Goal: Communication & Community: Share content

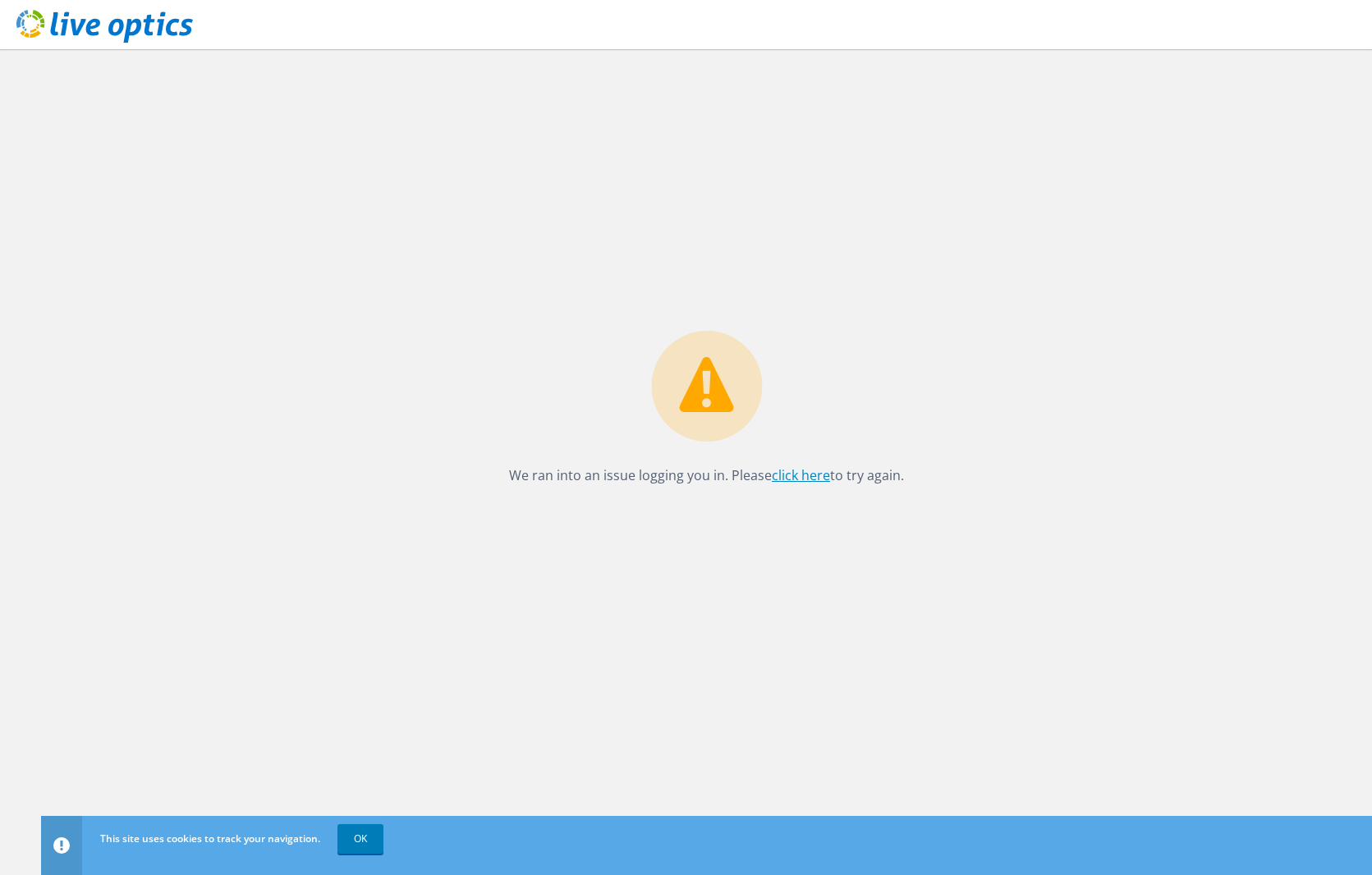
click at [808, 472] on link "click here" at bounding box center [801, 474] width 58 height 18
click at [359, 836] on link "OK" at bounding box center [360, 838] width 46 height 29
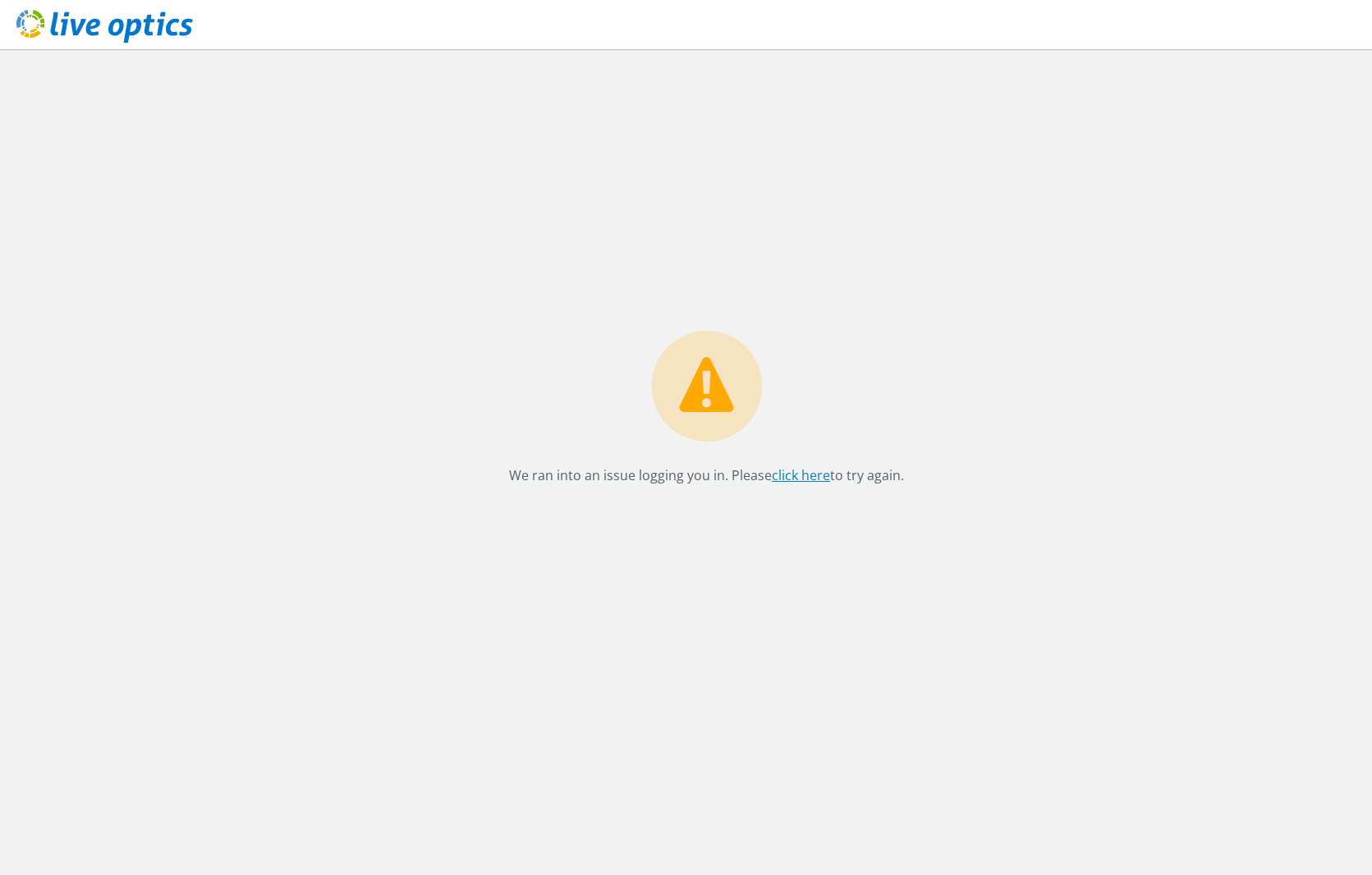
click at [796, 472] on link "click here" at bounding box center [801, 474] width 58 height 18
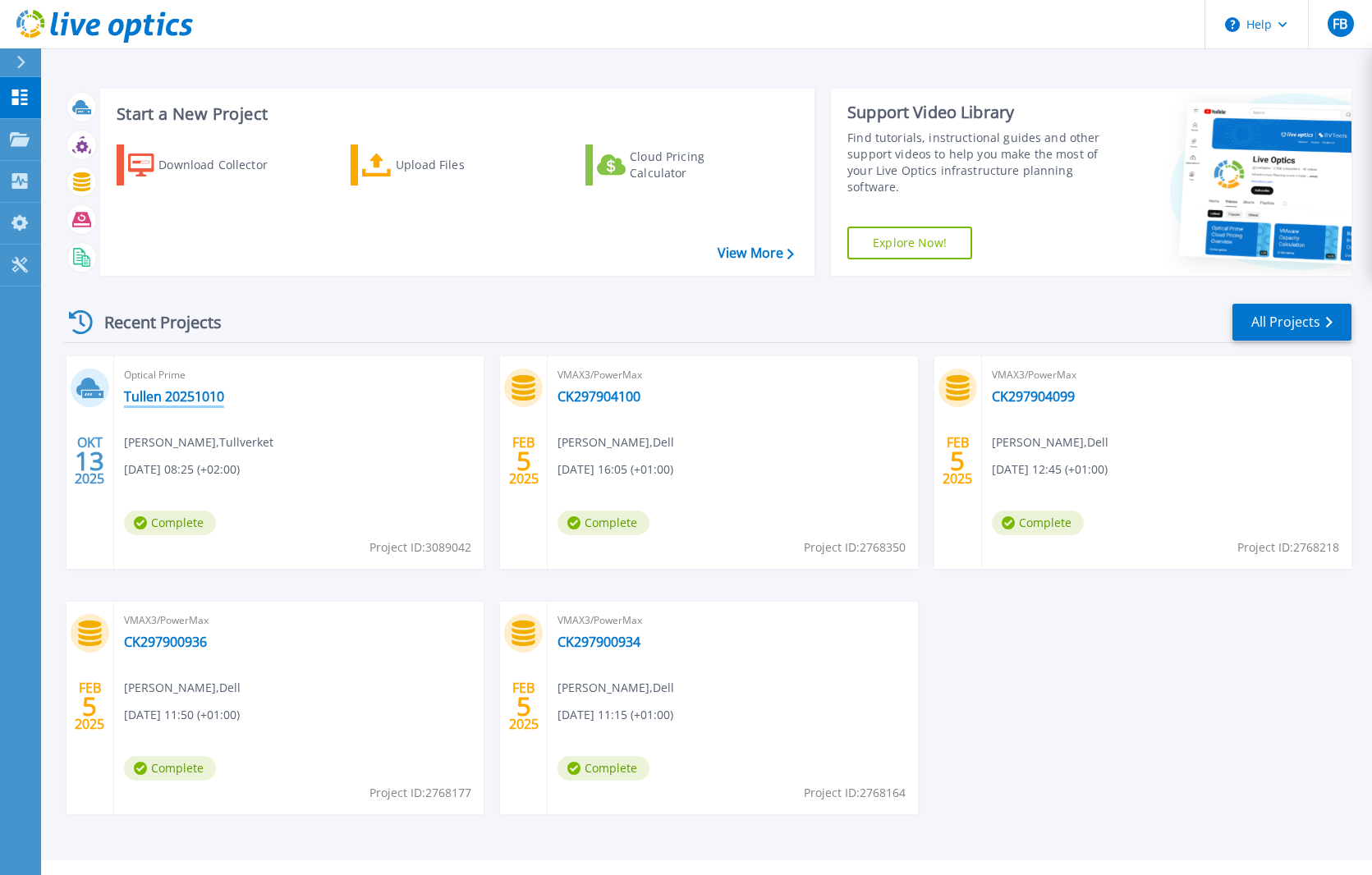
click at [166, 393] on link "Tullen 20251010" at bounding box center [174, 396] width 100 height 16
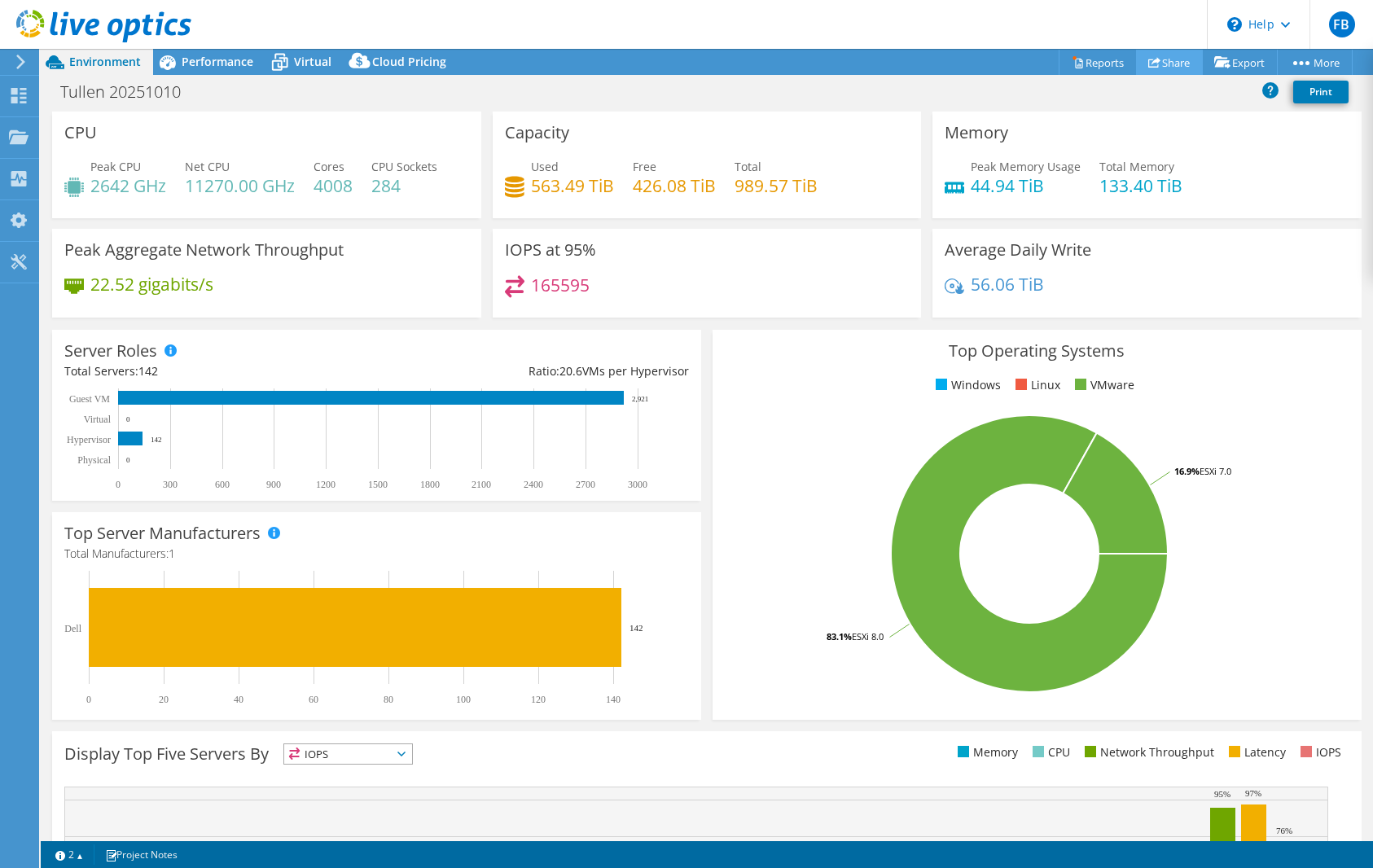
click at [1154, 60] on link "Share" at bounding box center [1168, 62] width 66 height 25
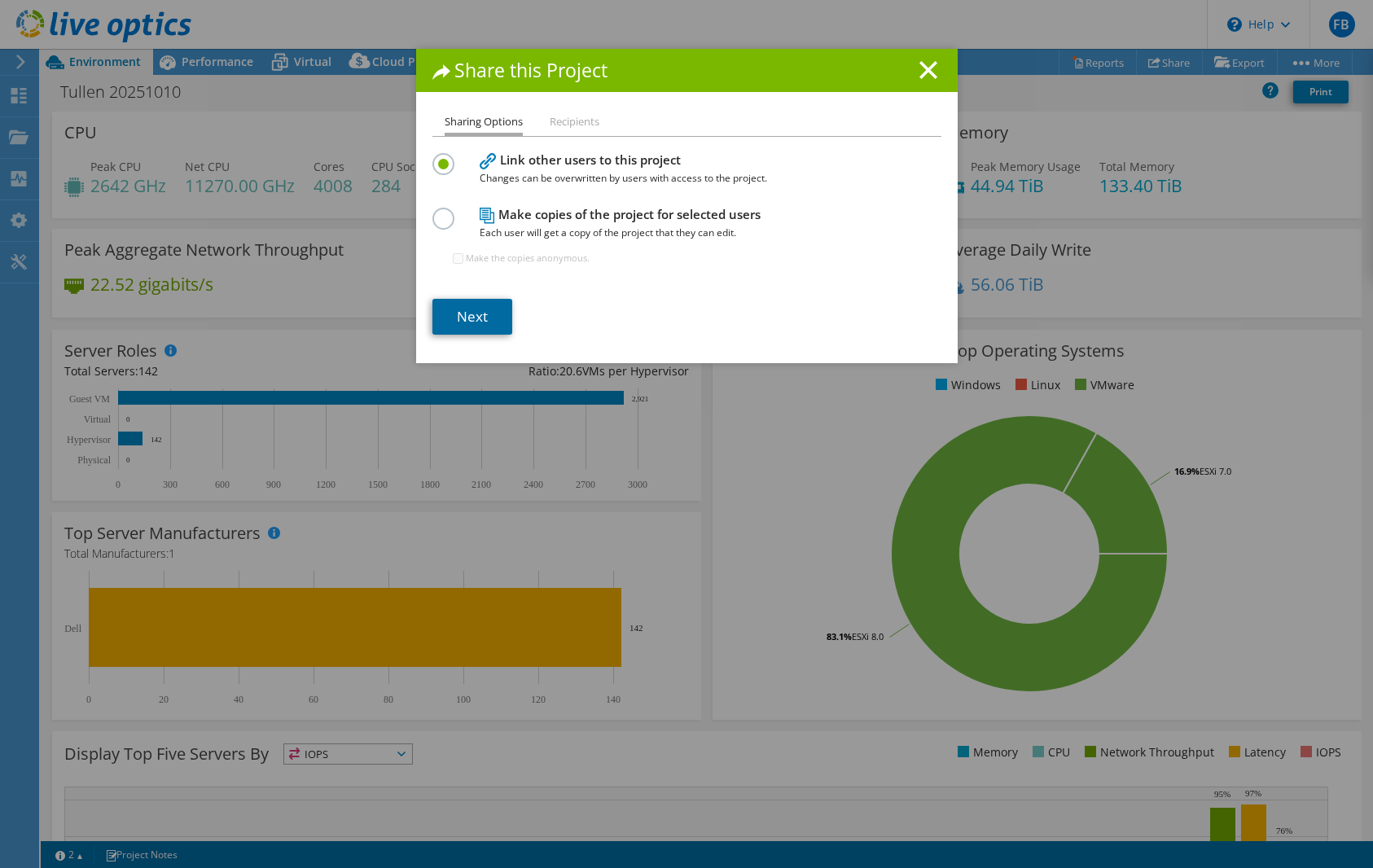
click at [477, 315] on link "Next" at bounding box center [471, 317] width 79 height 36
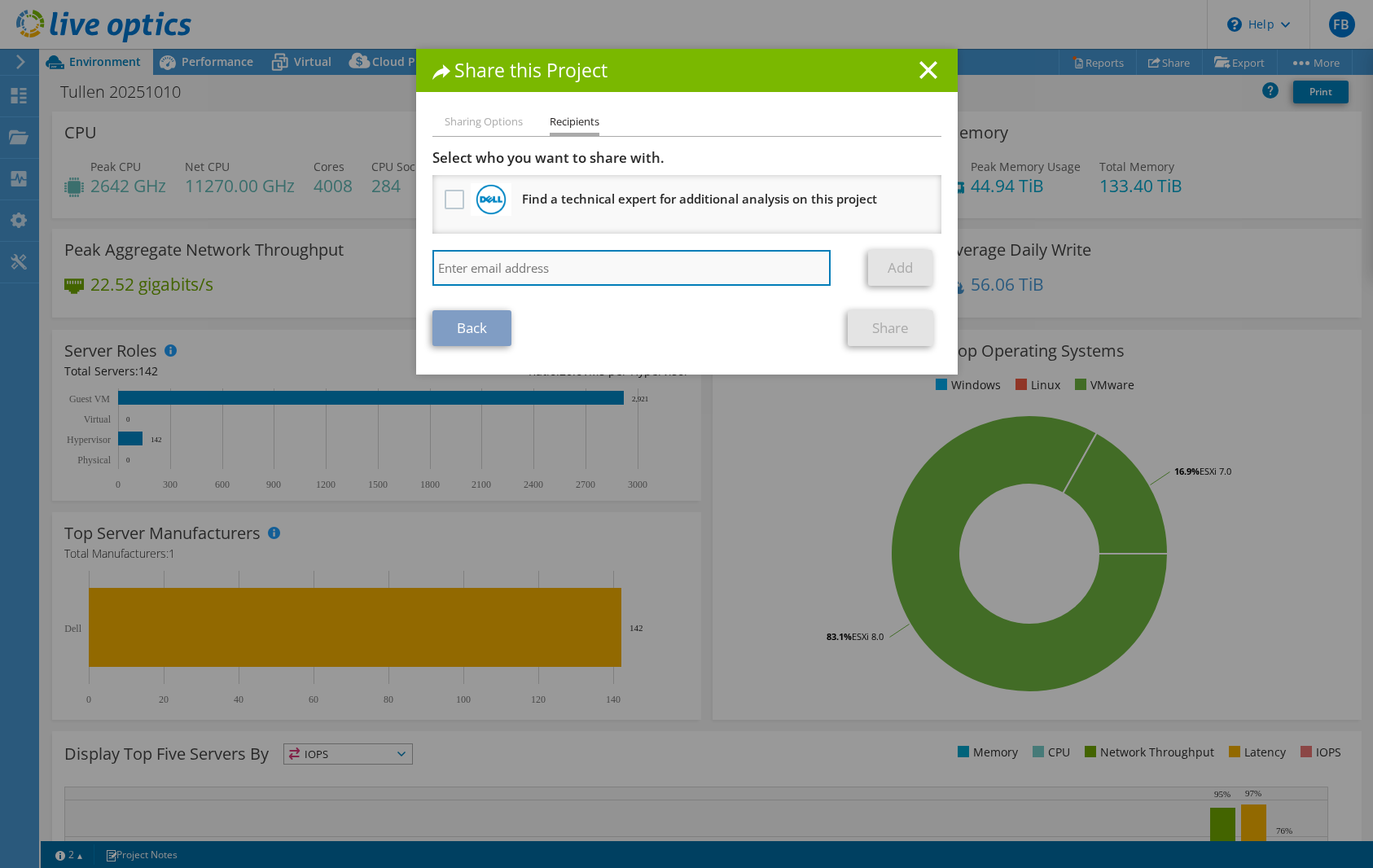
click at [443, 275] on input "search" at bounding box center [631, 268] width 399 height 36
paste input "Richard.Otte@dell.com"
type input "Richard.Otte@dell.com"
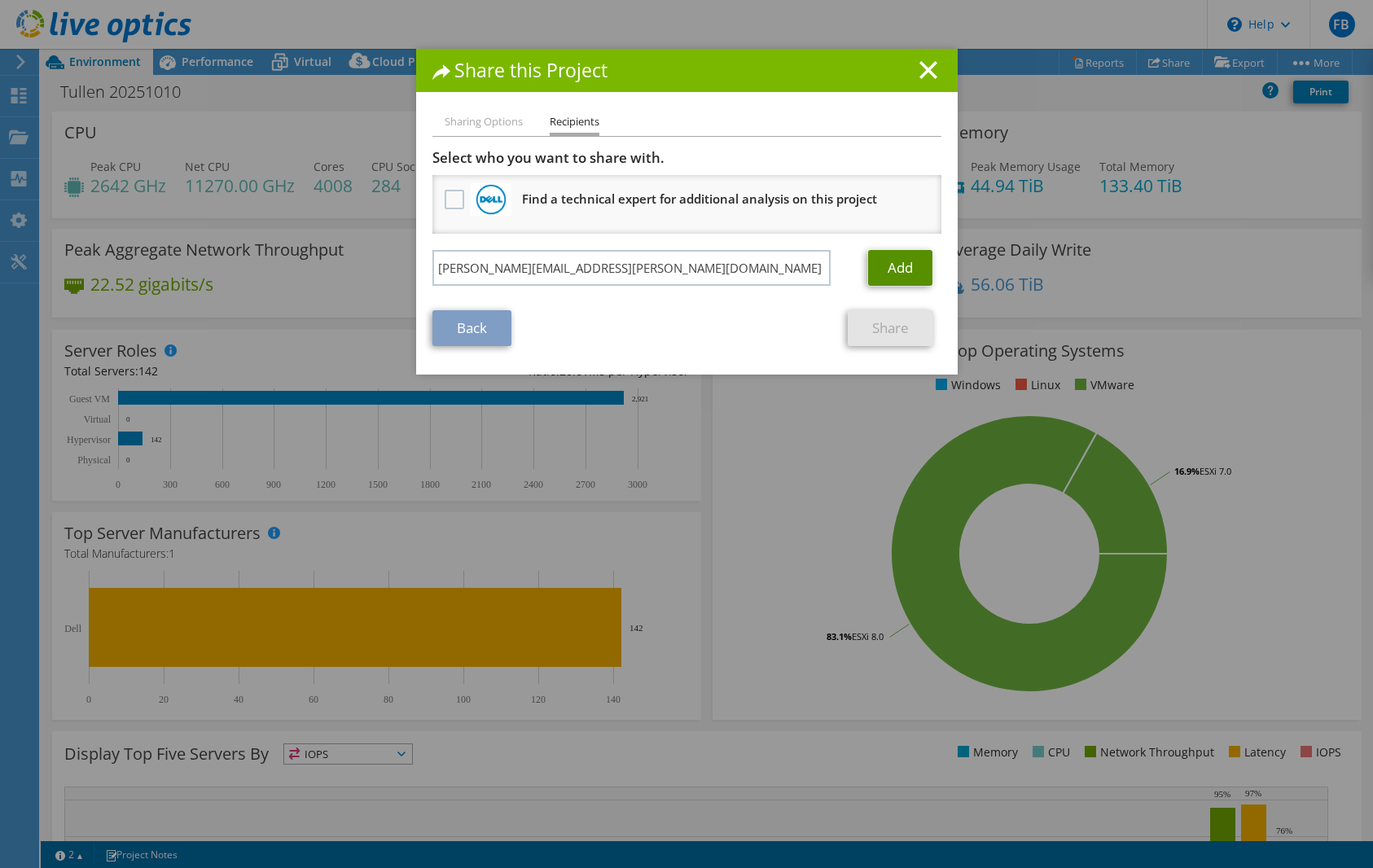
click at [917, 268] on link "Add" at bounding box center [900, 268] width 65 height 36
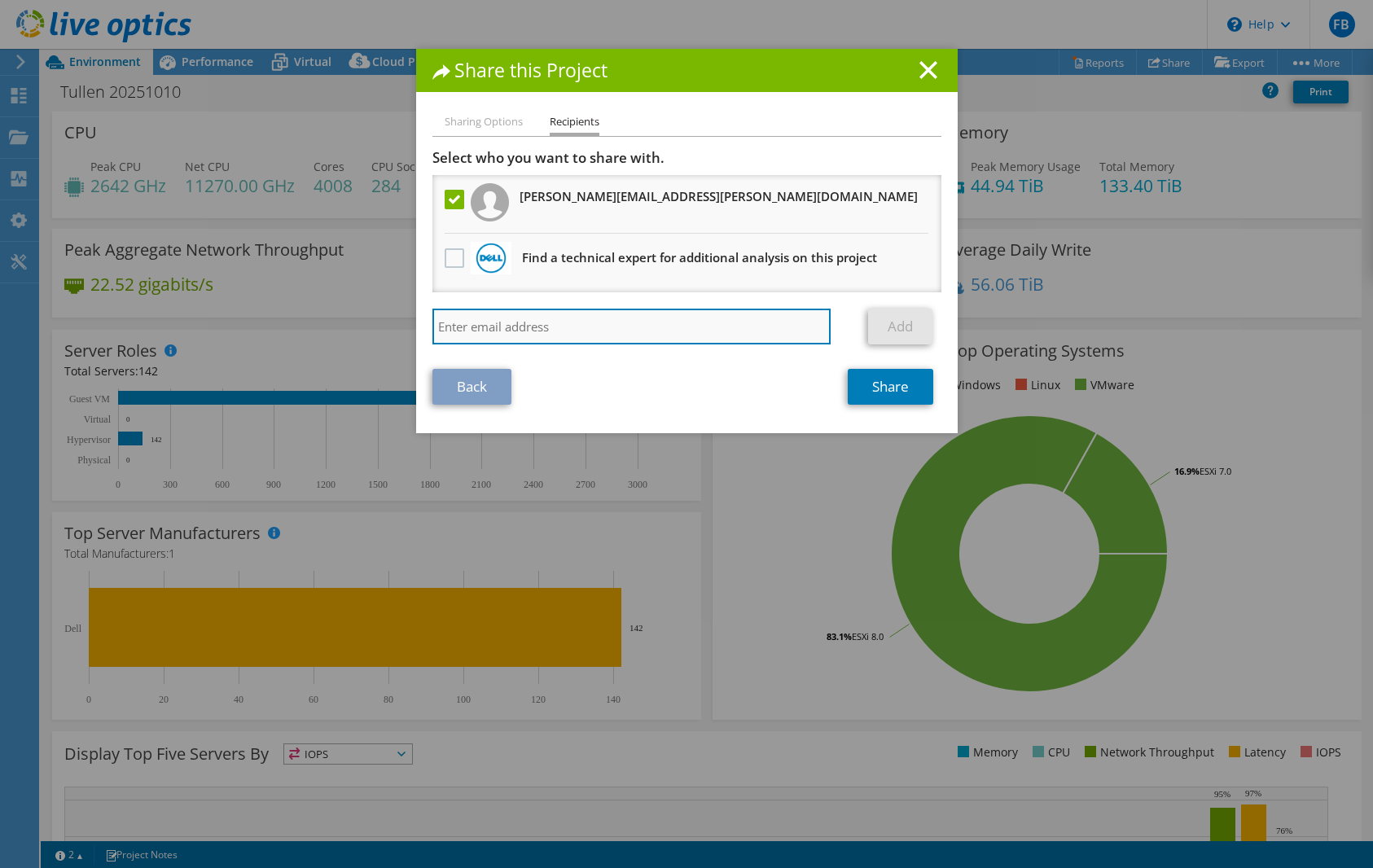
click at [549, 329] on input "search" at bounding box center [631, 326] width 399 height 36
paste input "Johan.Vitsas@Dell.com"
type input "Johan.Vitsas@Dell.com"
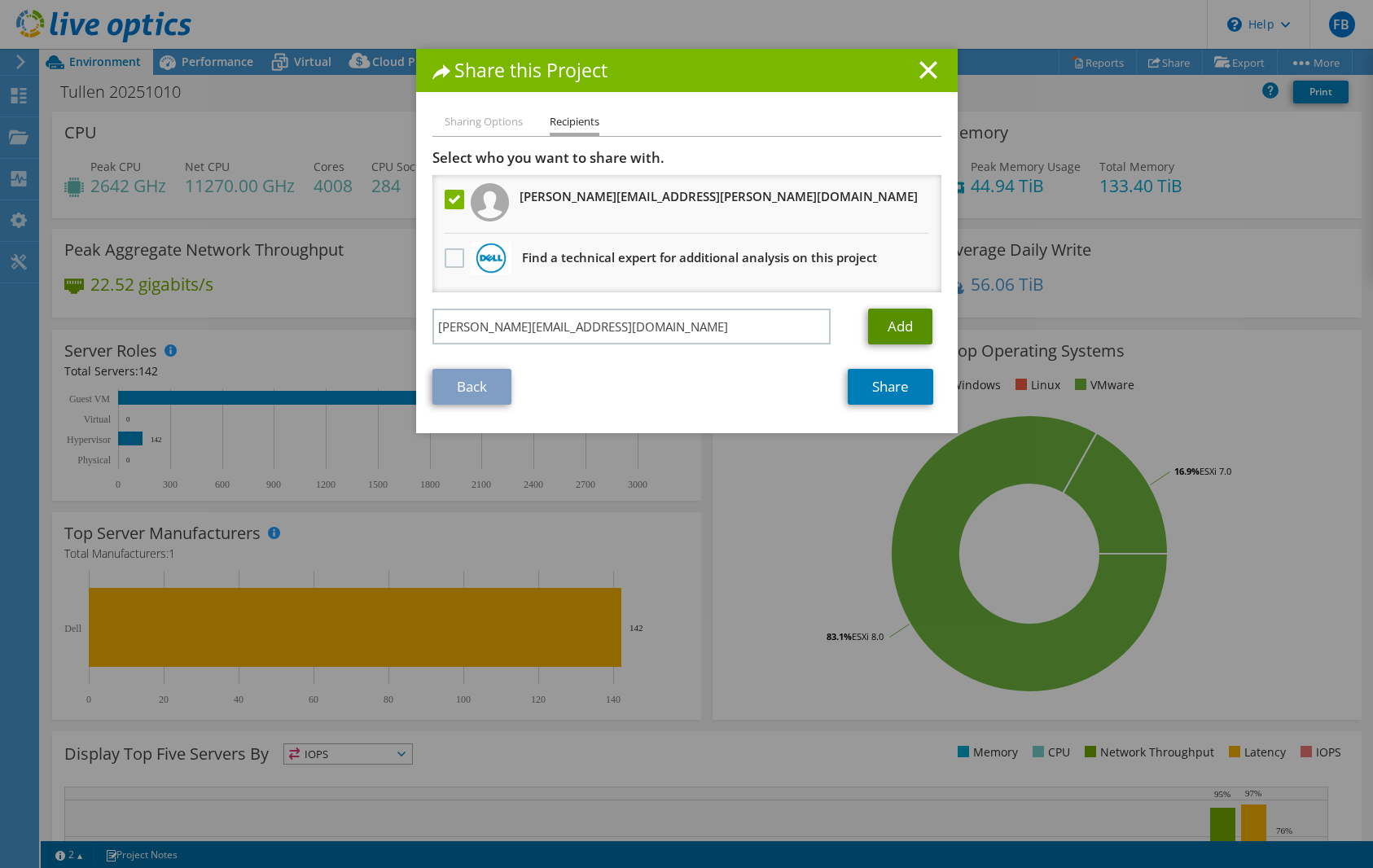
click at [891, 321] on link "Add" at bounding box center [900, 326] width 65 height 36
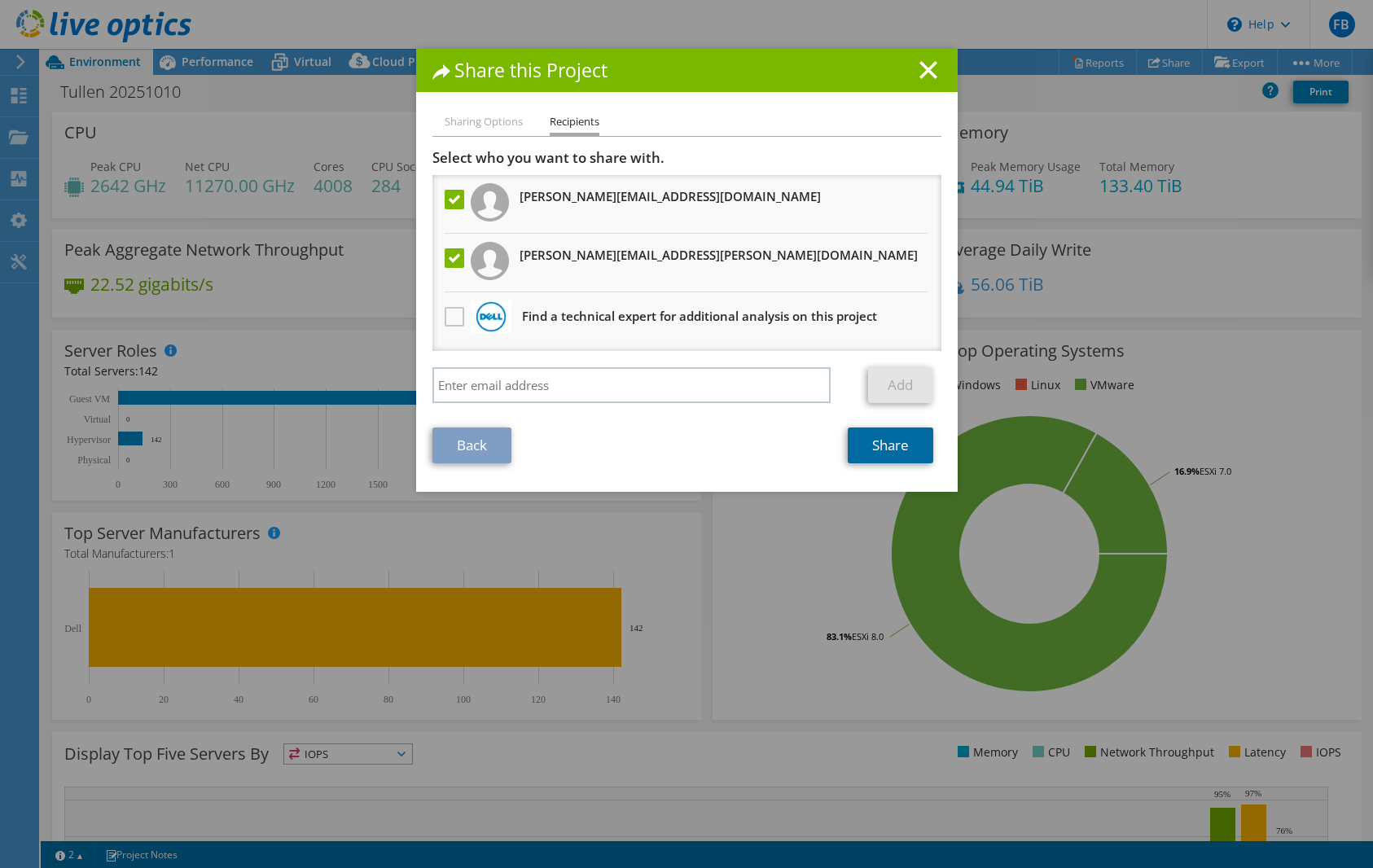
click at [889, 440] on link "Share" at bounding box center [889, 445] width 85 height 36
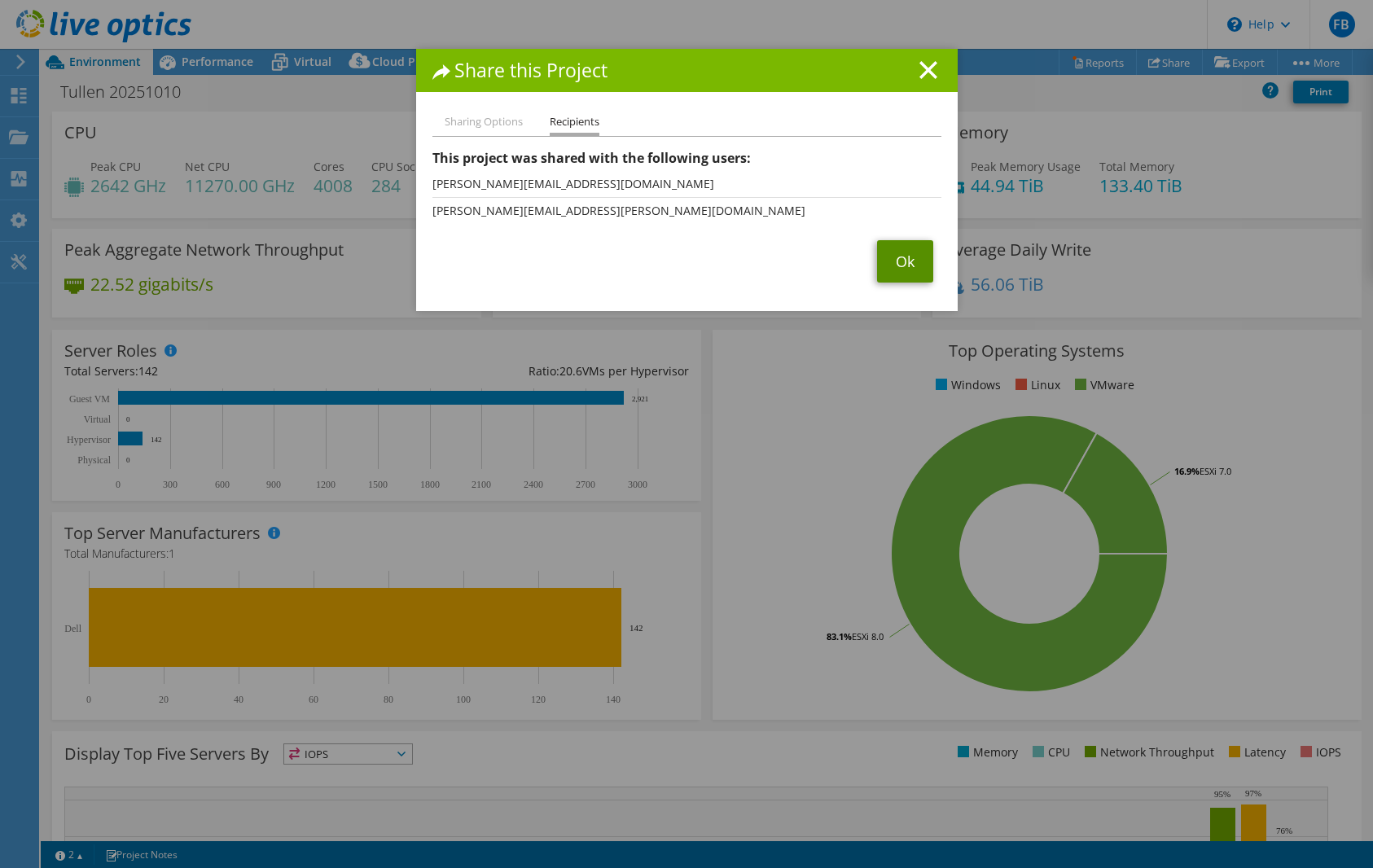
click at [906, 252] on link "Ok" at bounding box center [905, 261] width 56 height 42
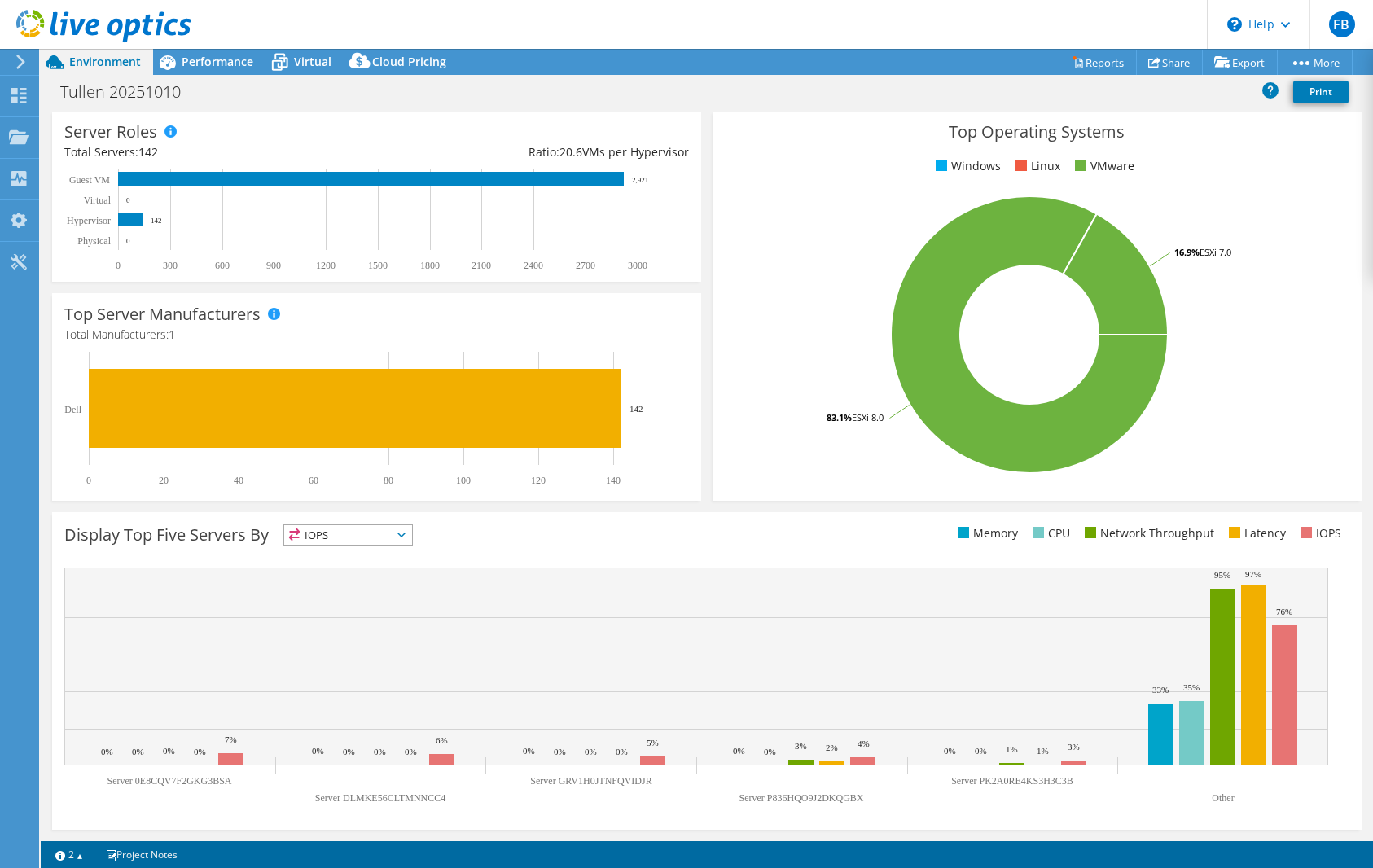
scroll to position [56, 0]
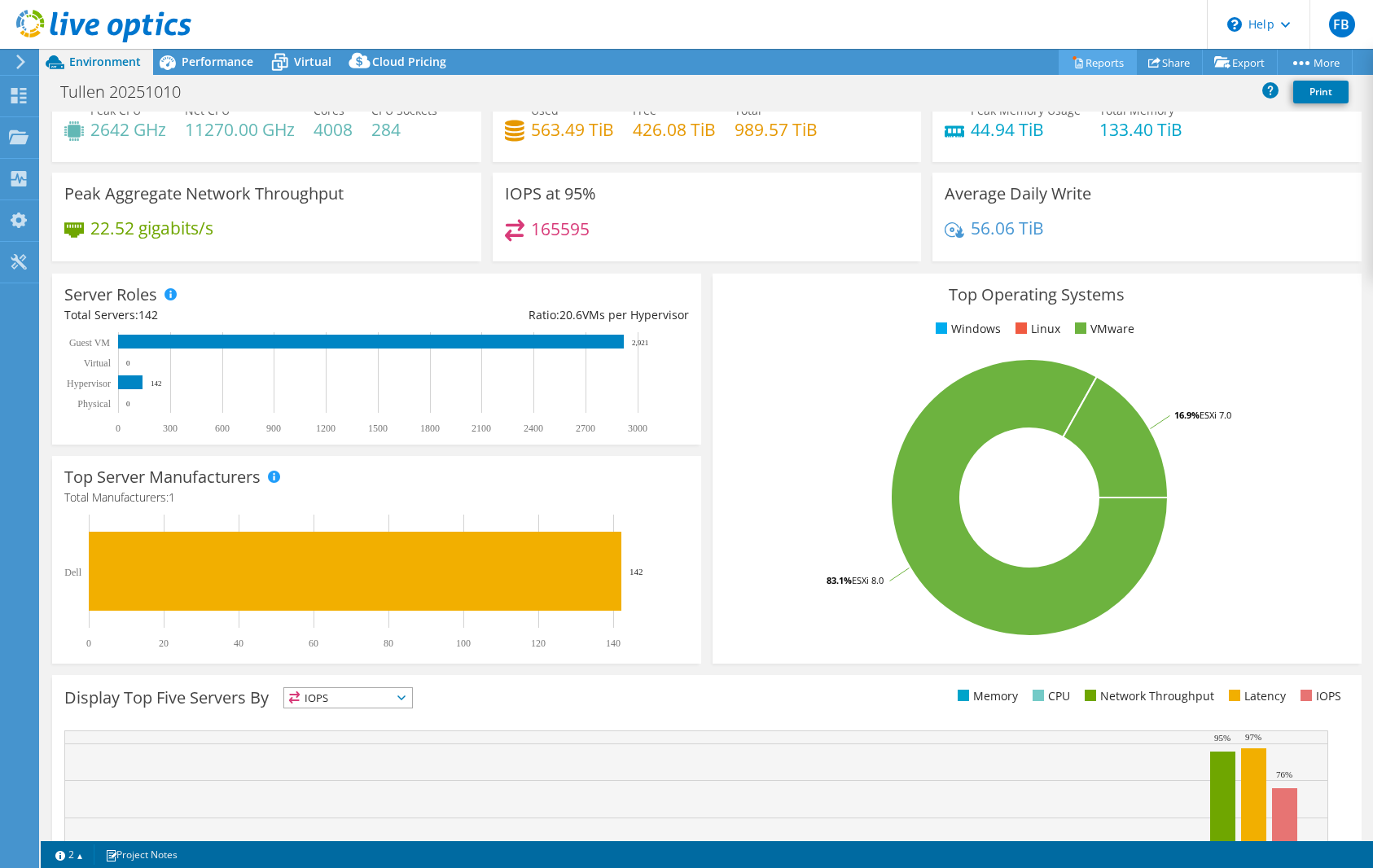
click at [1075, 59] on icon at bounding box center [1078, 64] width 7 height 9
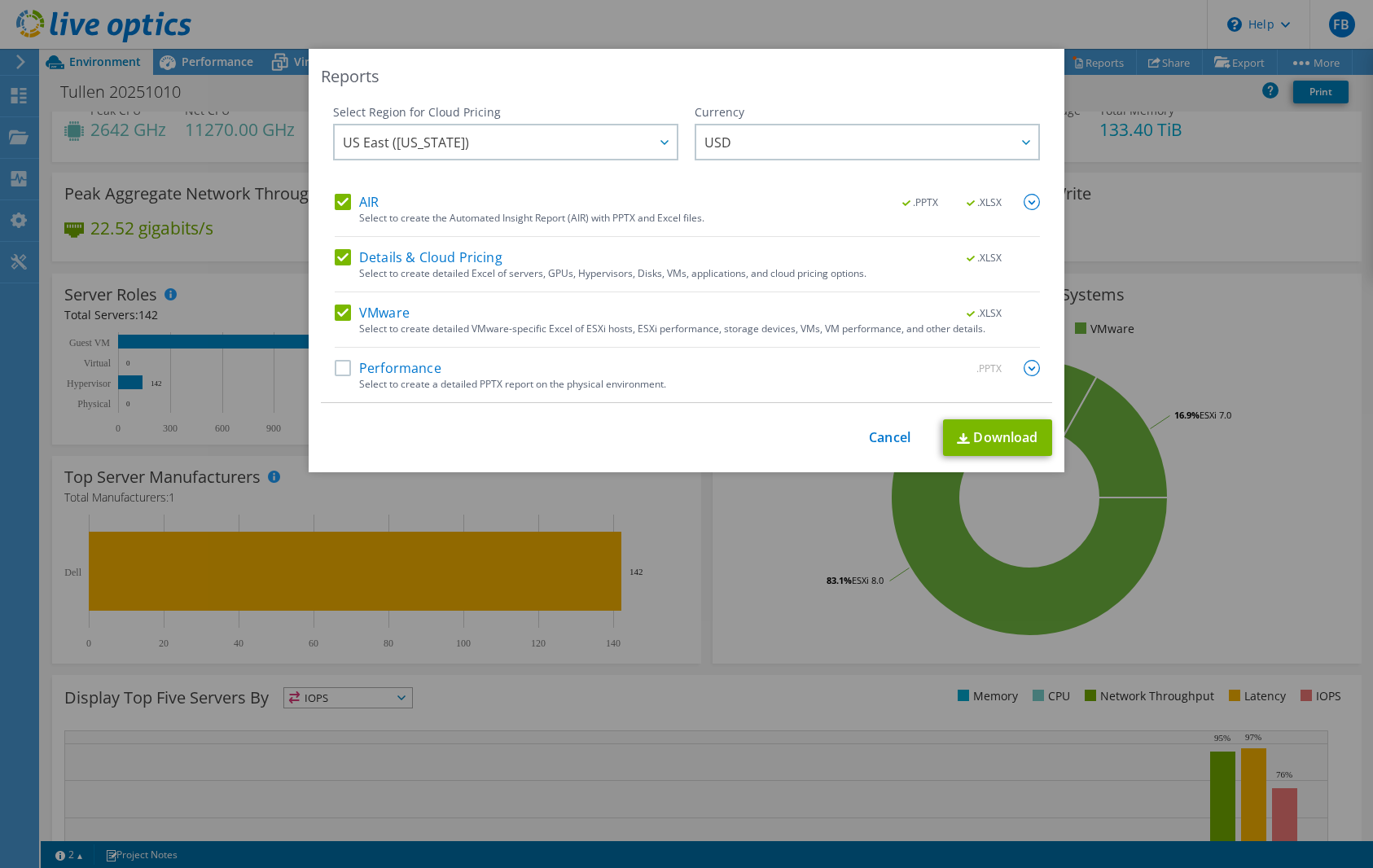
click at [340, 253] on label "Details & Cloud Pricing" at bounding box center [418, 256] width 167 height 16
click at [0, 0] on input "Details & Cloud Pricing" at bounding box center [0, 0] width 0 height 0
click at [339, 198] on label "AIR" at bounding box center [356, 201] width 44 height 16
click at [0, 0] on input "AIR" at bounding box center [0, 0] width 0 height 0
click at [339, 198] on label "AIR" at bounding box center [356, 201] width 44 height 16
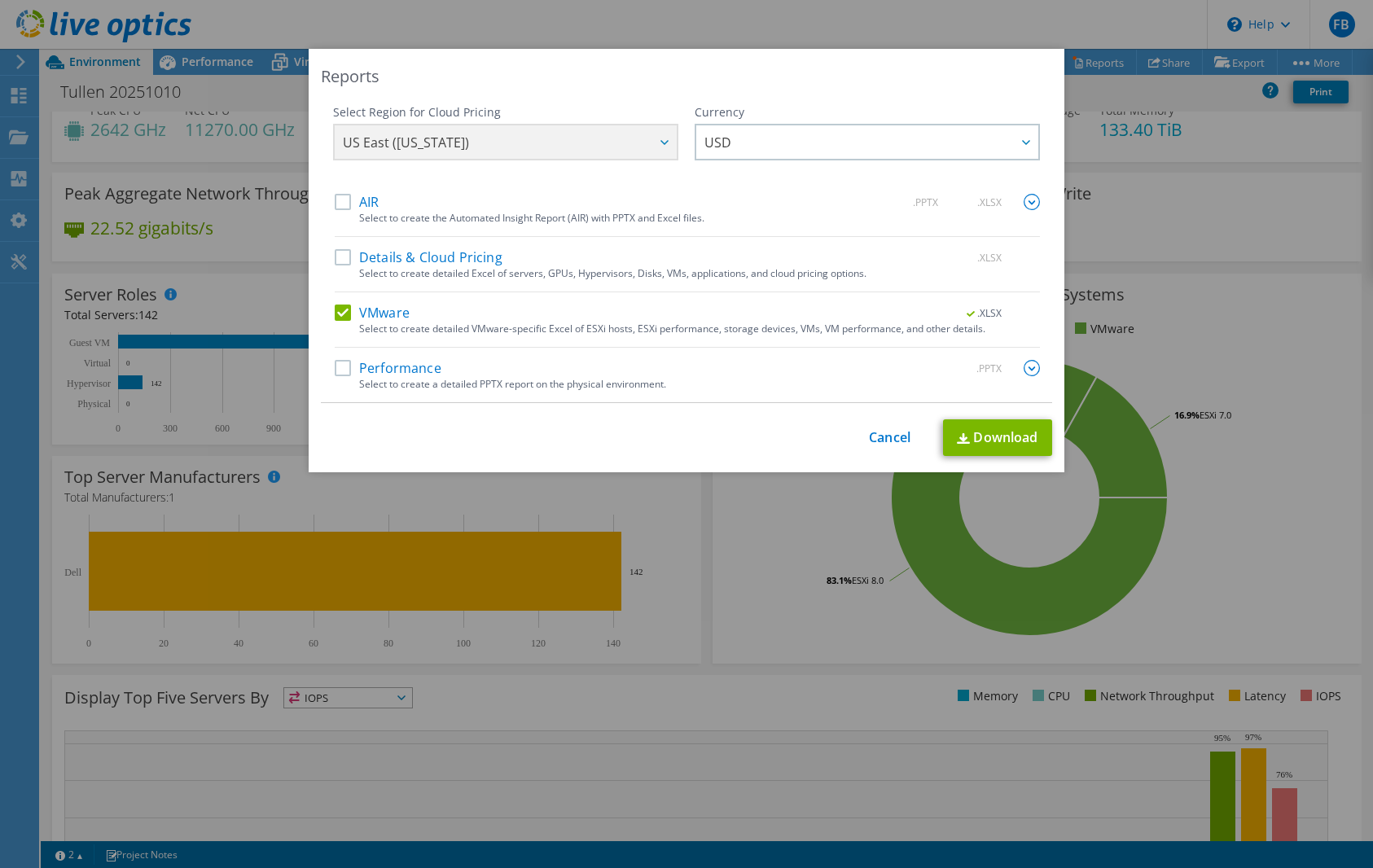
click at [0, 0] on input "AIR" at bounding box center [0, 0] width 0 height 0
click at [339, 311] on label "VMware" at bounding box center [372, 312] width 75 height 16
click at [0, 0] on input "VMware" at bounding box center [0, 0] width 0 height 0
click at [338, 366] on label "Performance" at bounding box center [388, 368] width 107 height 16
click at [0, 0] on input "Performance" at bounding box center [0, 0] width 0 height 0
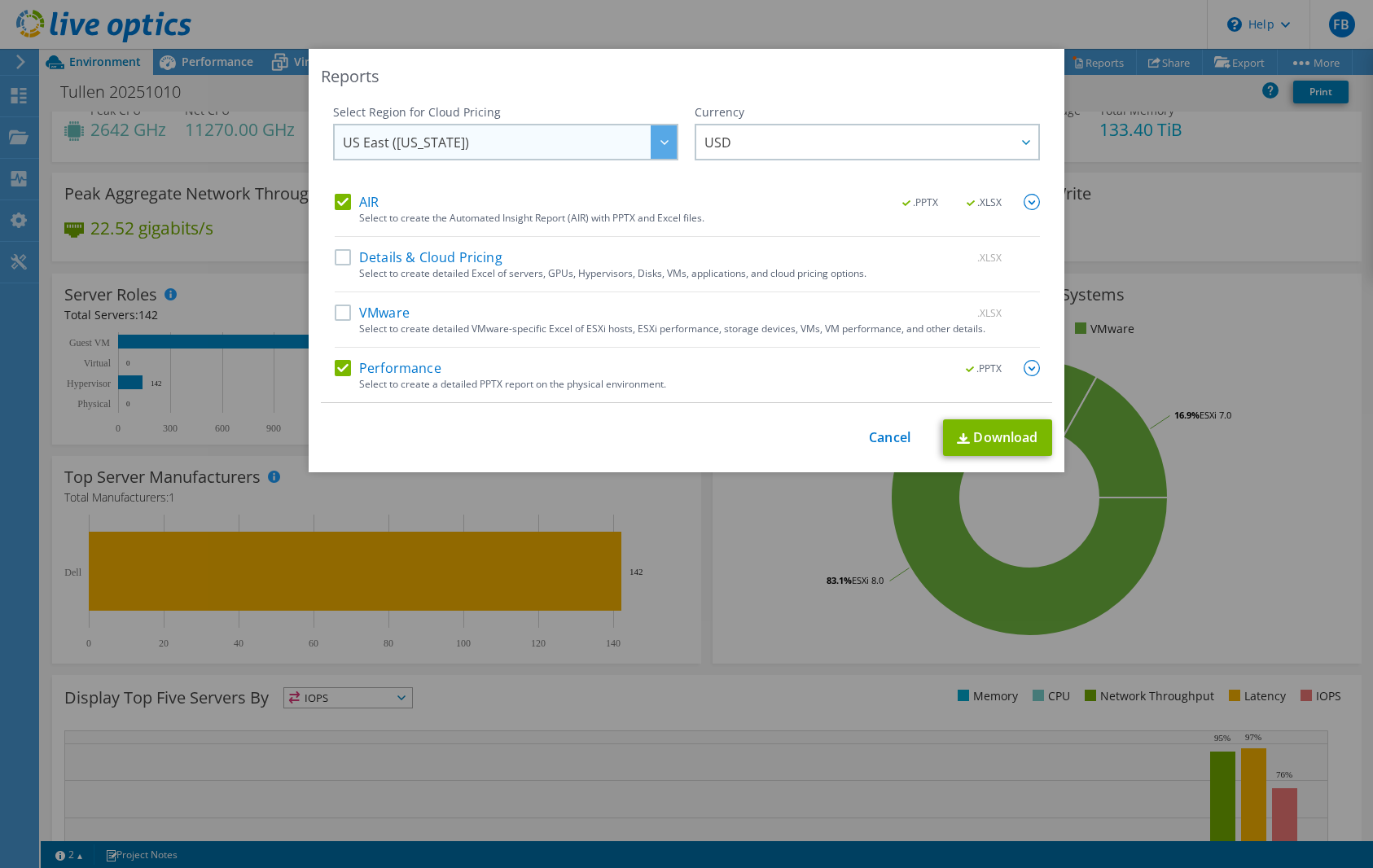
click at [488, 129] on span "US East ([US_STATE])" at bounding box center [510, 142] width 334 height 34
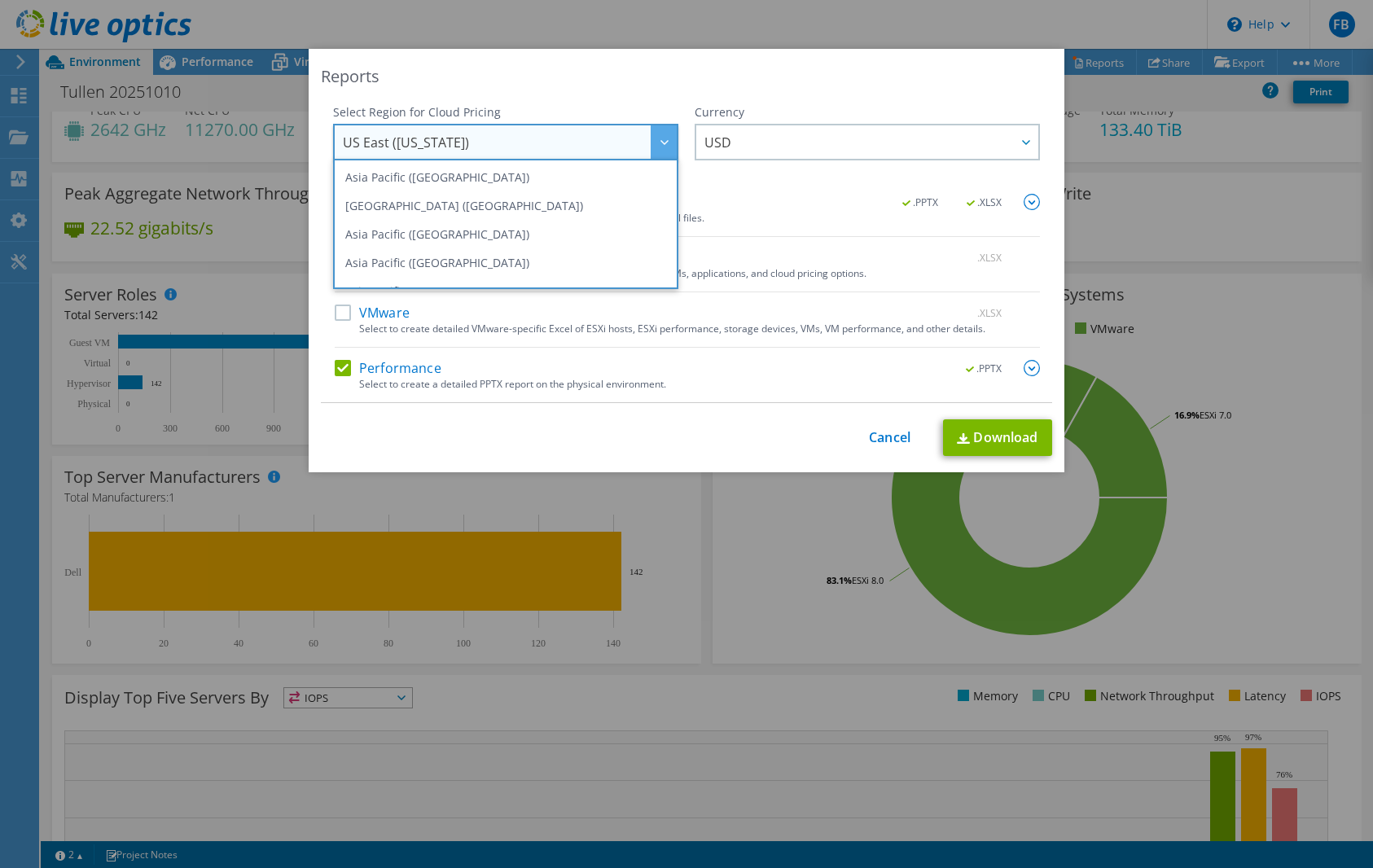
click at [525, 82] on div "Reports" at bounding box center [686, 77] width 731 height 22
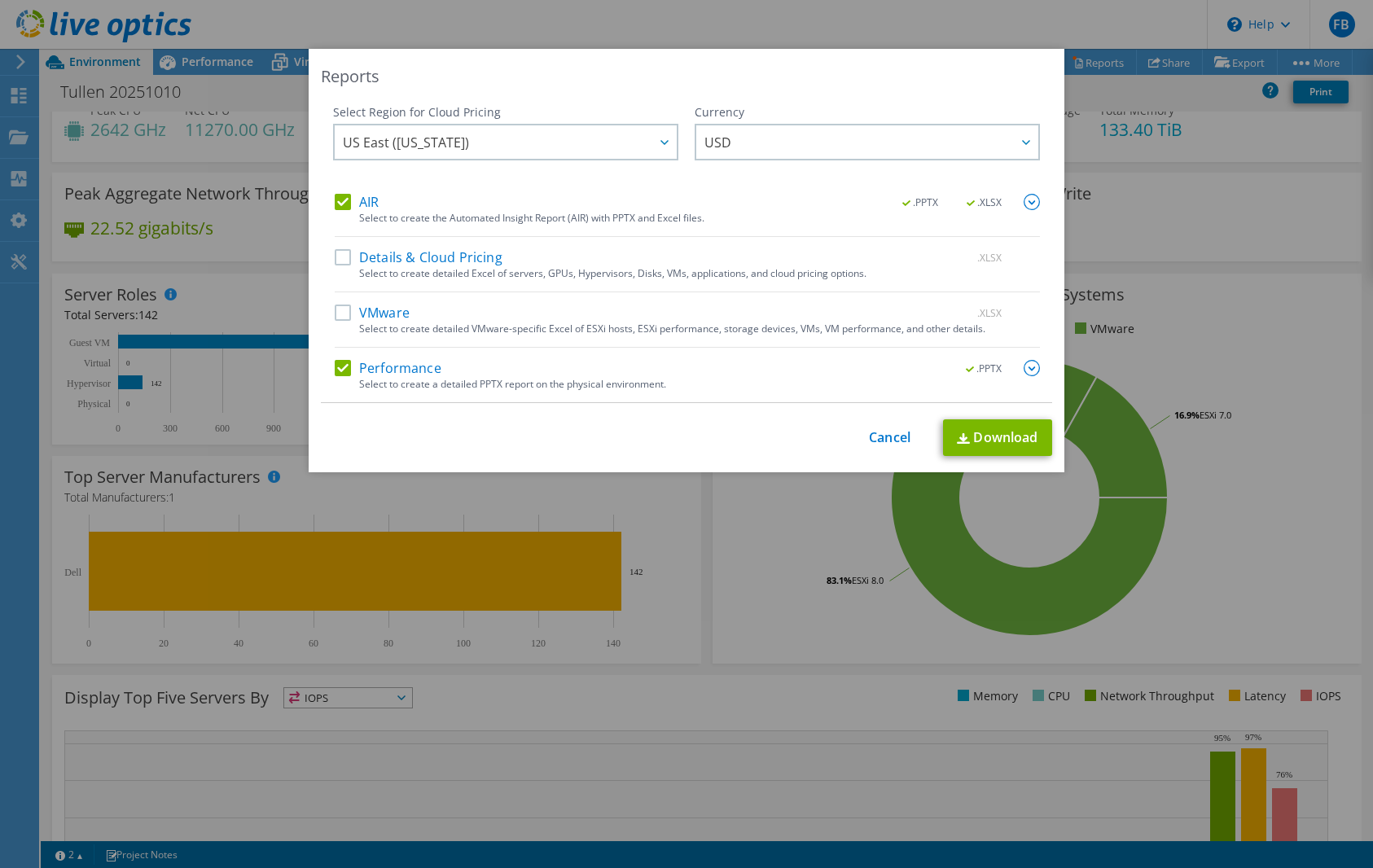
click at [335, 203] on label "AIR" at bounding box center [356, 201] width 44 height 16
click at [0, 0] on input "AIR" at bounding box center [0, 0] width 0 height 0
click at [974, 425] on link "Download" at bounding box center [997, 437] width 109 height 36
click at [463, 70] on div "Reports" at bounding box center [686, 77] width 731 height 22
click at [885, 438] on link "Cancel" at bounding box center [889, 438] width 41 height 16
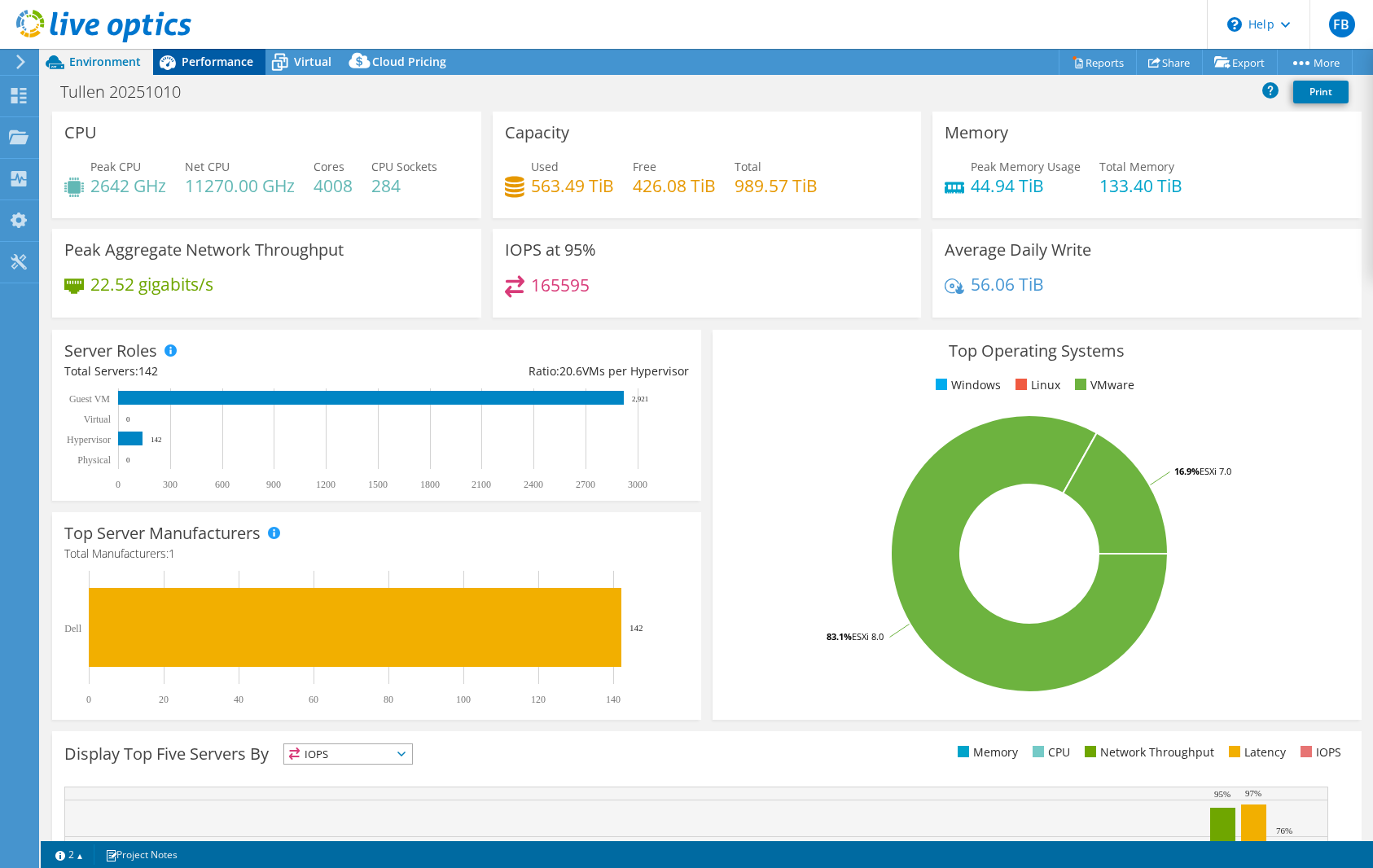
click at [195, 50] on div "Performance" at bounding box center [210, 62] width 112 height 26
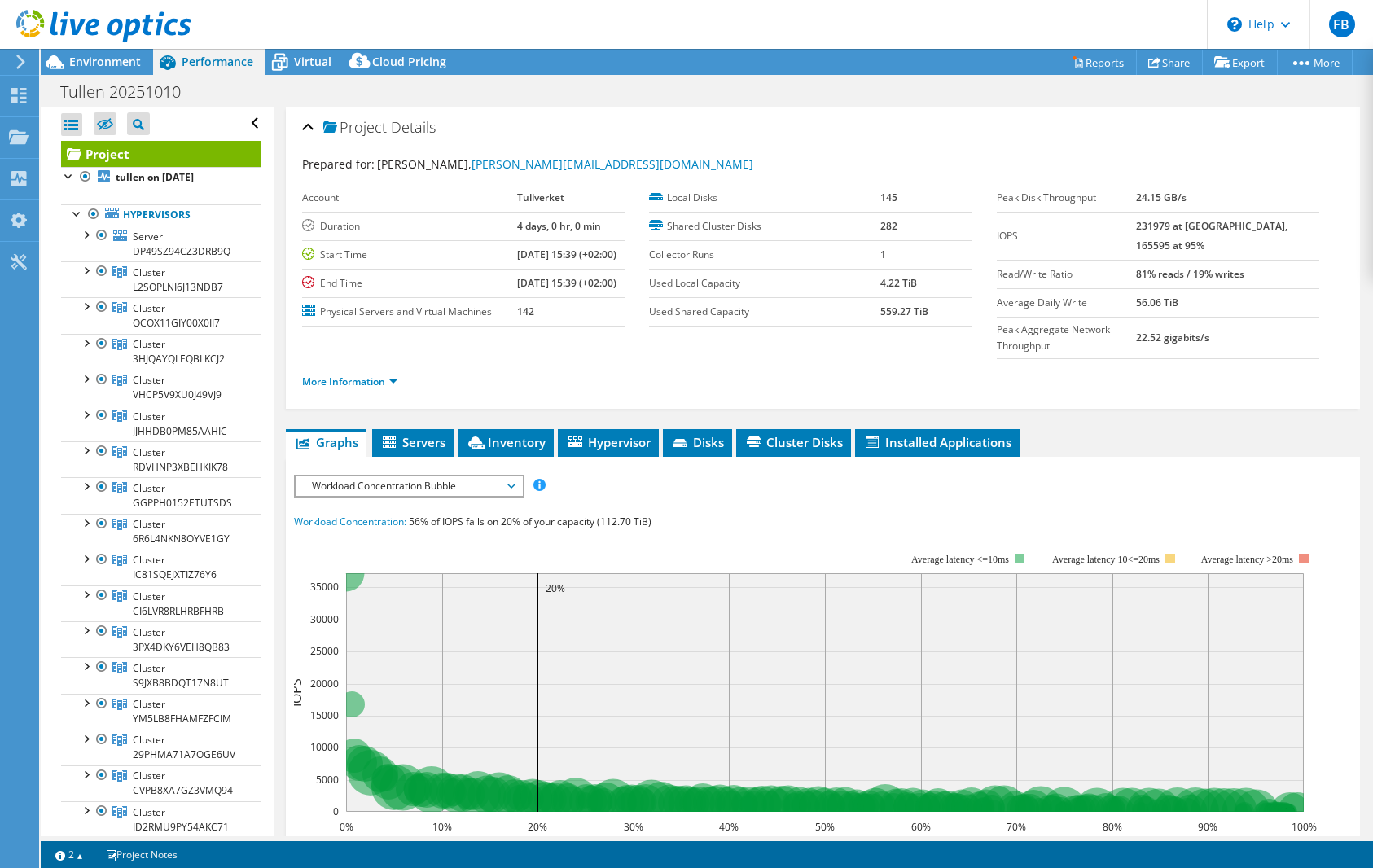
scroll to position [163, 0]
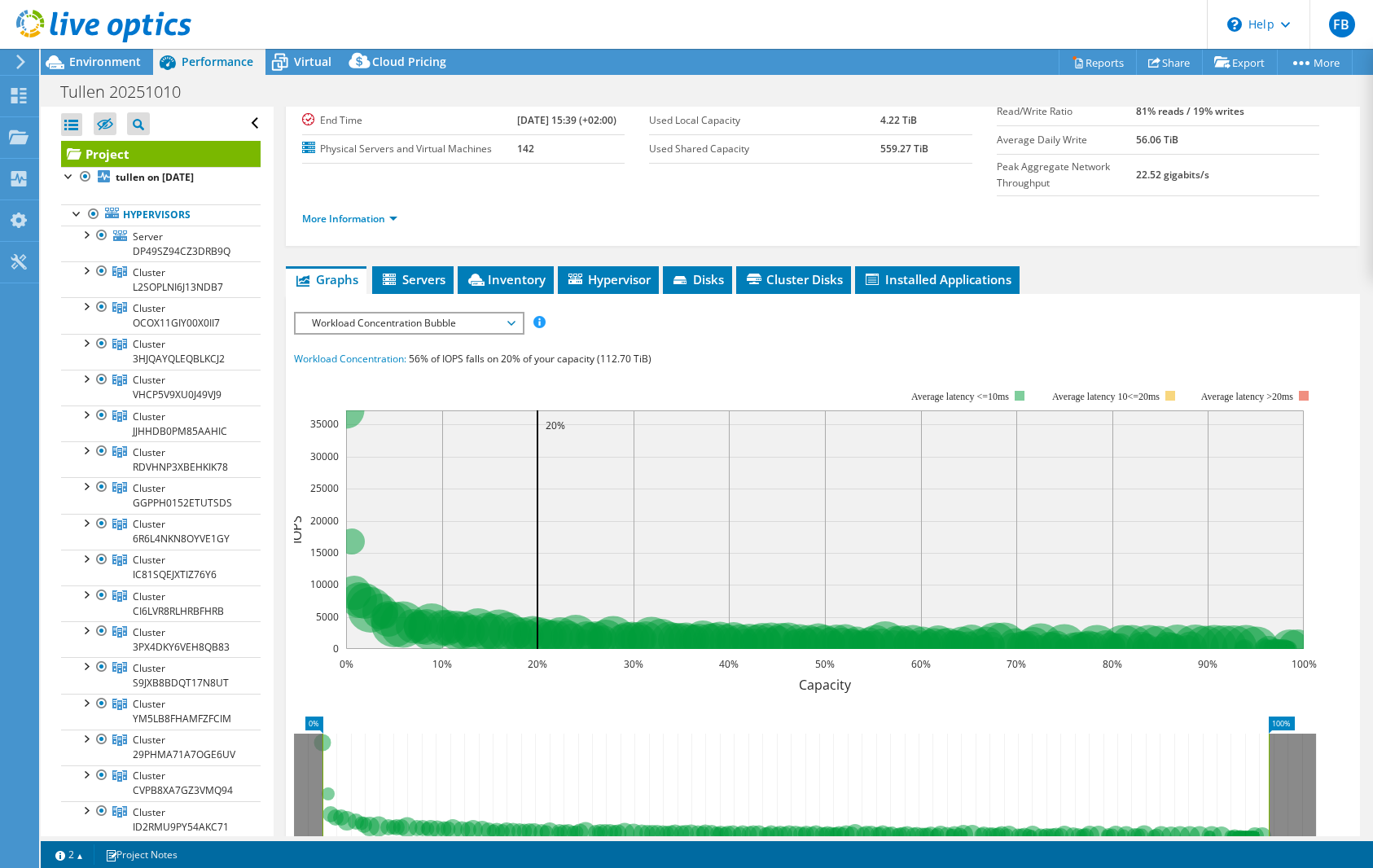
click at [514, 333] on span "Workload Concentration Bubble" at bounding box center [408, 323] width 225 height 20
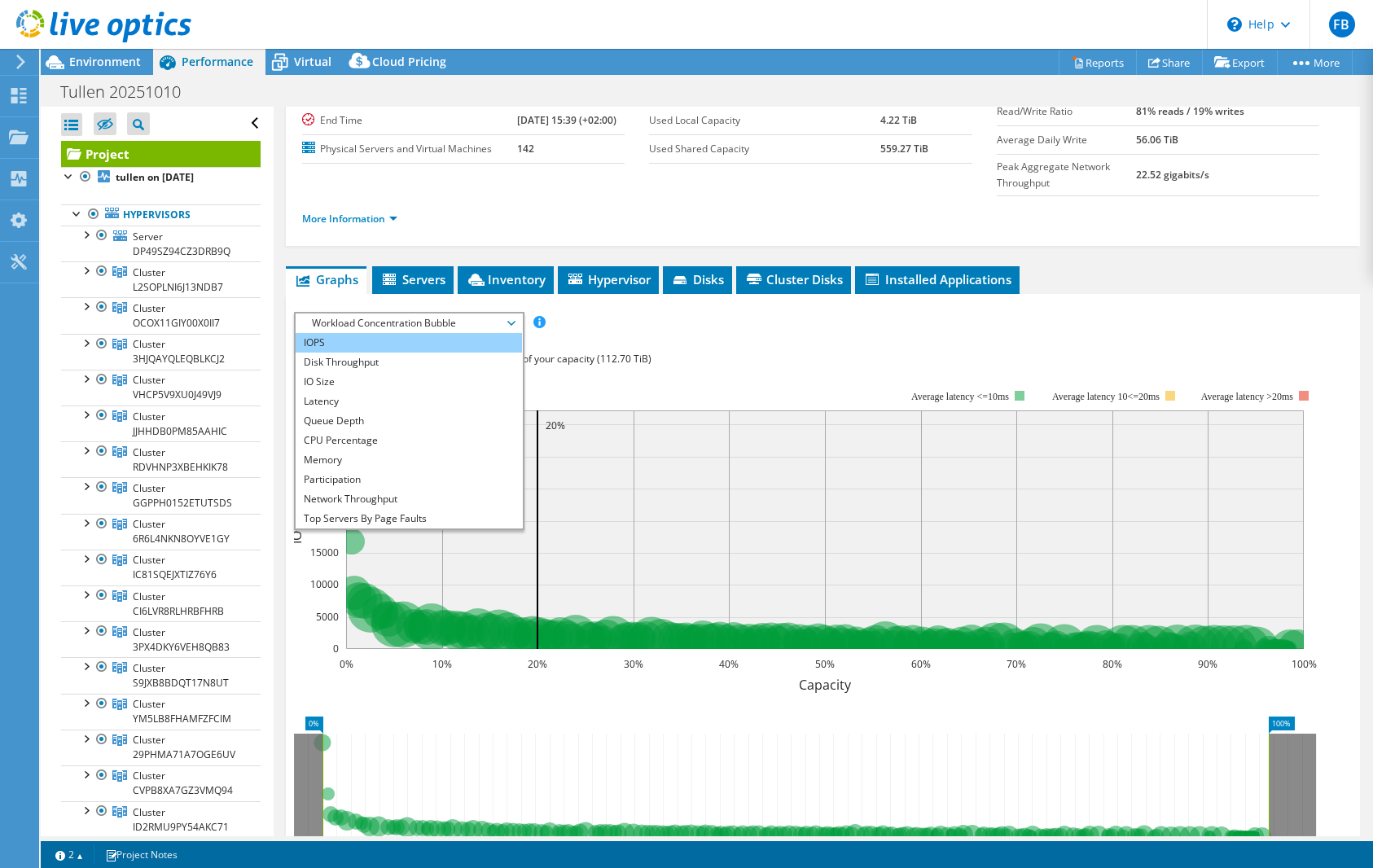
click at [363, 353] on li "IOPS" at bounding box center [408, 342] width 225 height 20
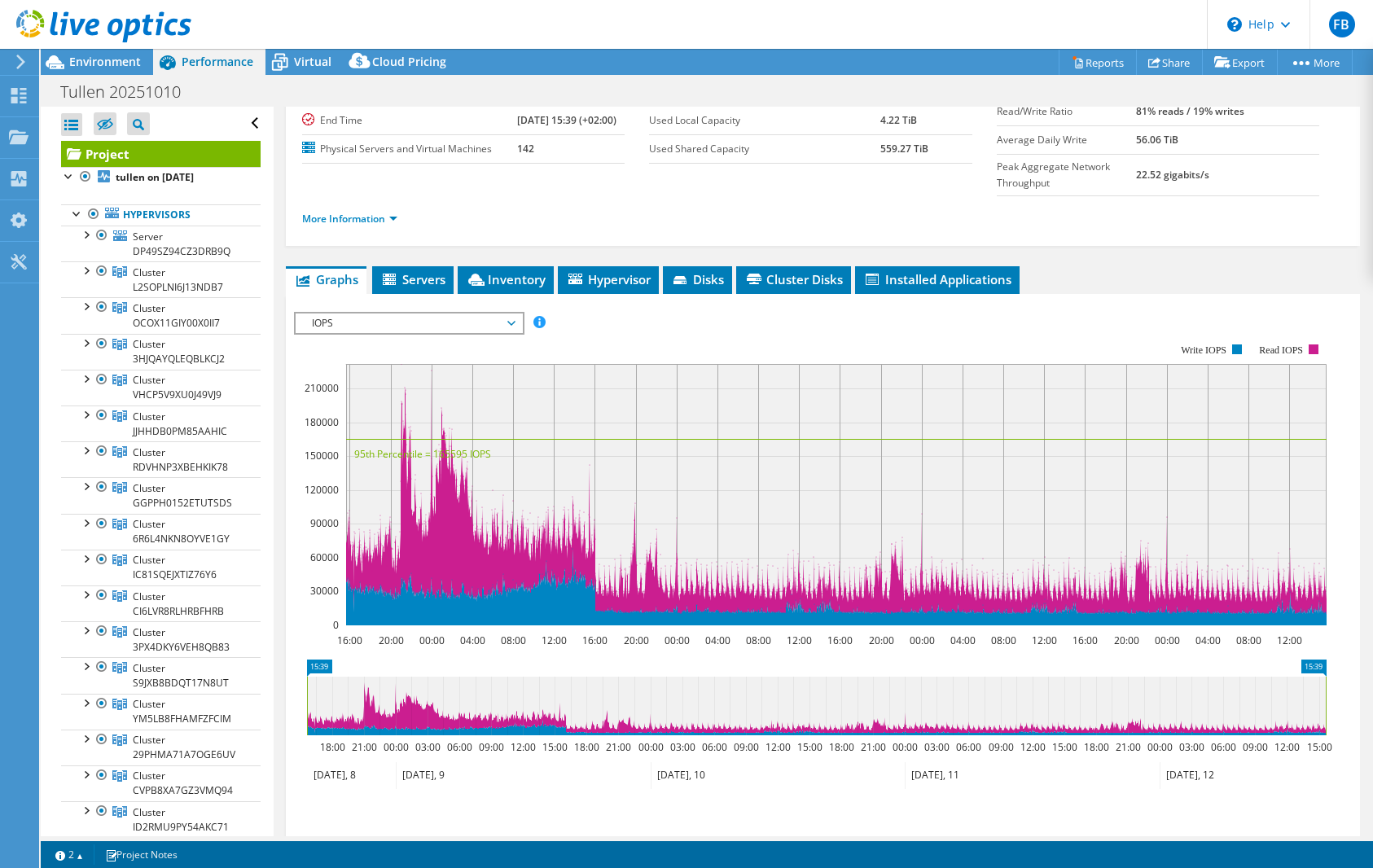
scroll to position [0, 0]
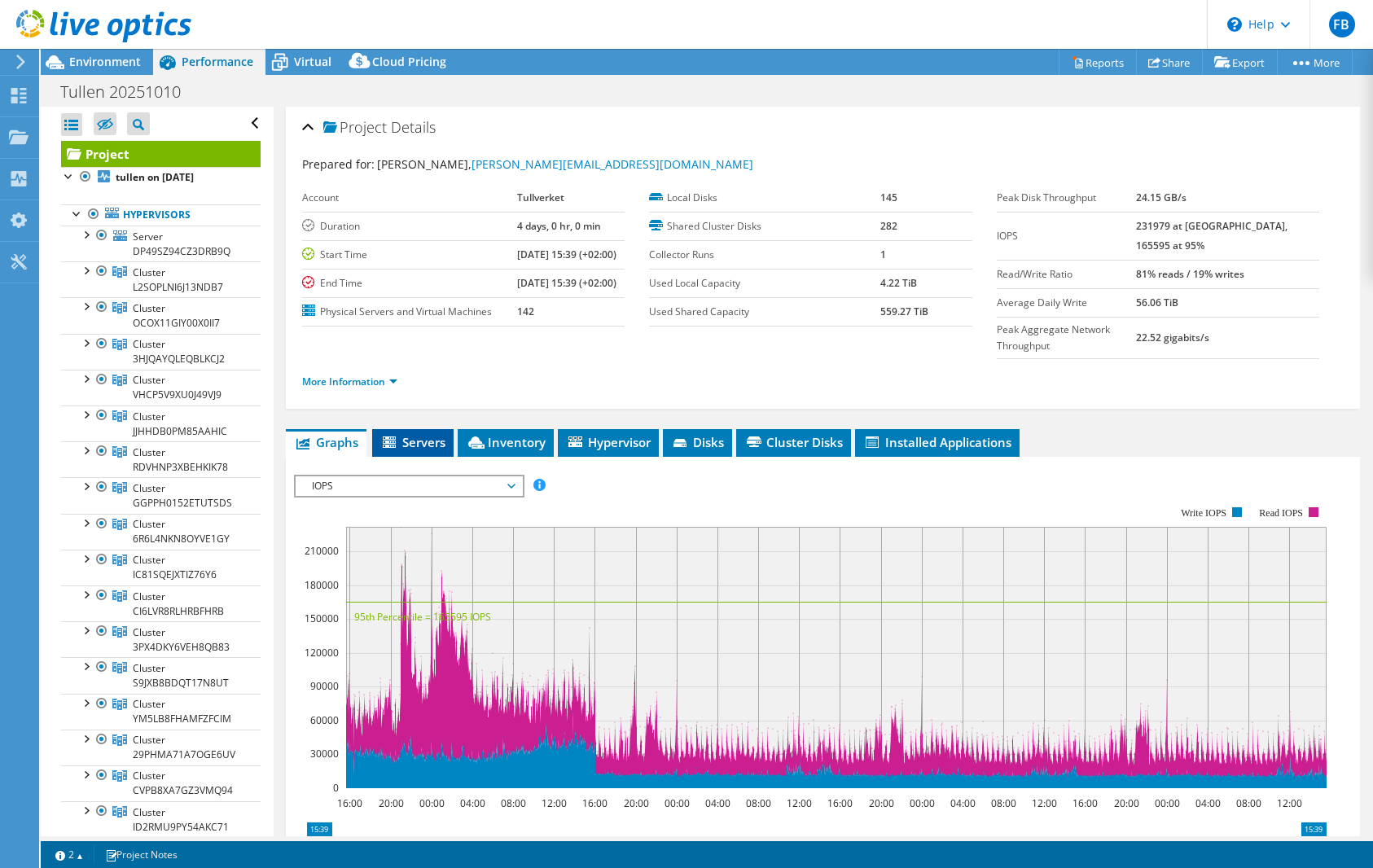
click at [418, 450] on span "Servers" at bounding box center [413, 441] width 65 height 16
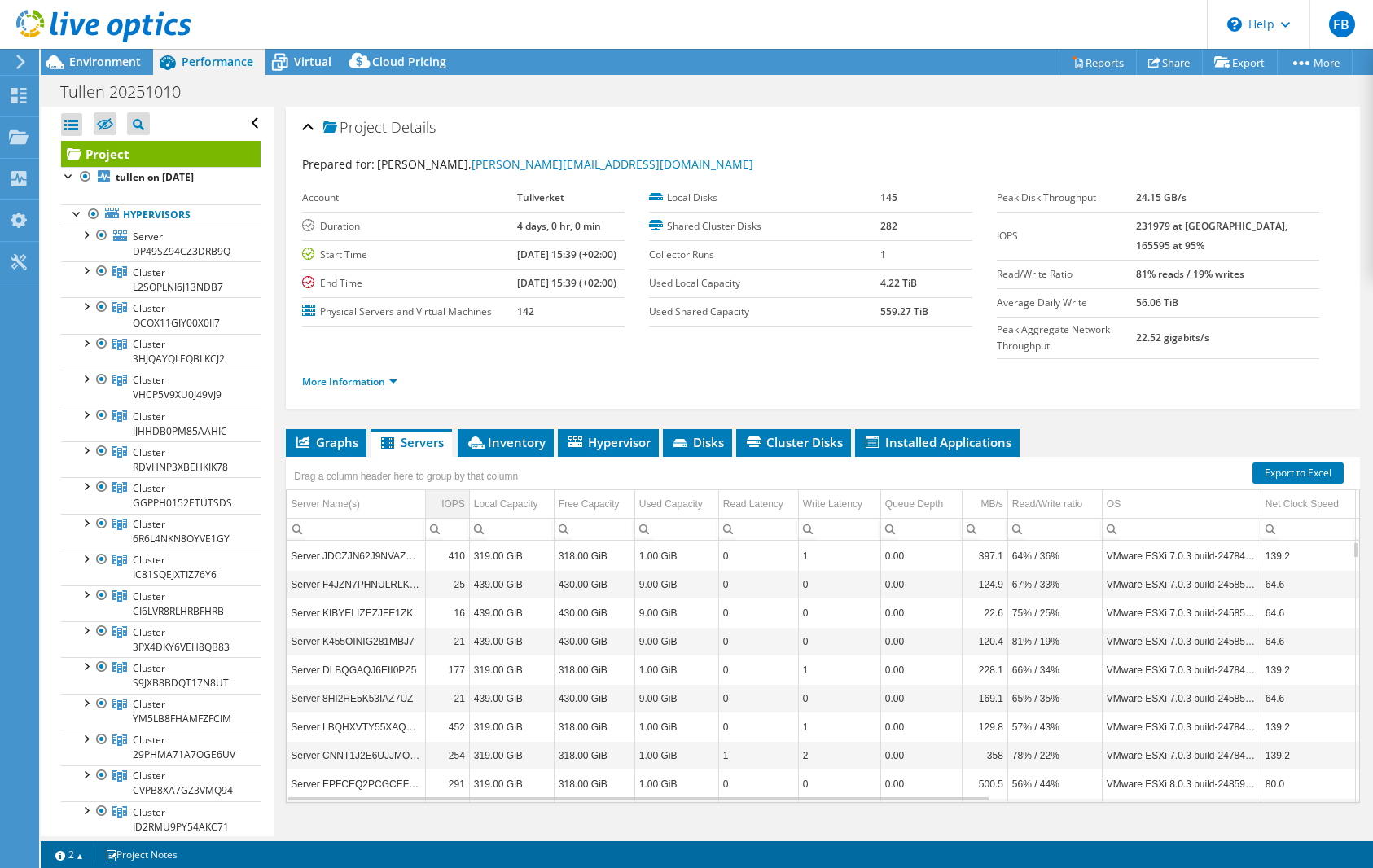
click at [437, 519] on td "IOPS" at bounding box center [446, 504] width 44 height 28
click at [437, 509] on span "IOPS Column" at bounding box center [436, 503] width 11 height 11
click at [372, 570] on td "Server DLMKE56CLTMNNCC4" at bounding box center [355, 556] width 138 height 28
copy td "DLMKE56CLTMNNCC4"
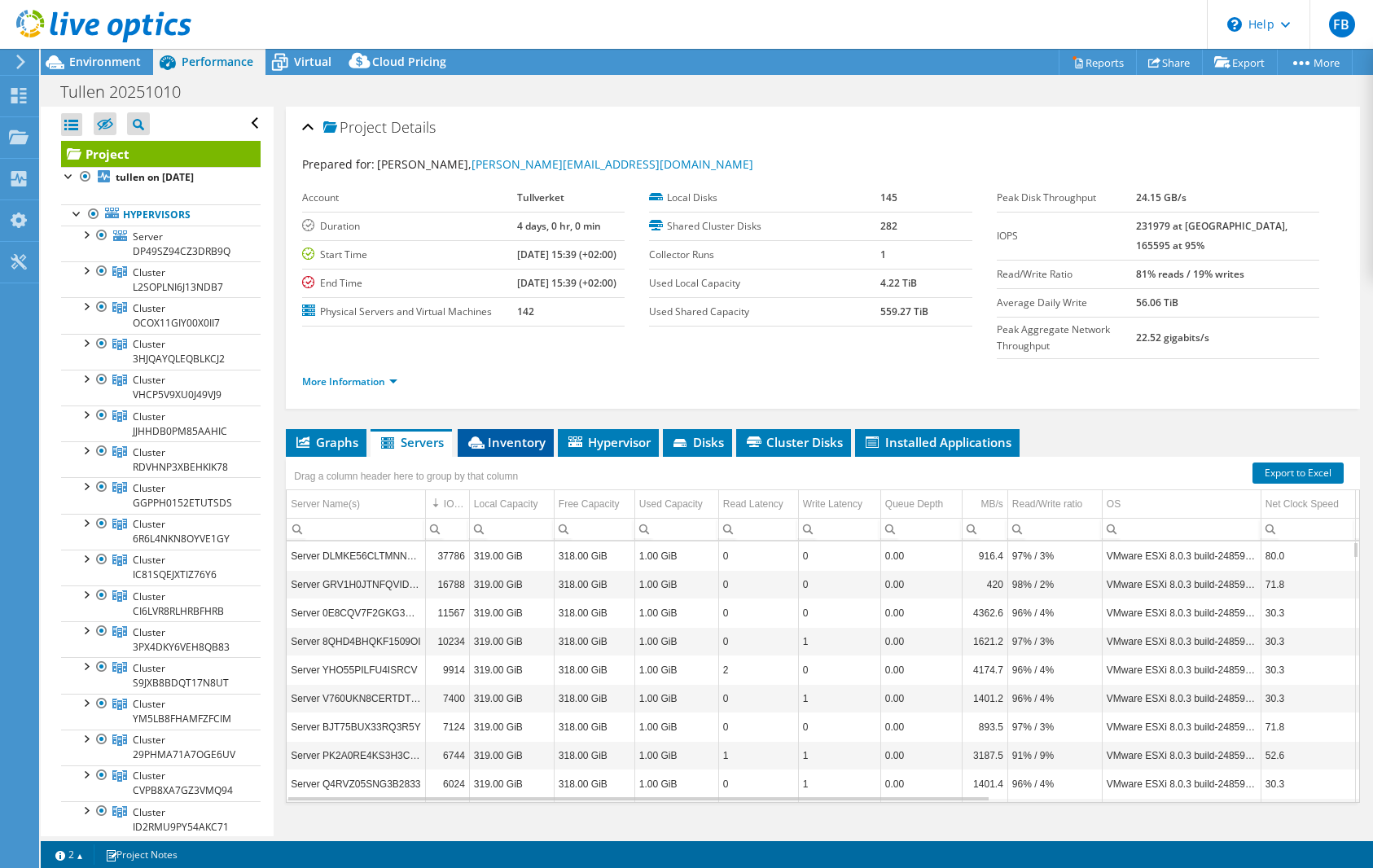
click at [496, 450] on span "Inventory" at bounding box center [505, 441] width 79 height 16
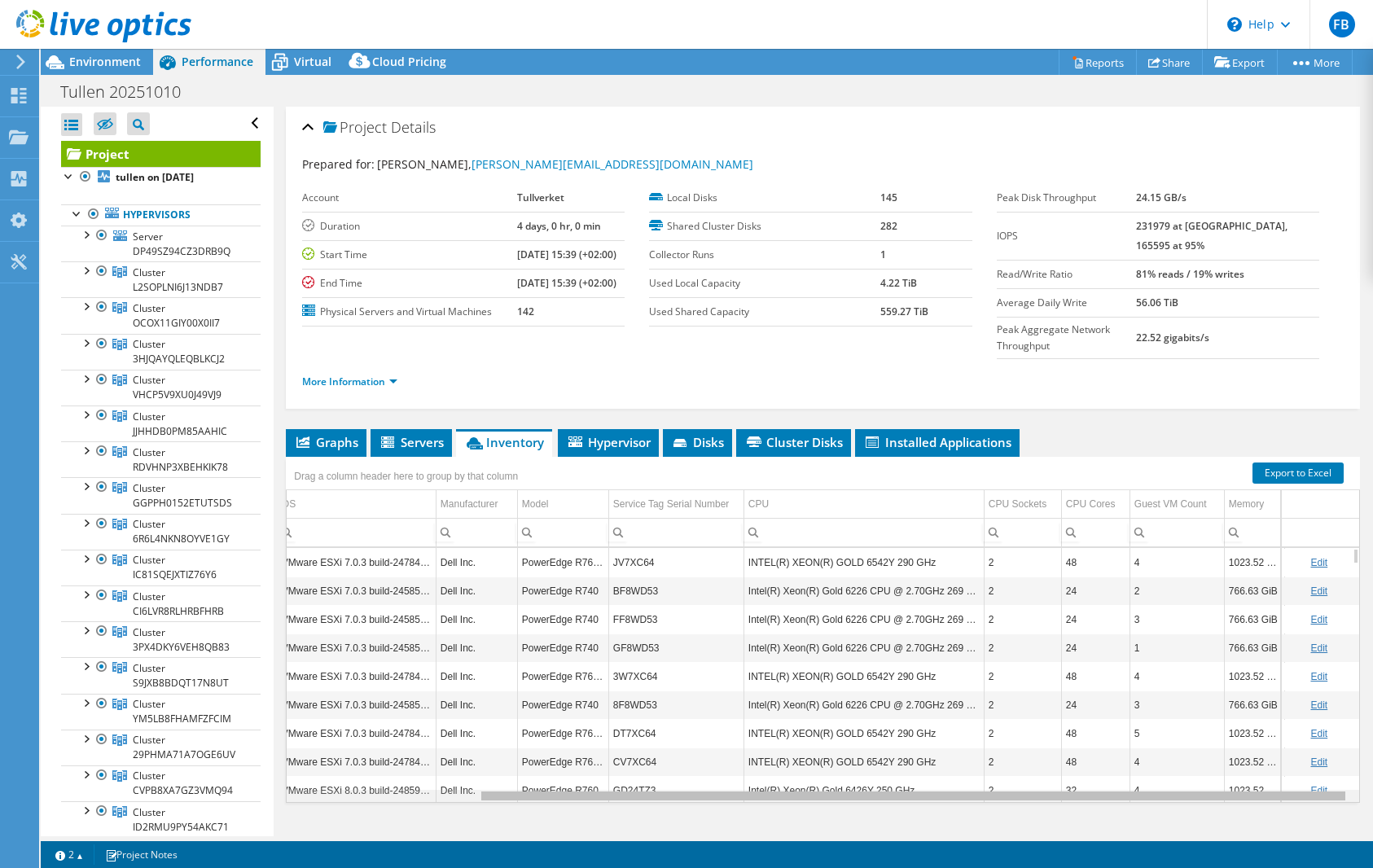
scroll to position [0, 236]
drag, startPoint x: 501, startPoint y: 818, endPoint x: 874, endPoint y: 825, distance: 373.1
click at [874, 825] on body "FB End User [PERSON_NAME] [EMAIL_ADDRESS][DOMAIN_NAME] Tullverket My Profile Lo…" at bounding box center [686, 434] width 1373 height 868
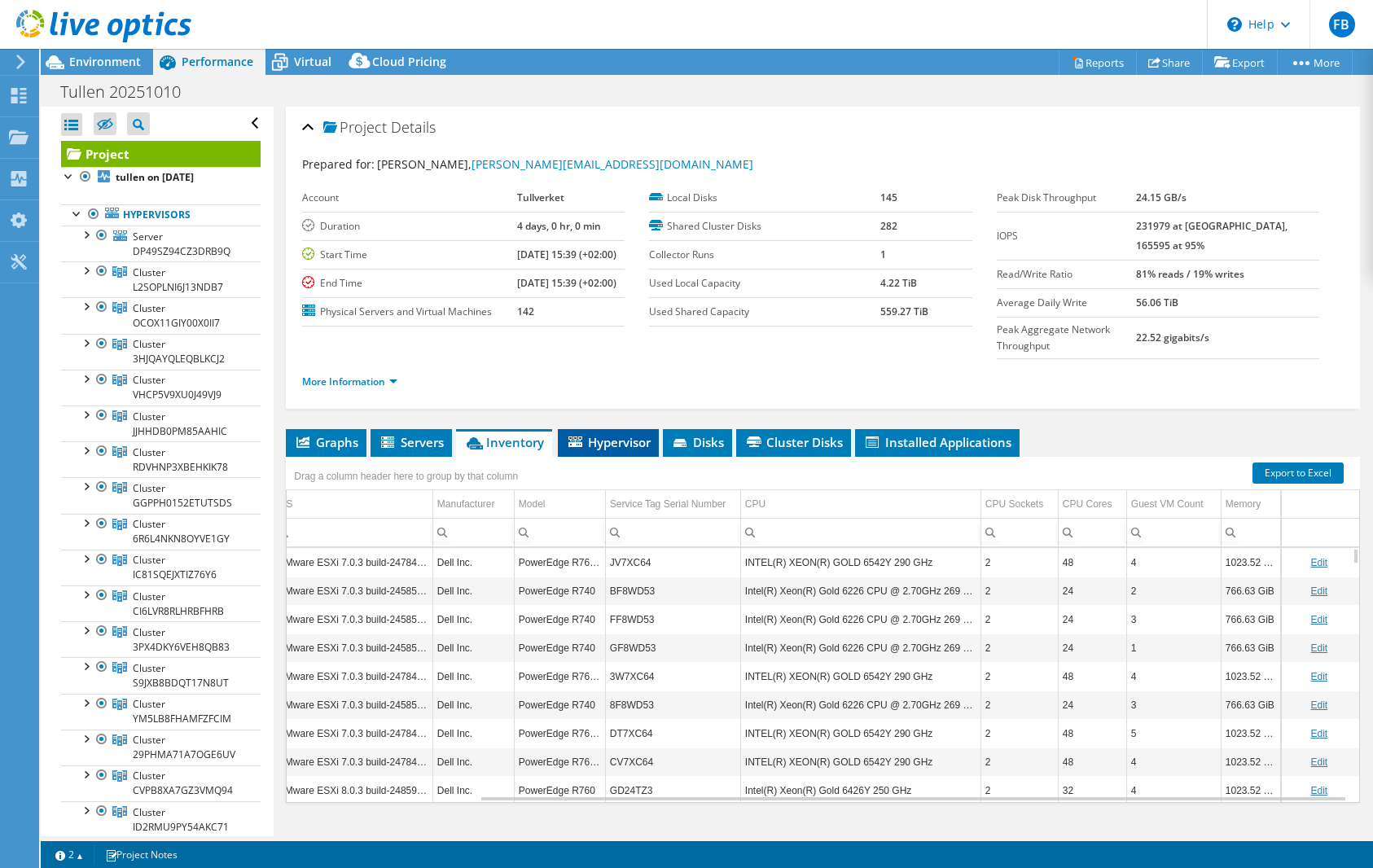
click at [607, 453] on li "Hypervisor" at bounding box center [608, 443] width 101 height 28
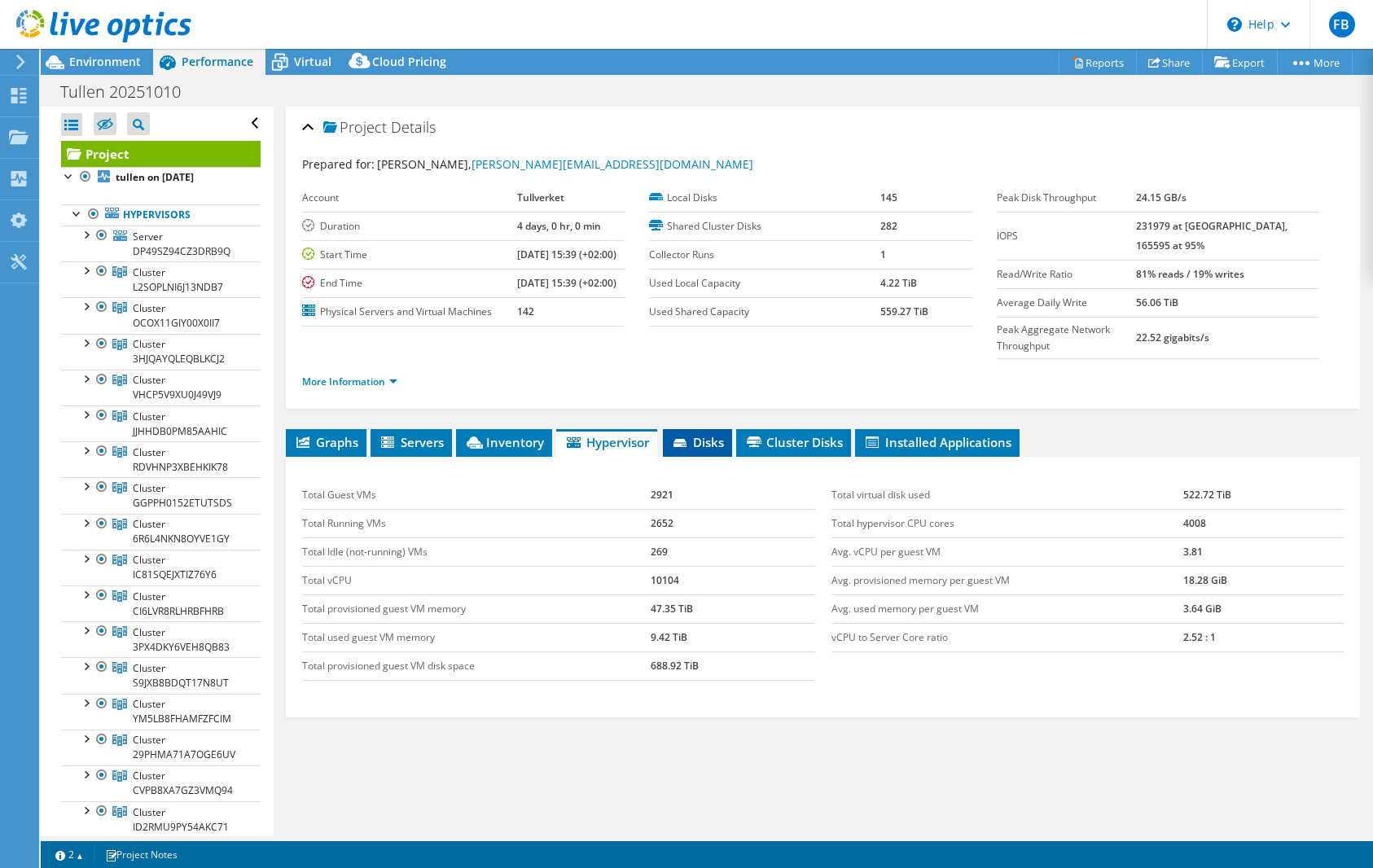
click at [703, 450] on span "Disks" at bounding box center [697, 441] width 53 height 16
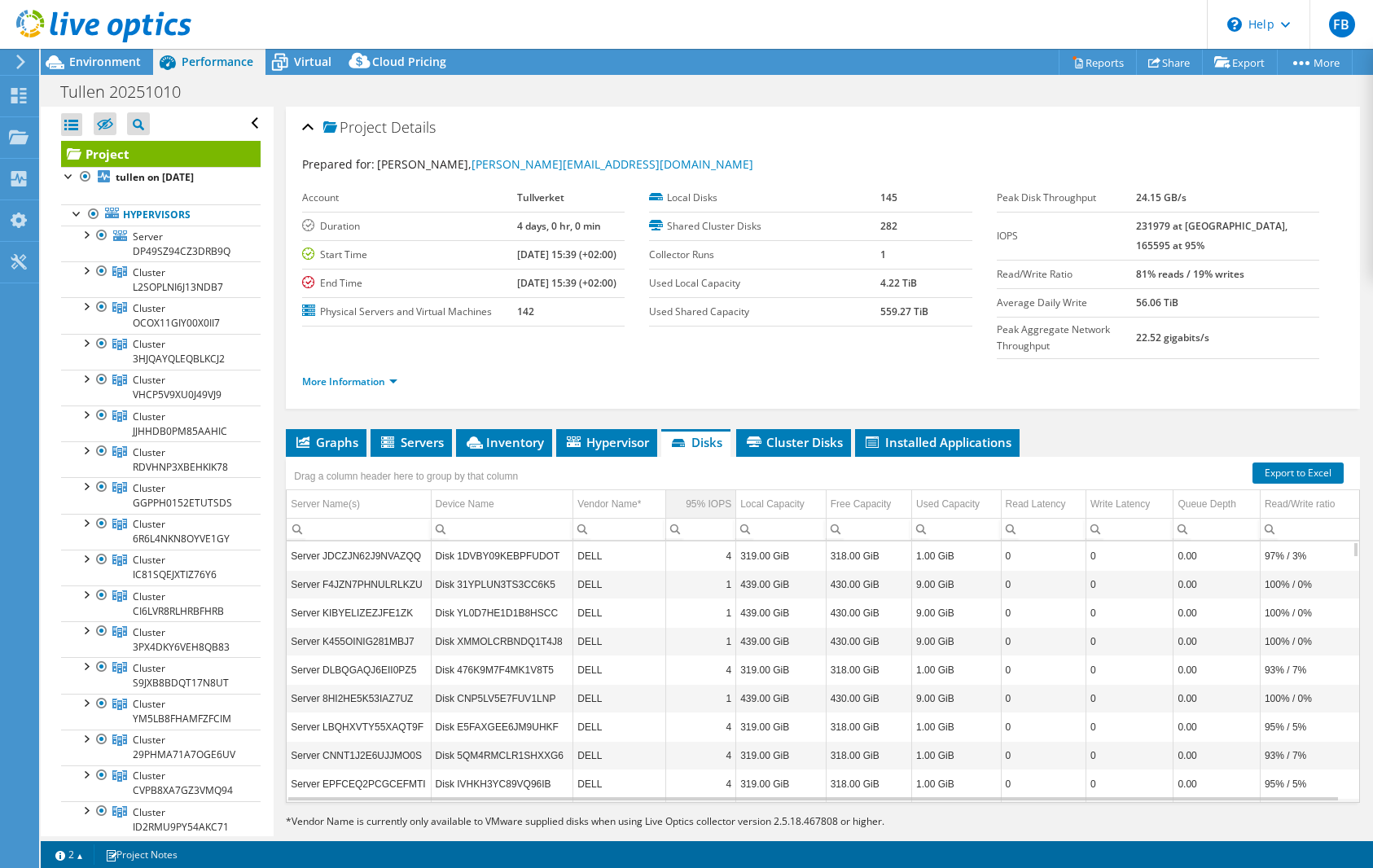
click at [687, 514] on div "95% IOPS" at bounding box center [708, 503] width 46 height 20
click at [780, 450] on span "Cluster Disks" at bounding box center [793, 441] width 98 height 16
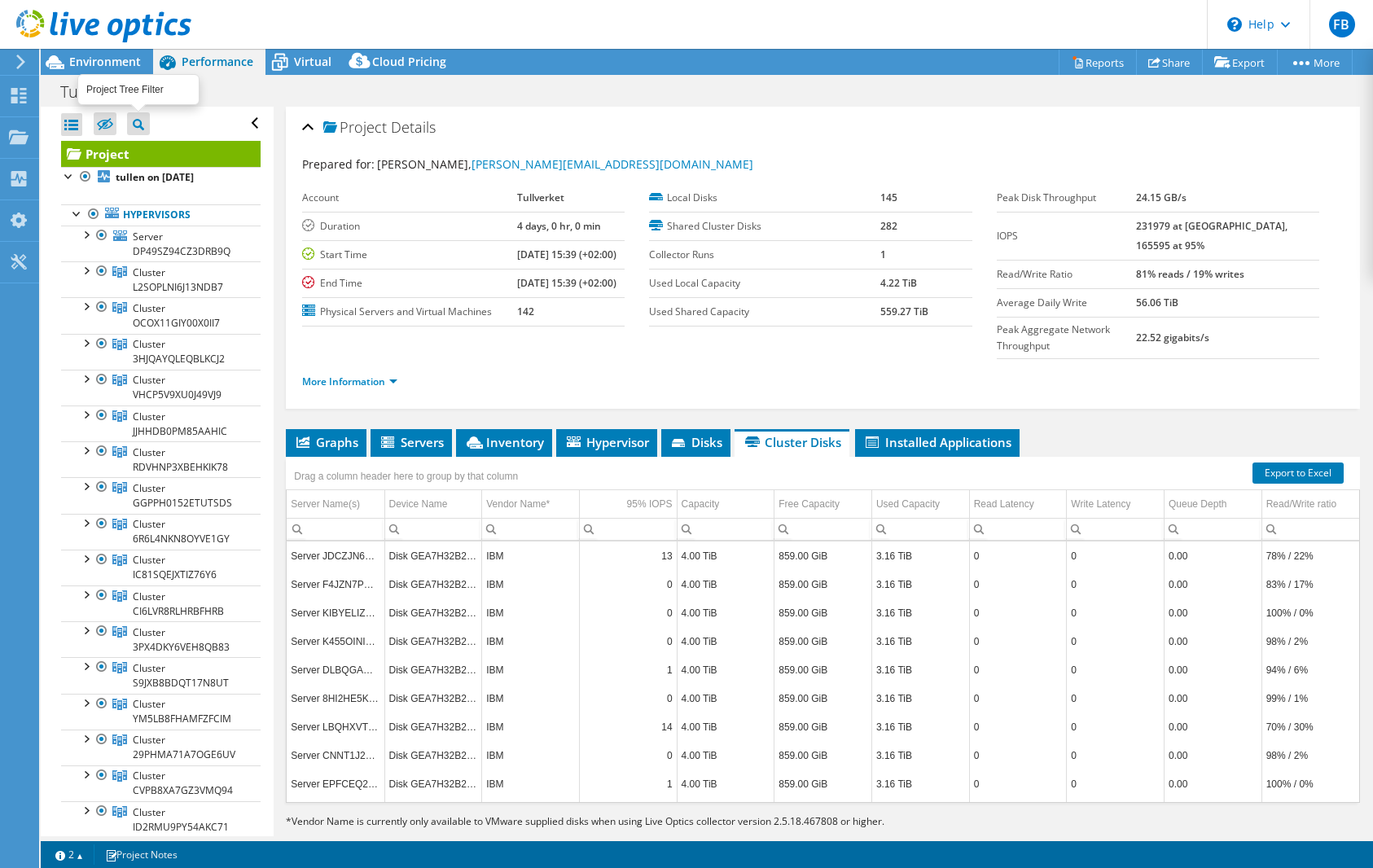
click at [139, 129] on icon at bounding box center [138, 124] width 11 height 11
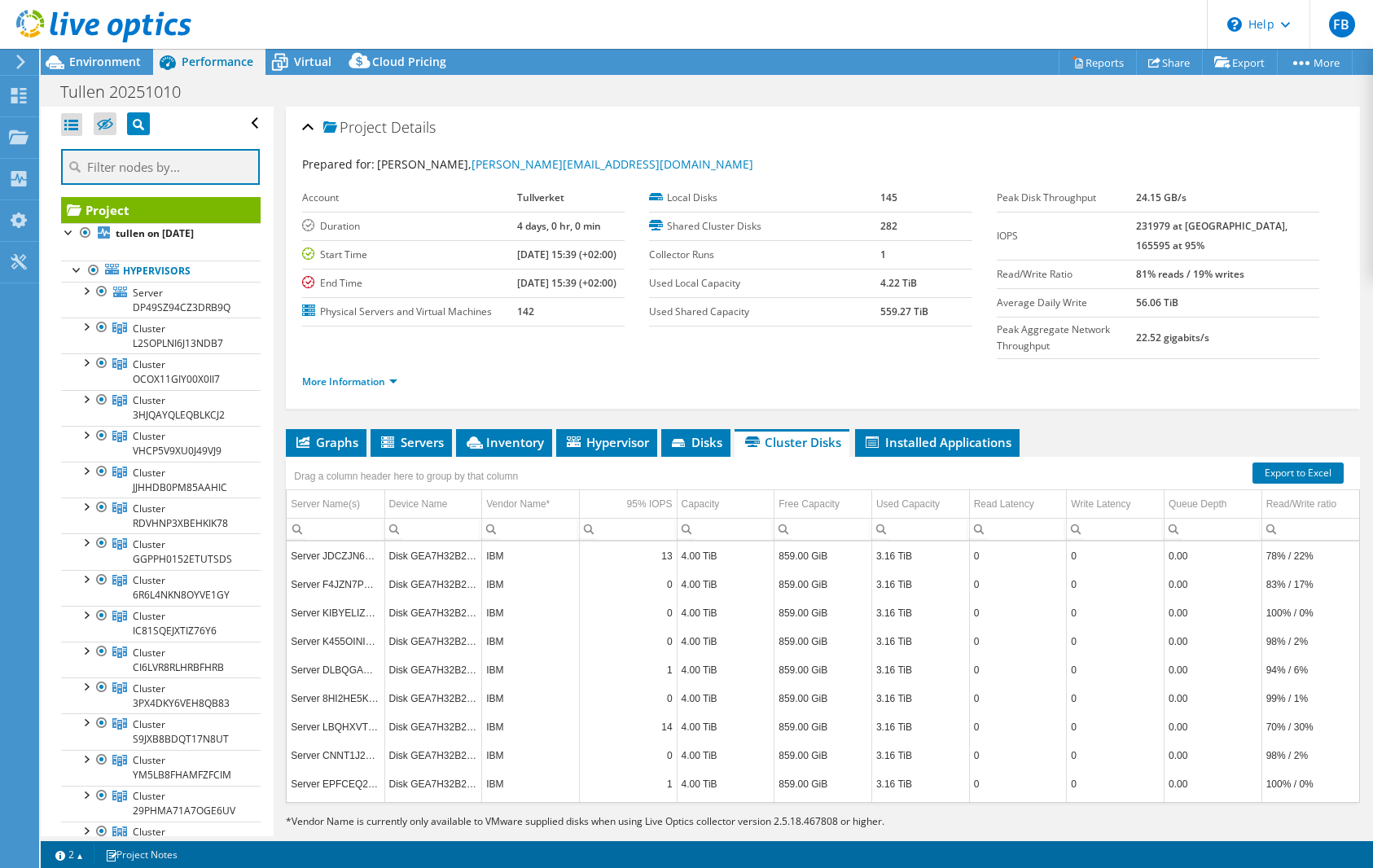
click at [139, 166] on input "text" at bounding box center [160, 166] width 198 height 36
paste input "3424"
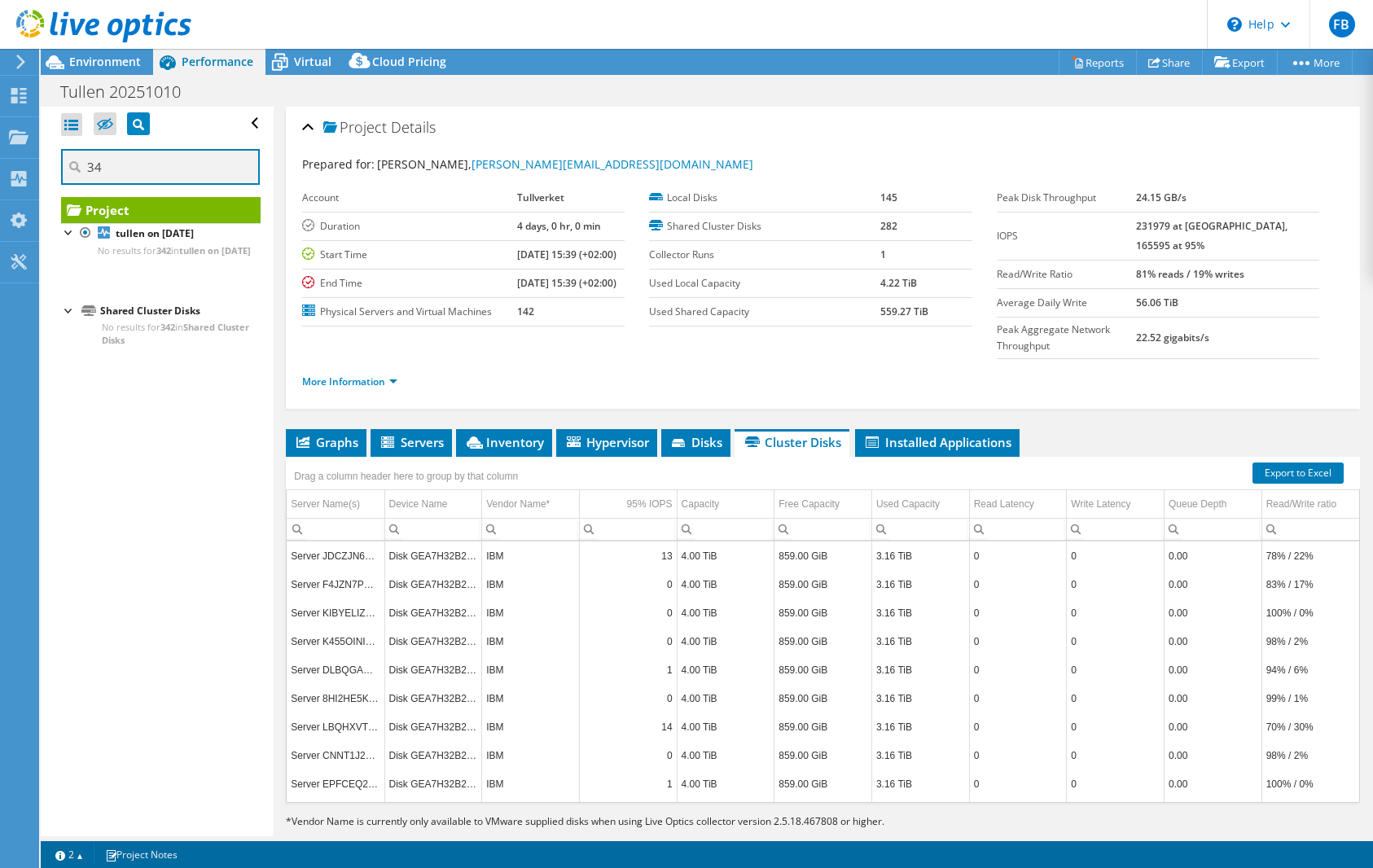
type input "3"
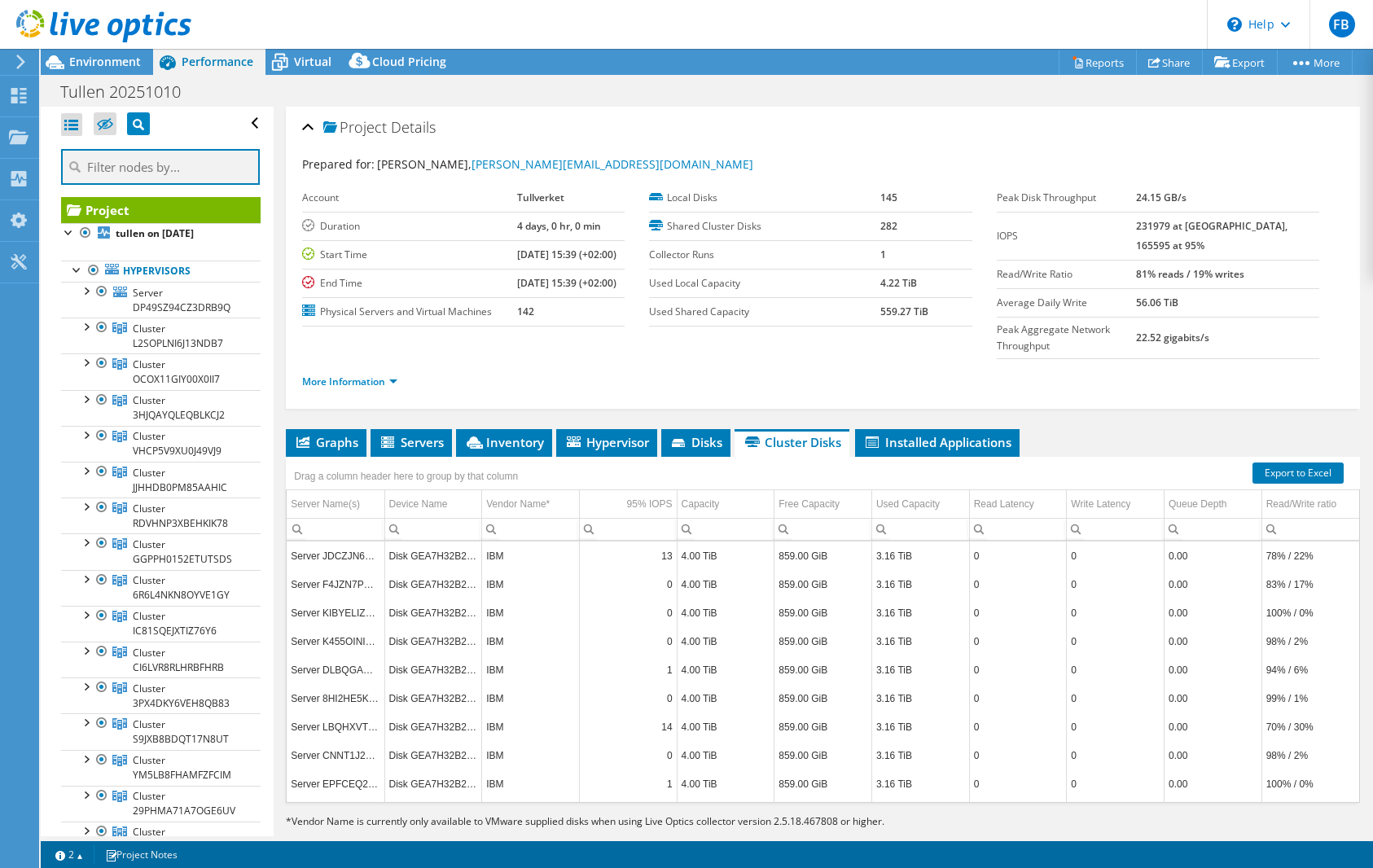
paste input "3424"
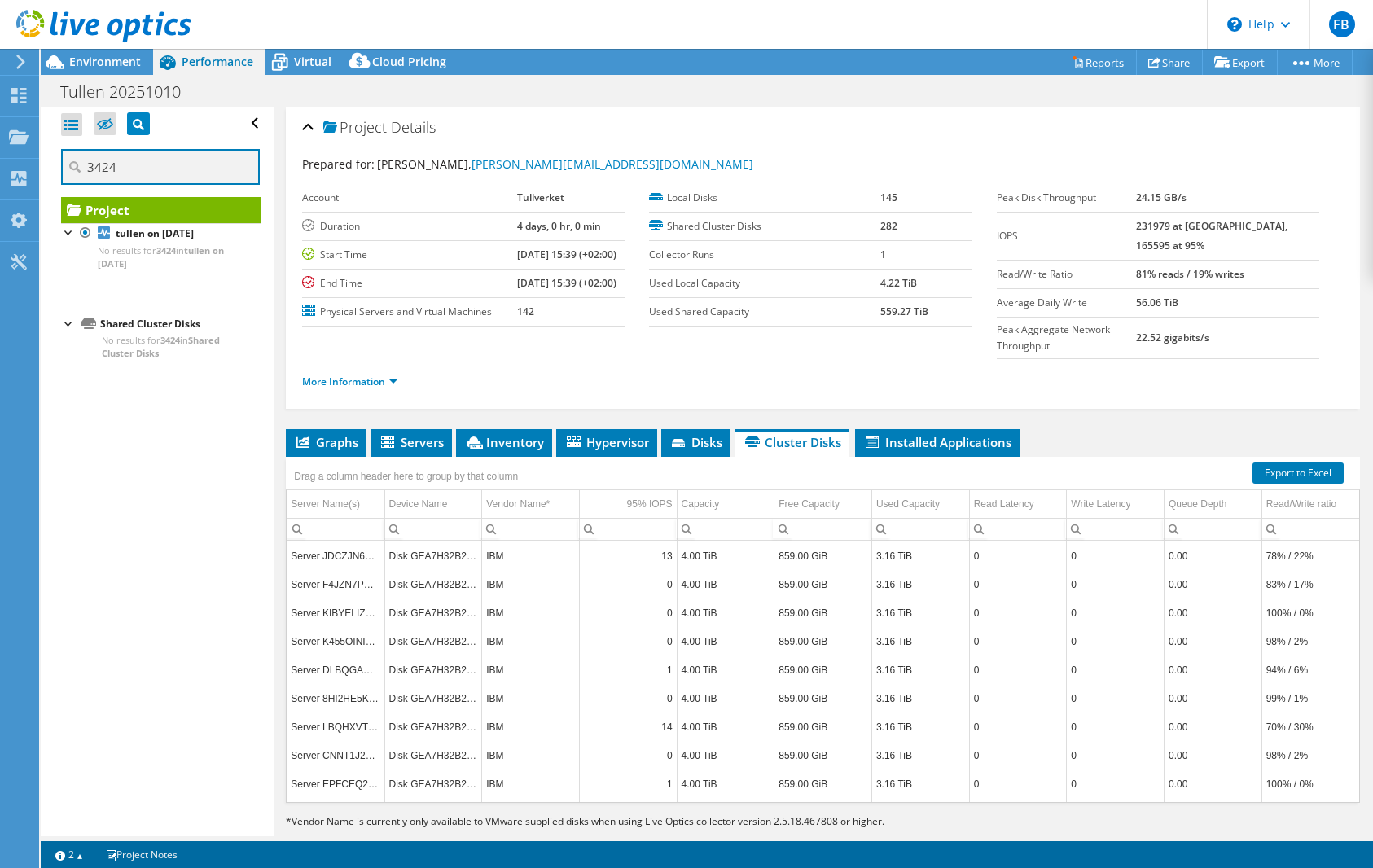
click at [159, 166] on input "3424" at bounding box center [160, 166] width 198 height 36
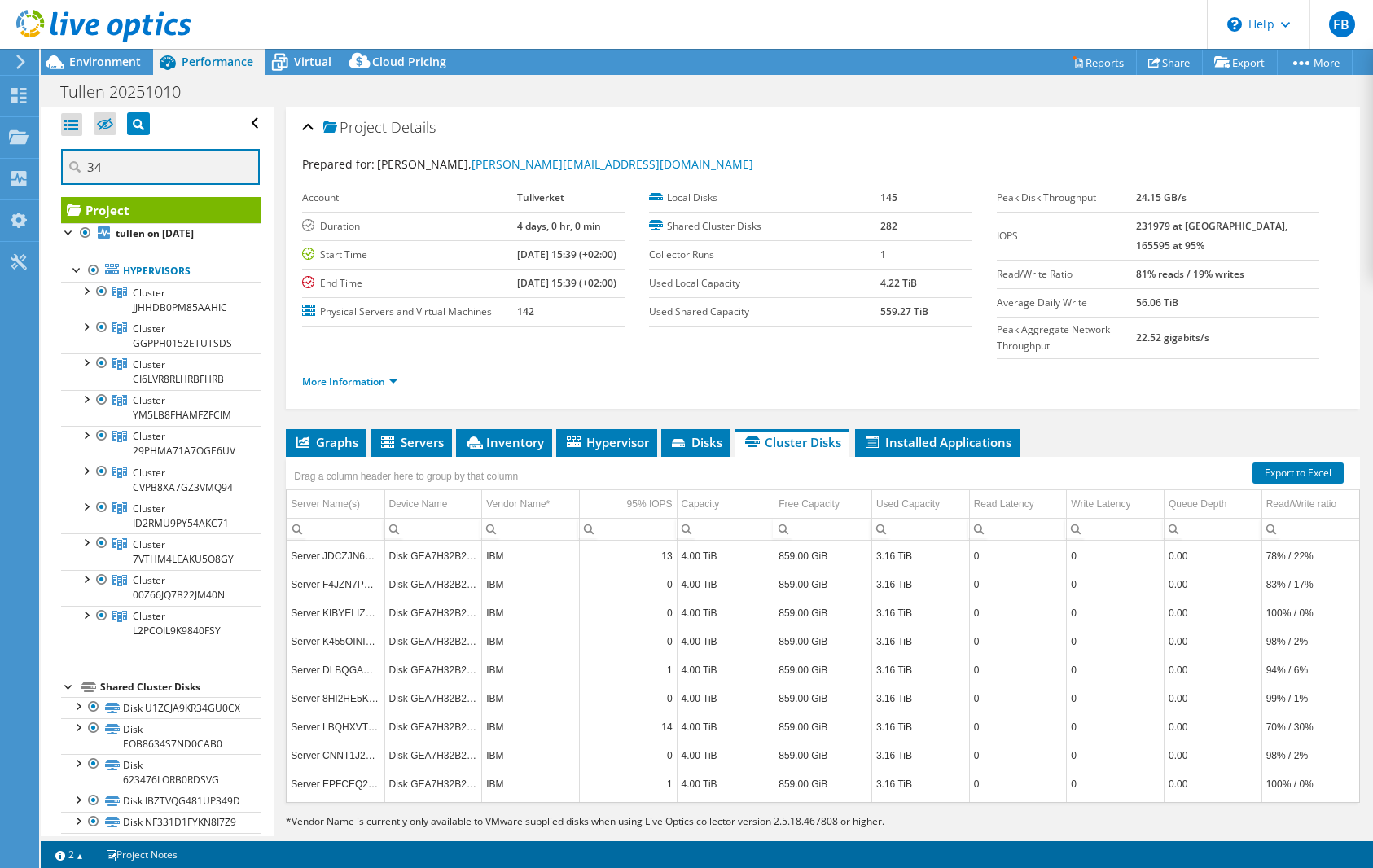
type input "3"
paste input "DLMKE56CLTMNNCC4"
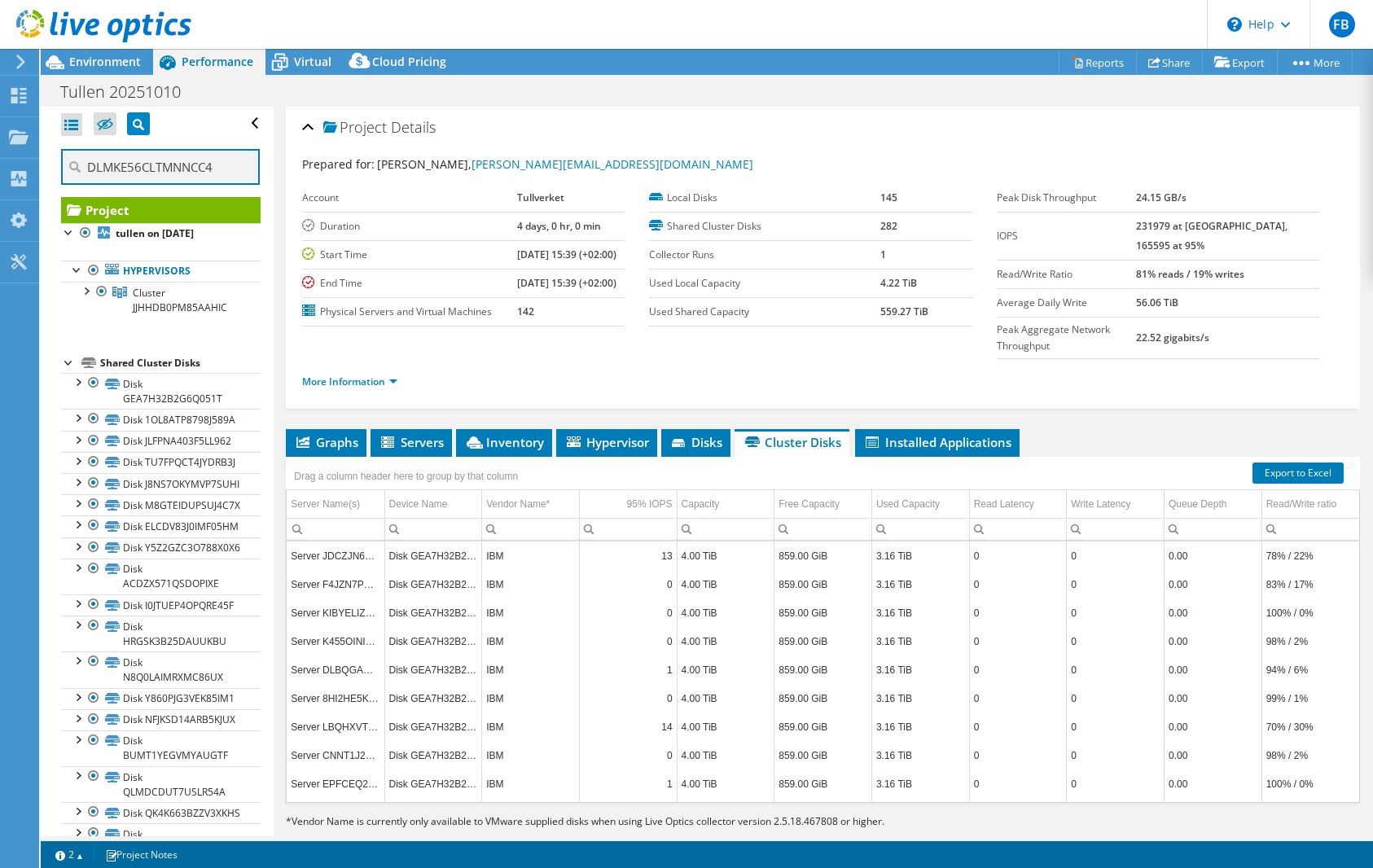
click at [216, 166] on input "DLMKE56CLTMNNCC4" at bounding box center [160, 166] width 198 height 36
click at [37, 166] on div "FB End User [PERSON_NAME] [EMAIL_ADDRESS][DOMAIN_NAME] Tullverket My Profile Lo…" at bounding box center [686, 434] width 1373 height 868
click at [118, 157] on input "DLMKE56CLTMNNCC4" at bounding box center [160, 166] width 198 height 36
type input "NNCC4"
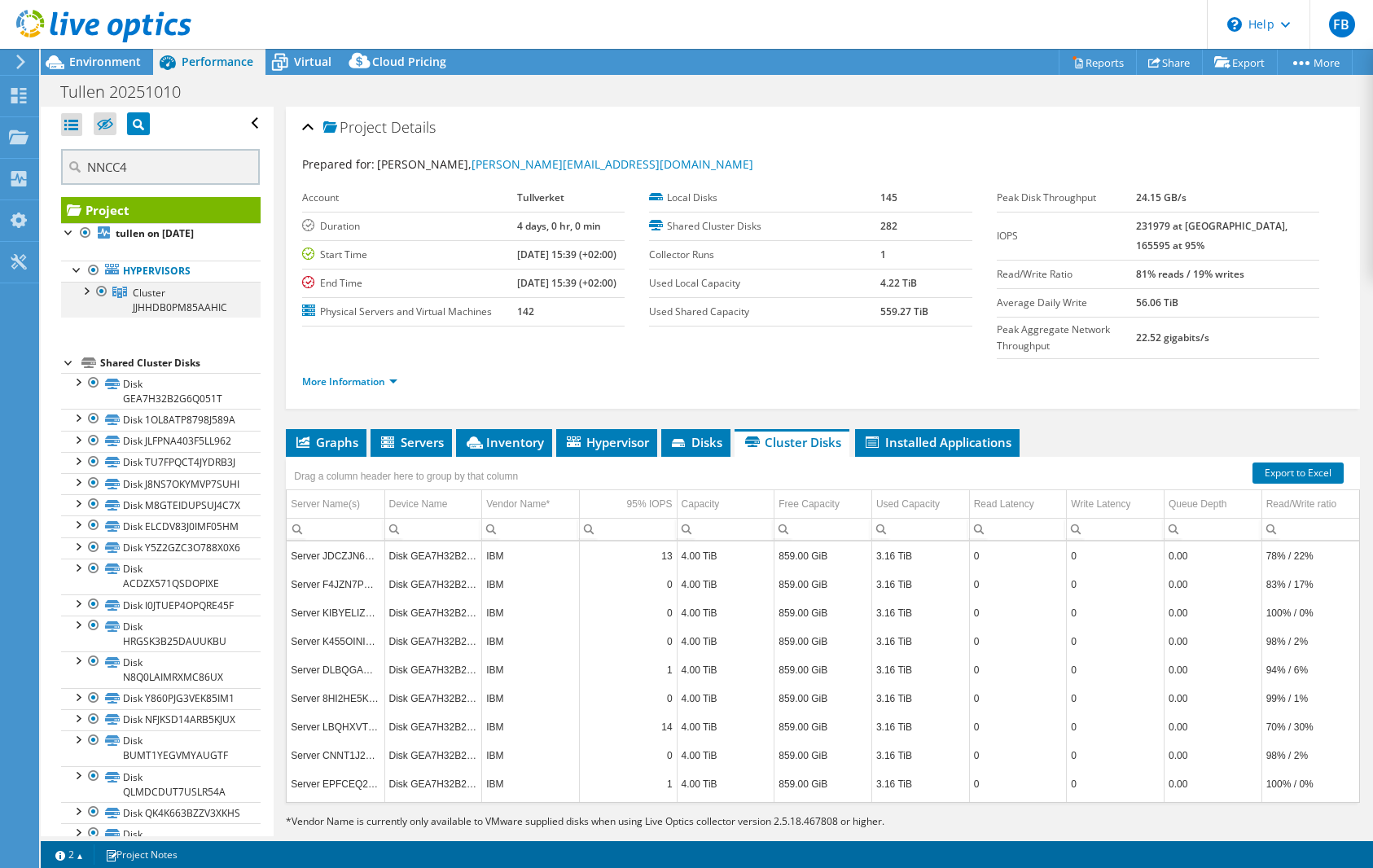
click at [85, 294] on div at bounding box center [85, 289] width 16 height 16
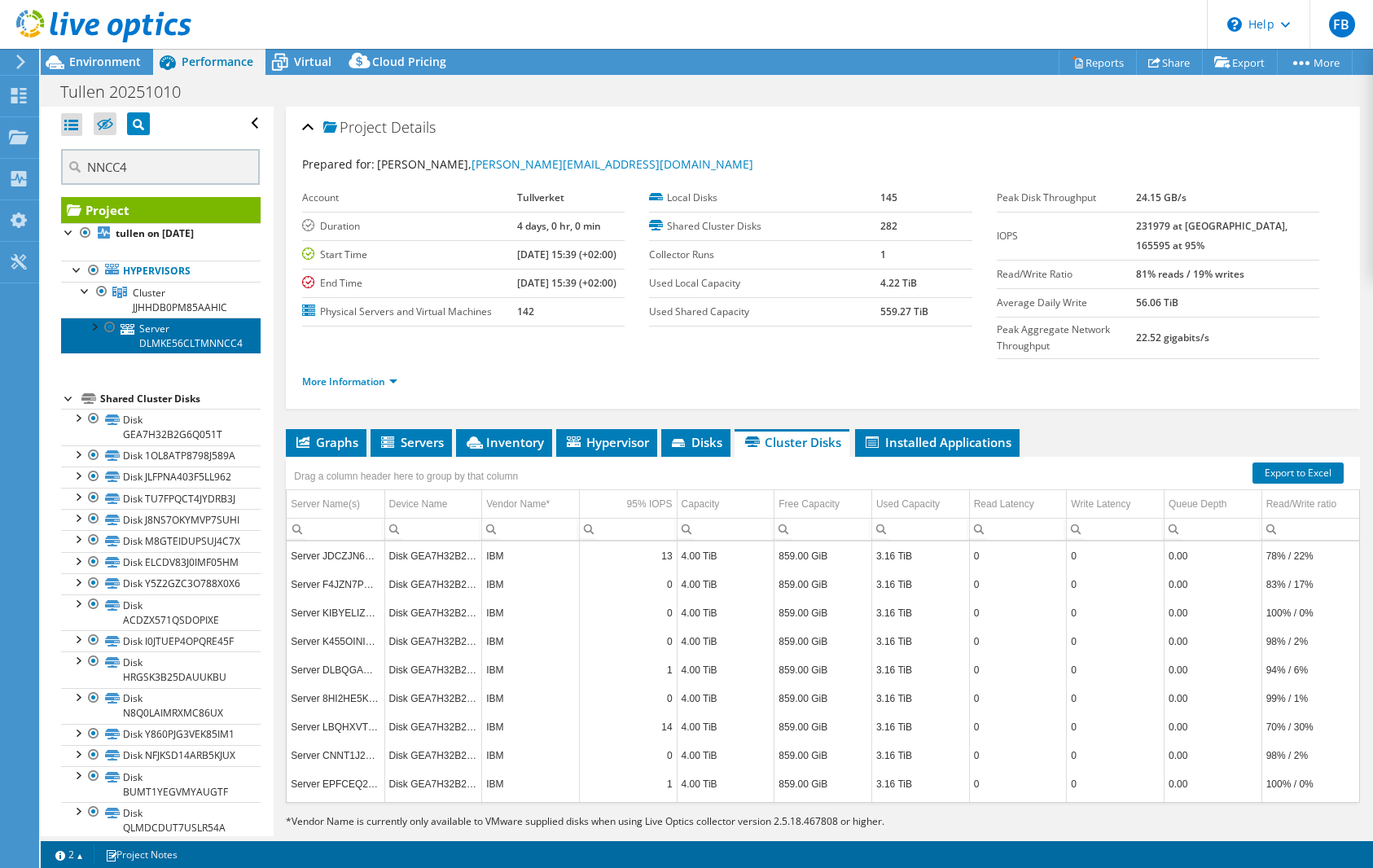
click at [200, 341] on link "Server DLMKE56CLTMNNCC4" at bounding box center [160, 336] width 199 height 36
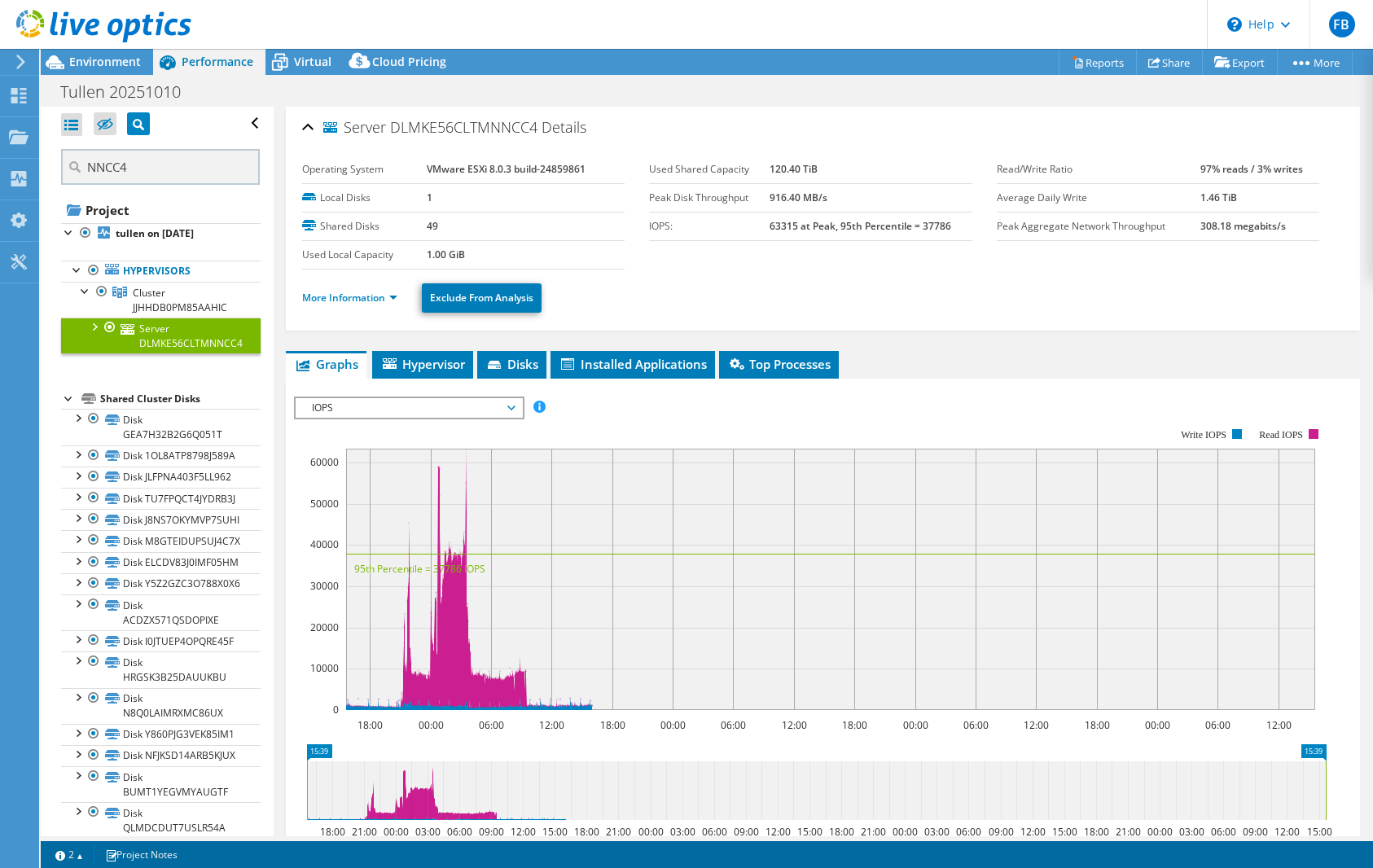
click at [95, 327] on div at bounding box center [93, 326] width 16 height 16
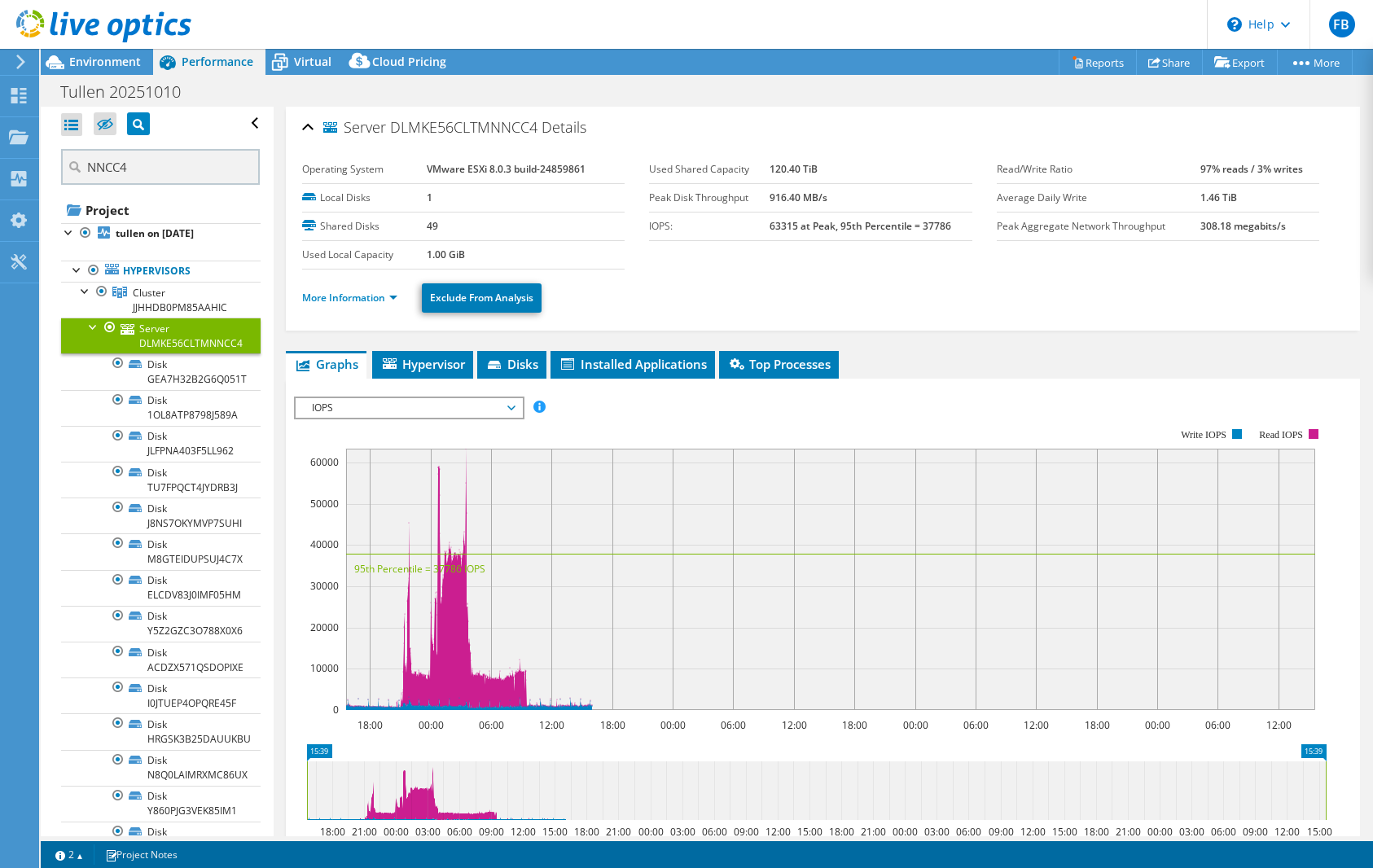
click at [166, 328] on link "Server DLMKE56CLTMNNCC4" at bounding box center [160, 336] width 199 height 36
click at [463, 399] on span "IOPS" at bounding box center [409, 408] width 210 height 20
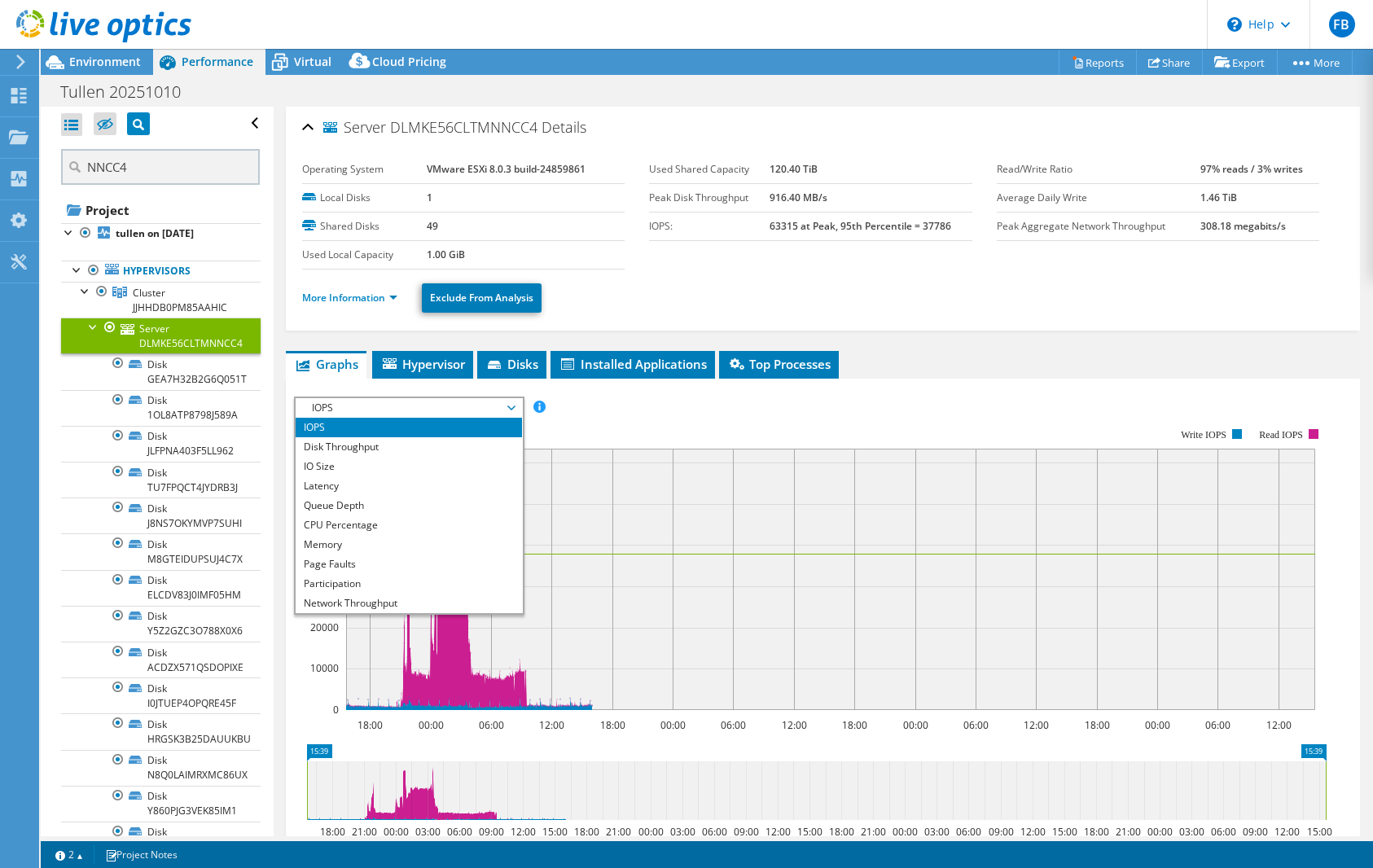
scroll to position [59, 0]
click at [1037, 301] on ul "More Information Exclude From Analysis" at bounding box center [822, 297] width 1041 height 34
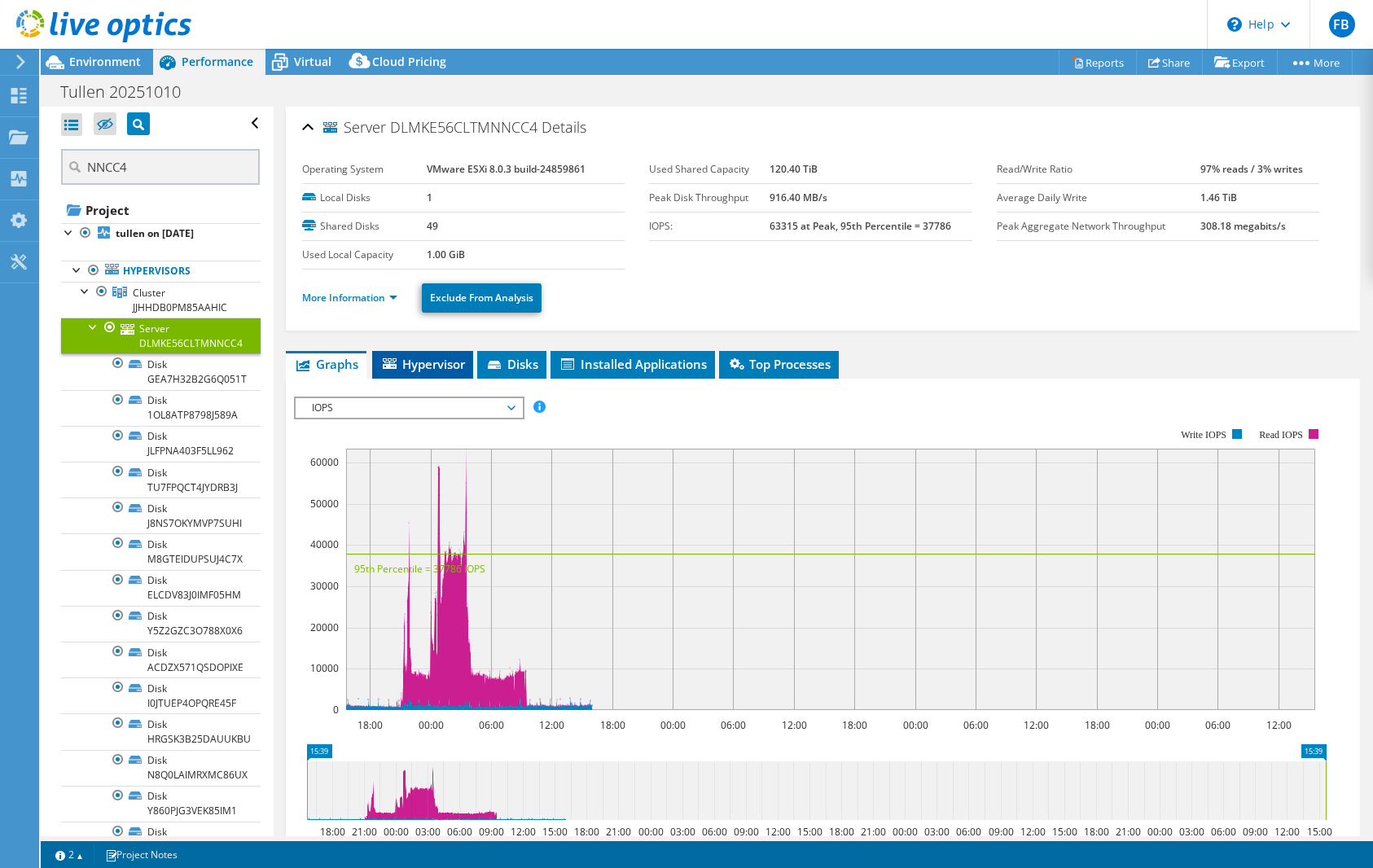
click at [416, 365] on span "Hypervisor" at bounding box center [423, 363] width 85 height 16
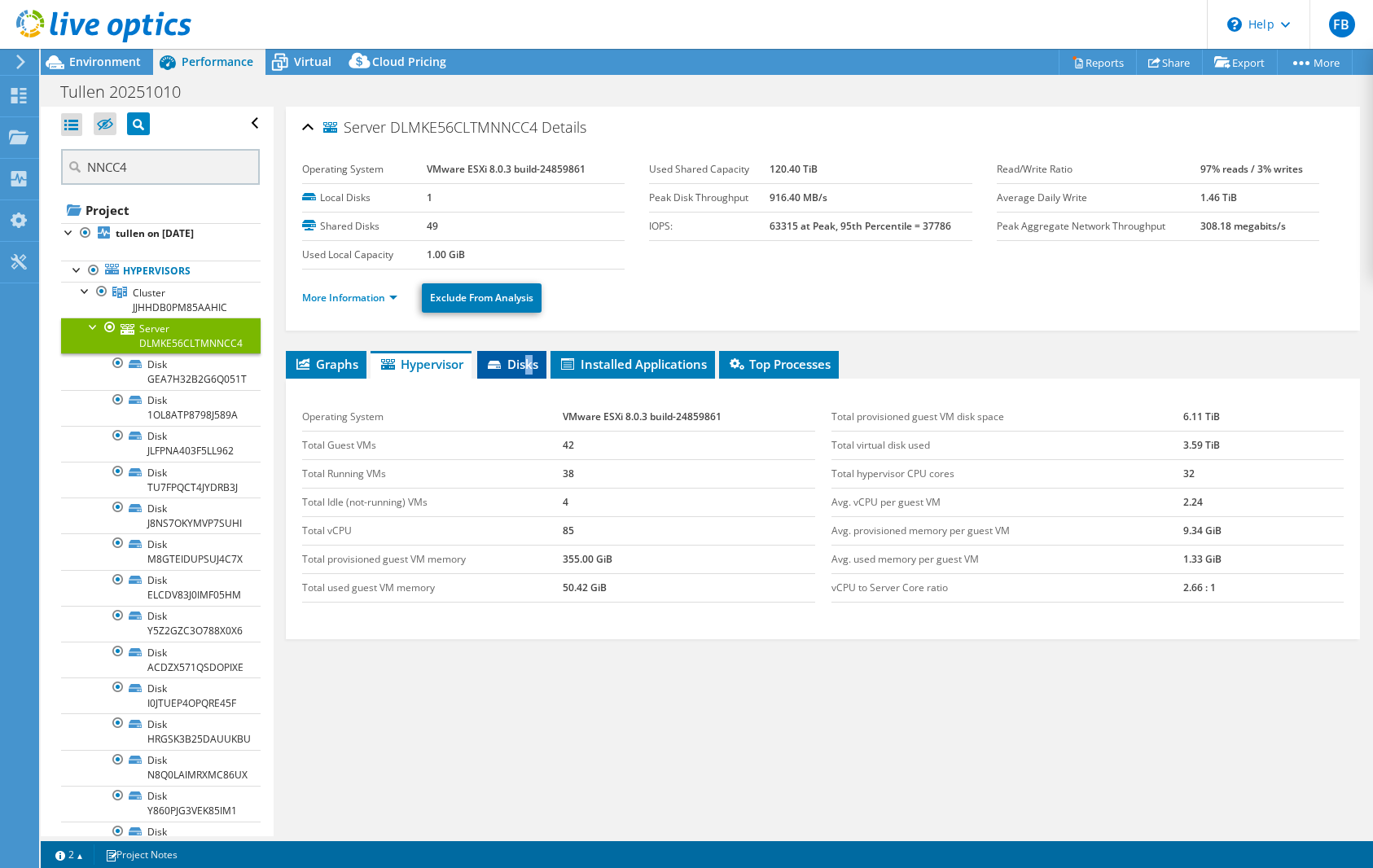
click at [531, 366] on span "Disks" at bounding box center [512, 363] width 53 height 16
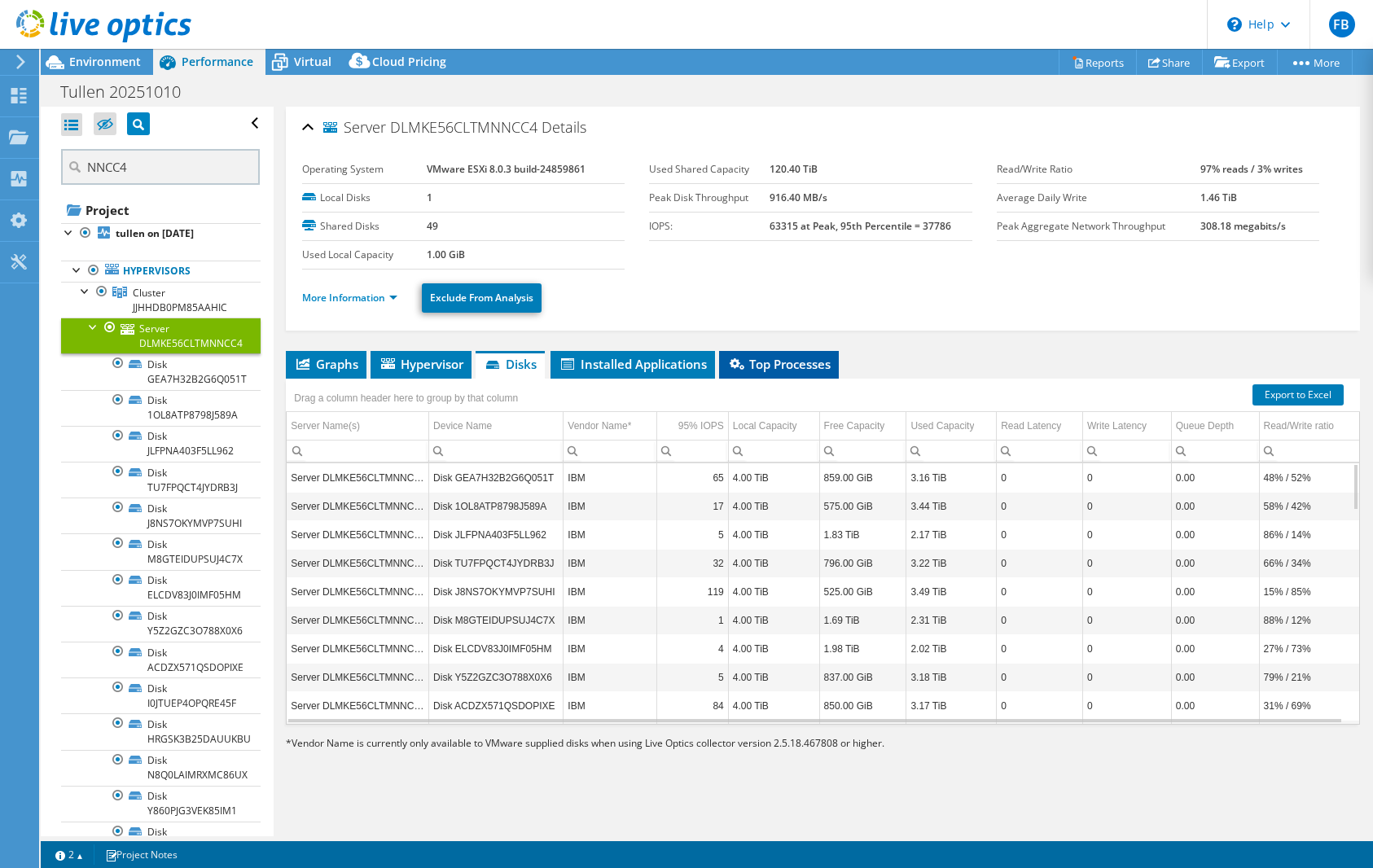
click at [837, 362] on li "Top Processes" at bounding box center [779, 365] width 120 height 28
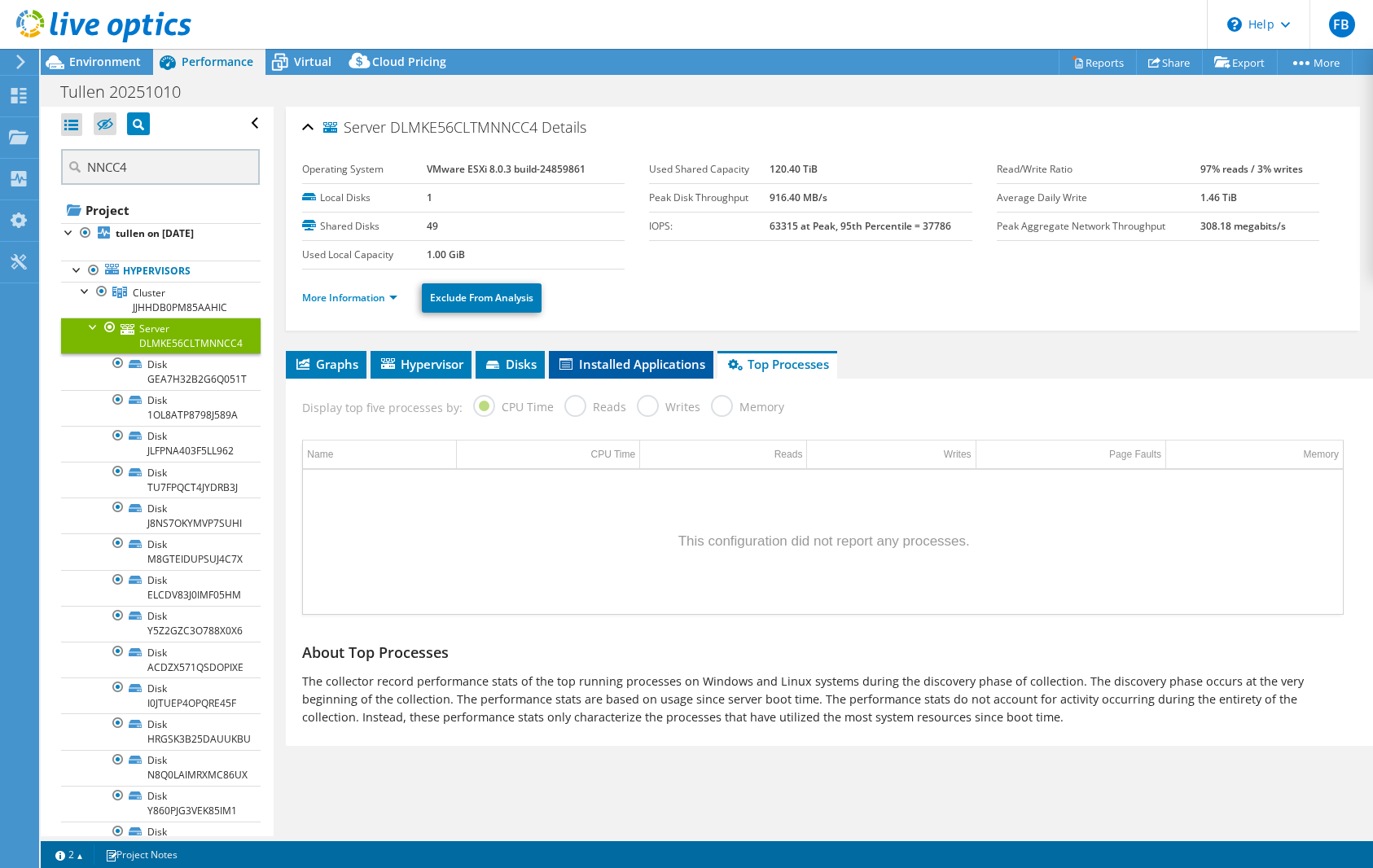
click at [675, 363] on span "Installed Applications" at bounding box center [630, 363] width 148 height 16
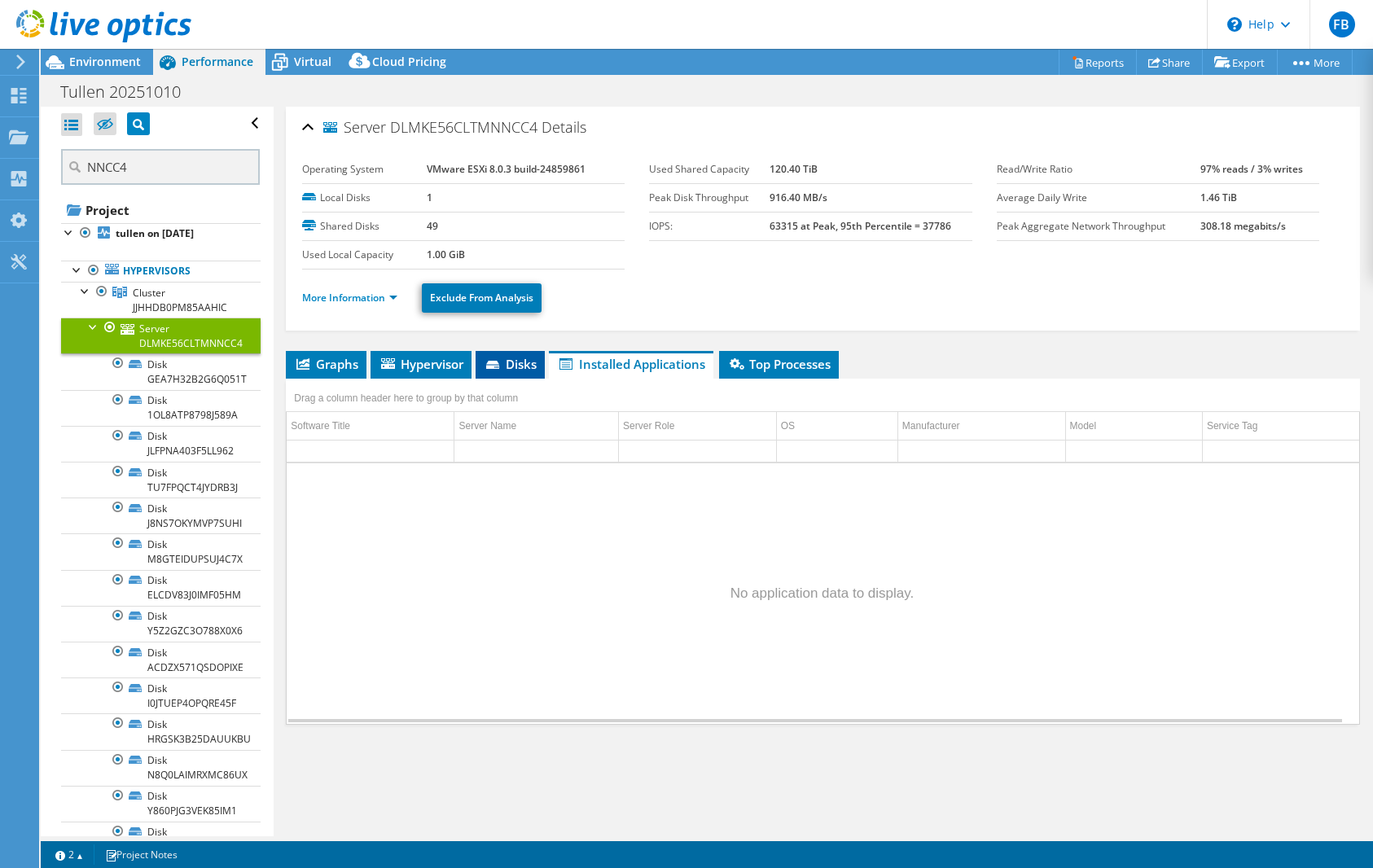
click at [511, 362] on span "Disks" at bounding box center [510, 363] width 53 height 16
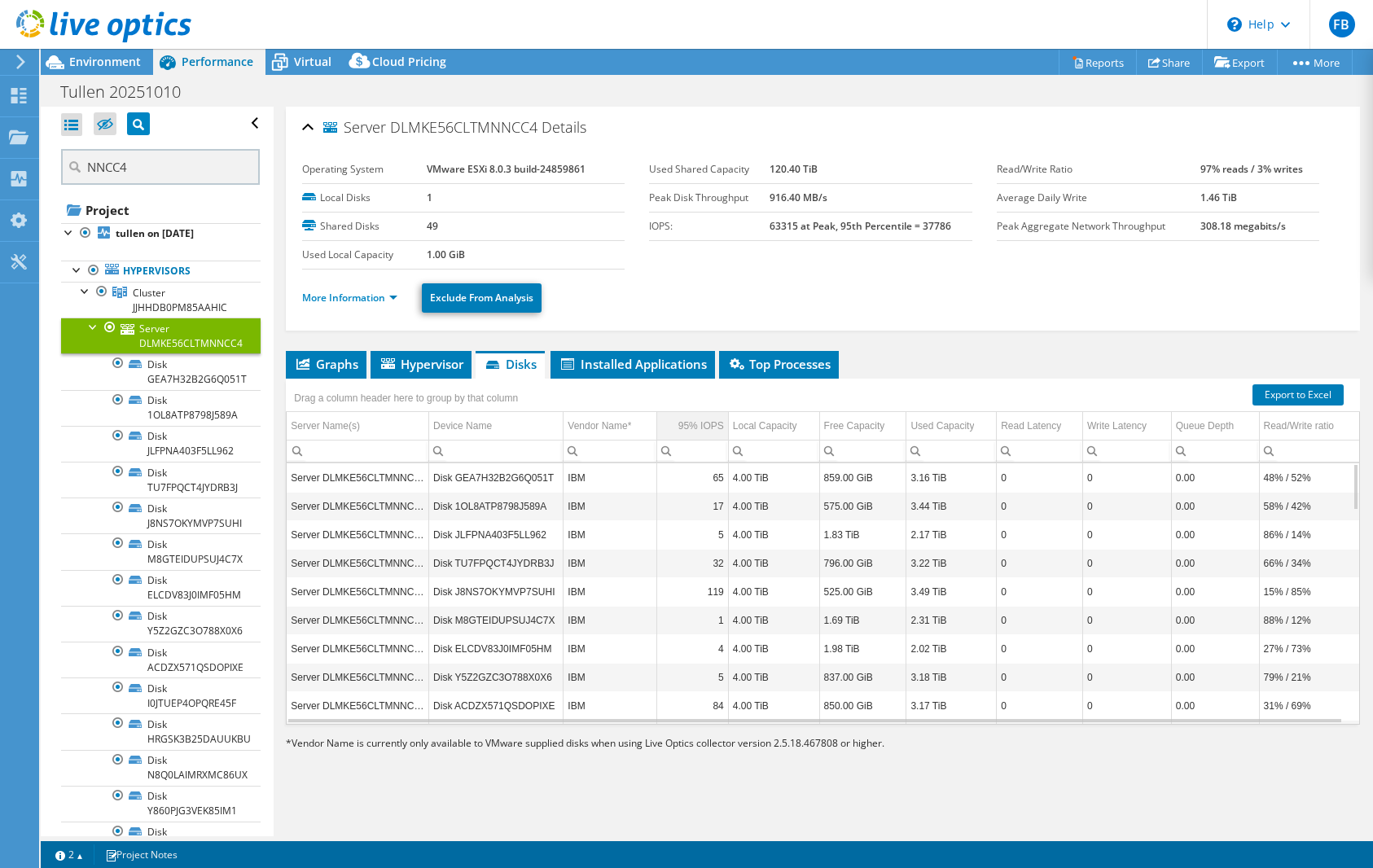
click at [670, 426] on td "95% IOPS" at bounding box center [693, 427] width 72 height 28
click at [670, 426] on span "95% IOPS Column" at bounding box center [667, 425] width 11 height 11
drag, startPoint x: 551, startPoint y: 479, endPoint x: 456, endPoint y: 475, distance: 95.1
click at [456, 475] on td "Disk BUMT1YEGVMYAUGTF" at bounding box center [497, 477] width 135 height 28
copy td "UMT1YEGVMYAUGTF"
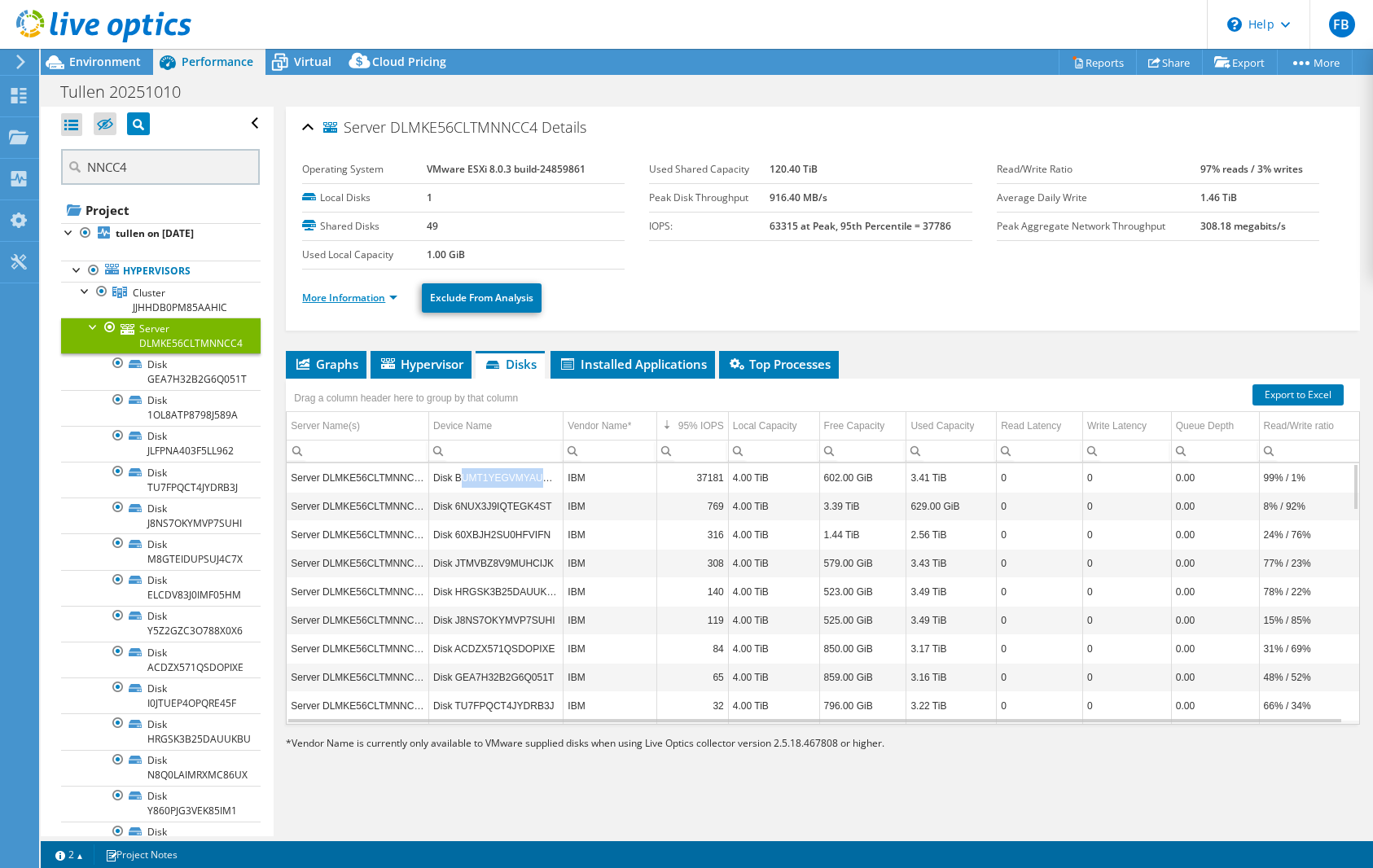
click at [353, 304] on link "More Information" at bounding box center [350, 297] width 95 height 14
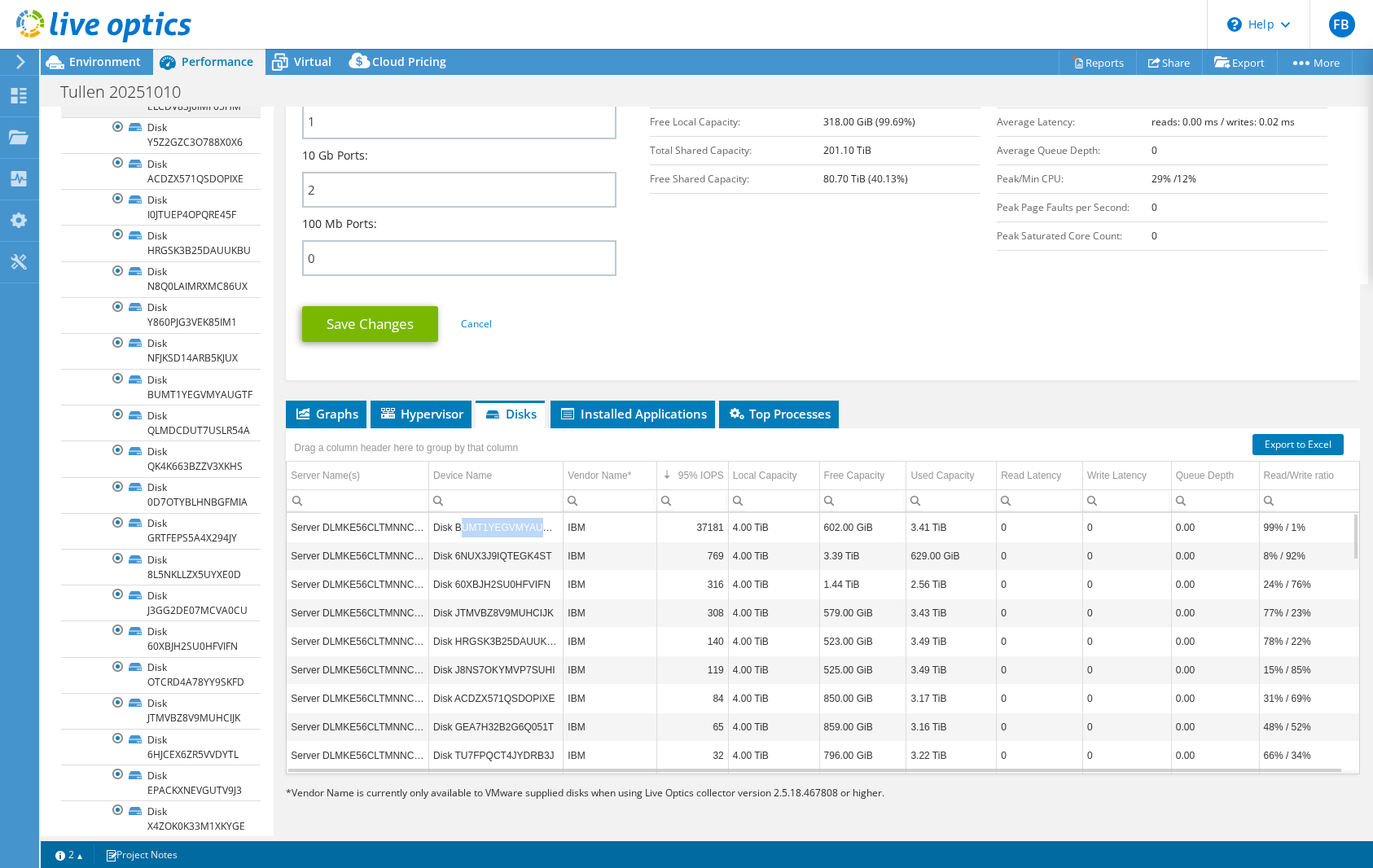
scroll to position [570, 0]
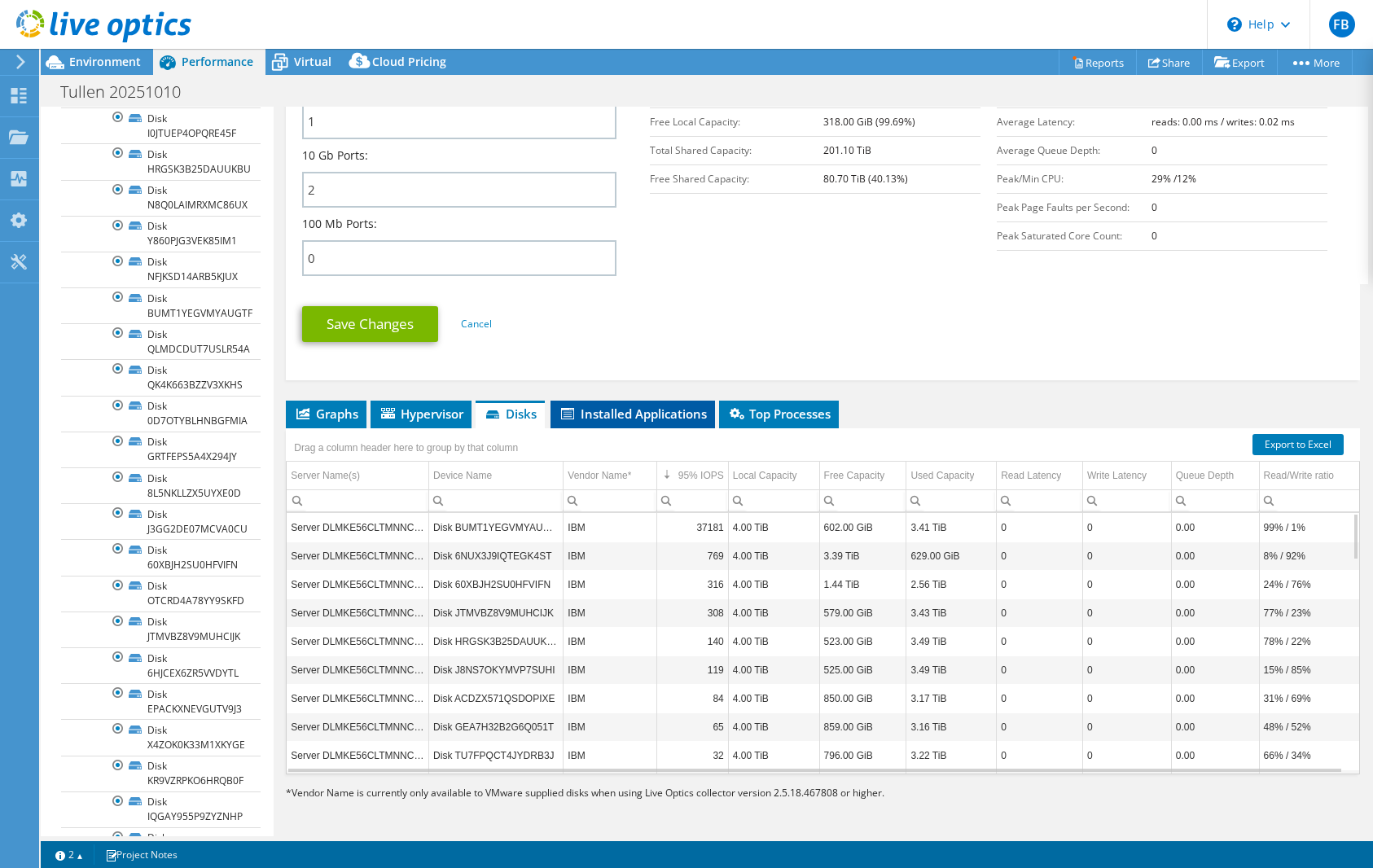
click at [585, 406] on span "Installed Applications" at bounding box center [632, 413] width 148 height 16
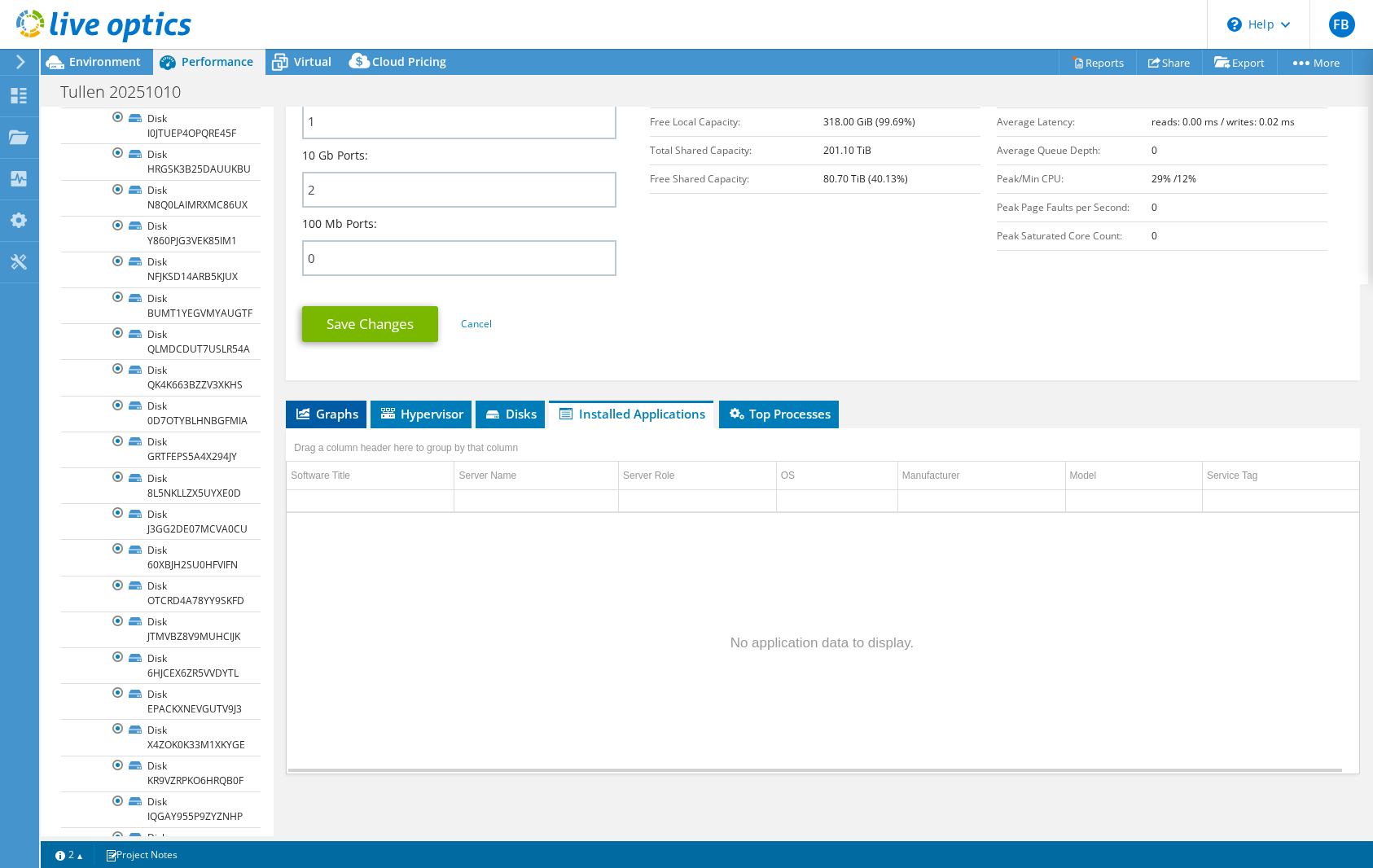
click at [311, 418] on span "Graphs" at bounding box center [325, 413] width 65 height 16
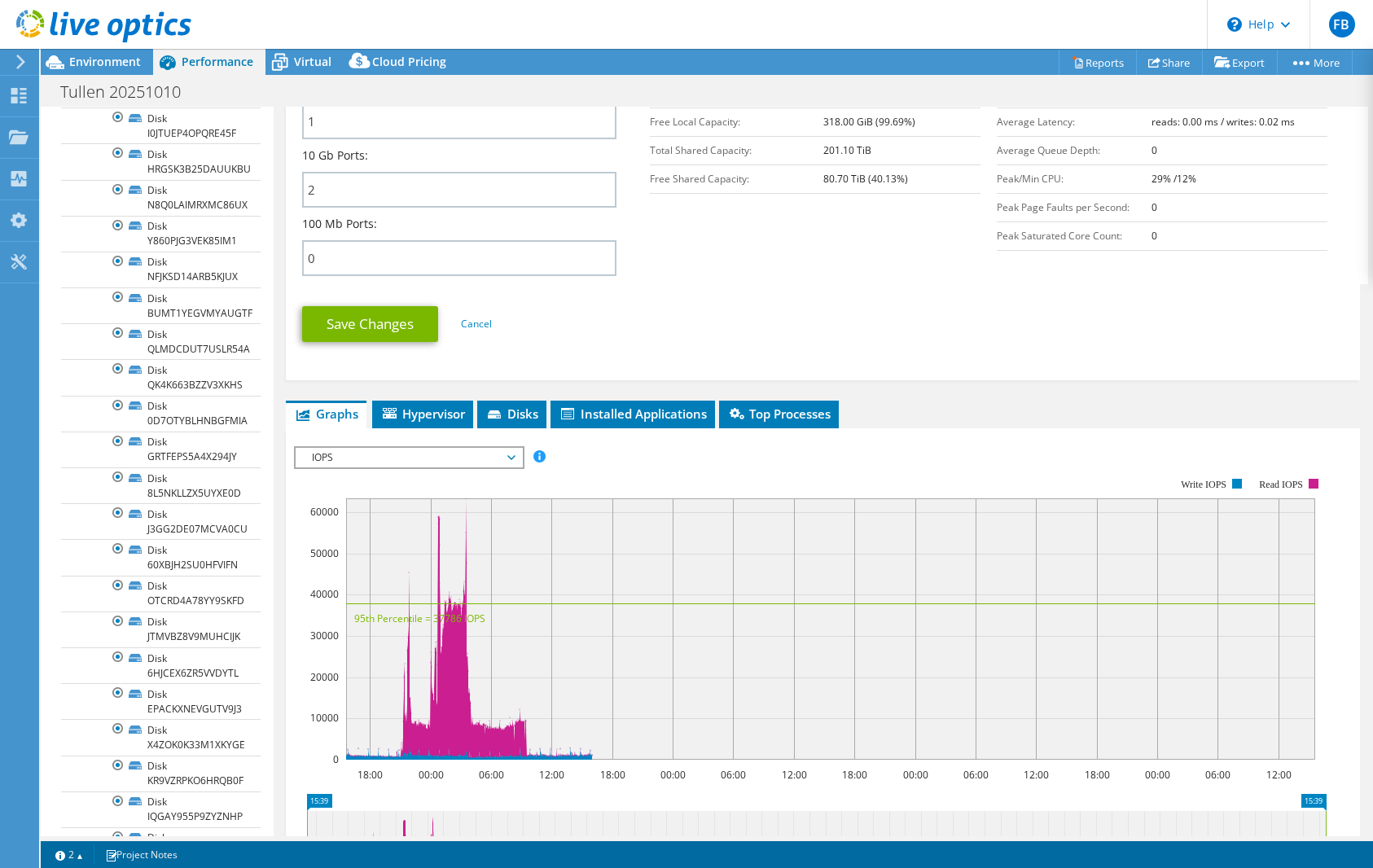
scroll to position [967, 0]
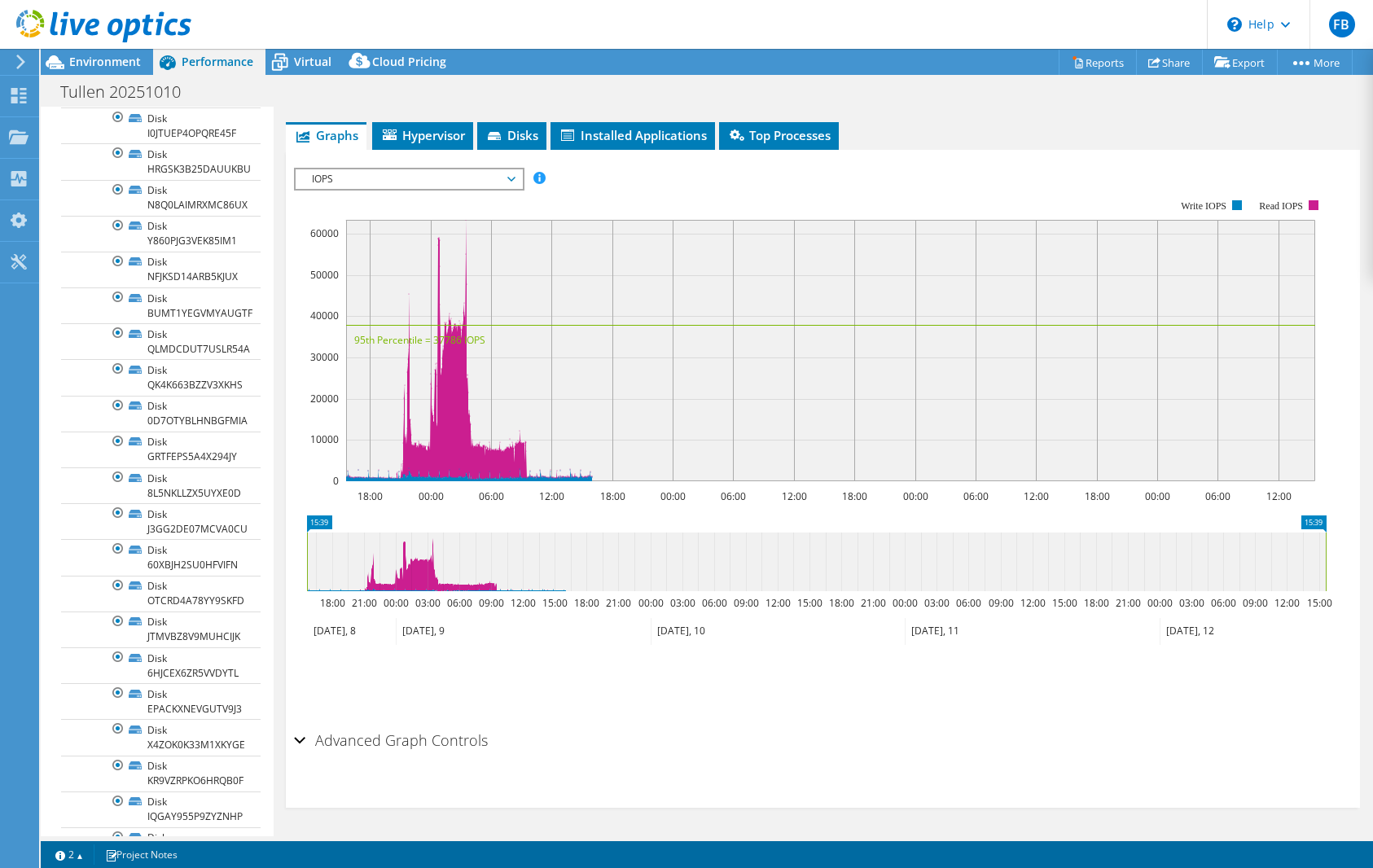
click at [299, 738] on div "Advanced Graph Controls" at bounding box center [822, 741] width 1058 height 35
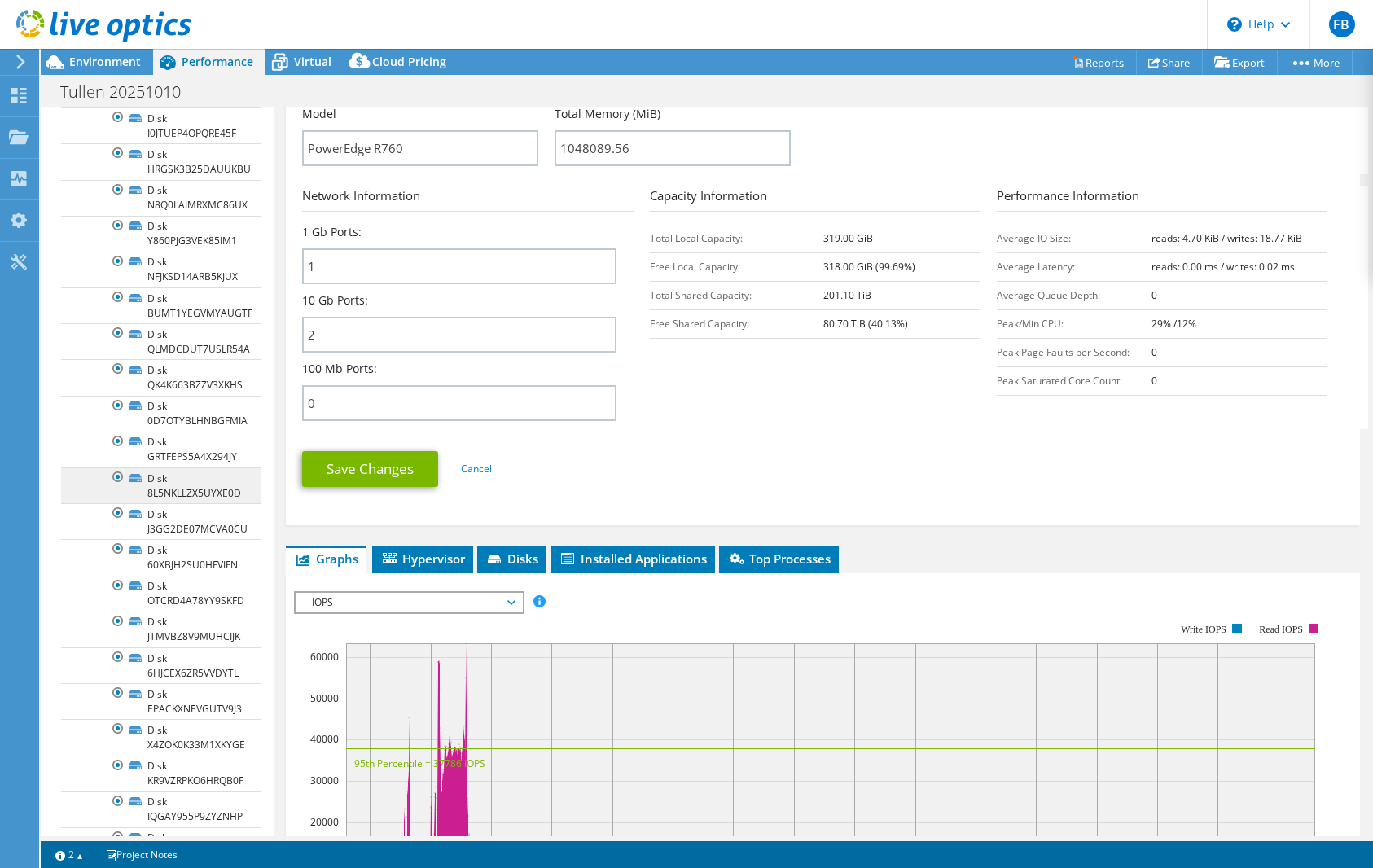
scroll to position [163, 0]
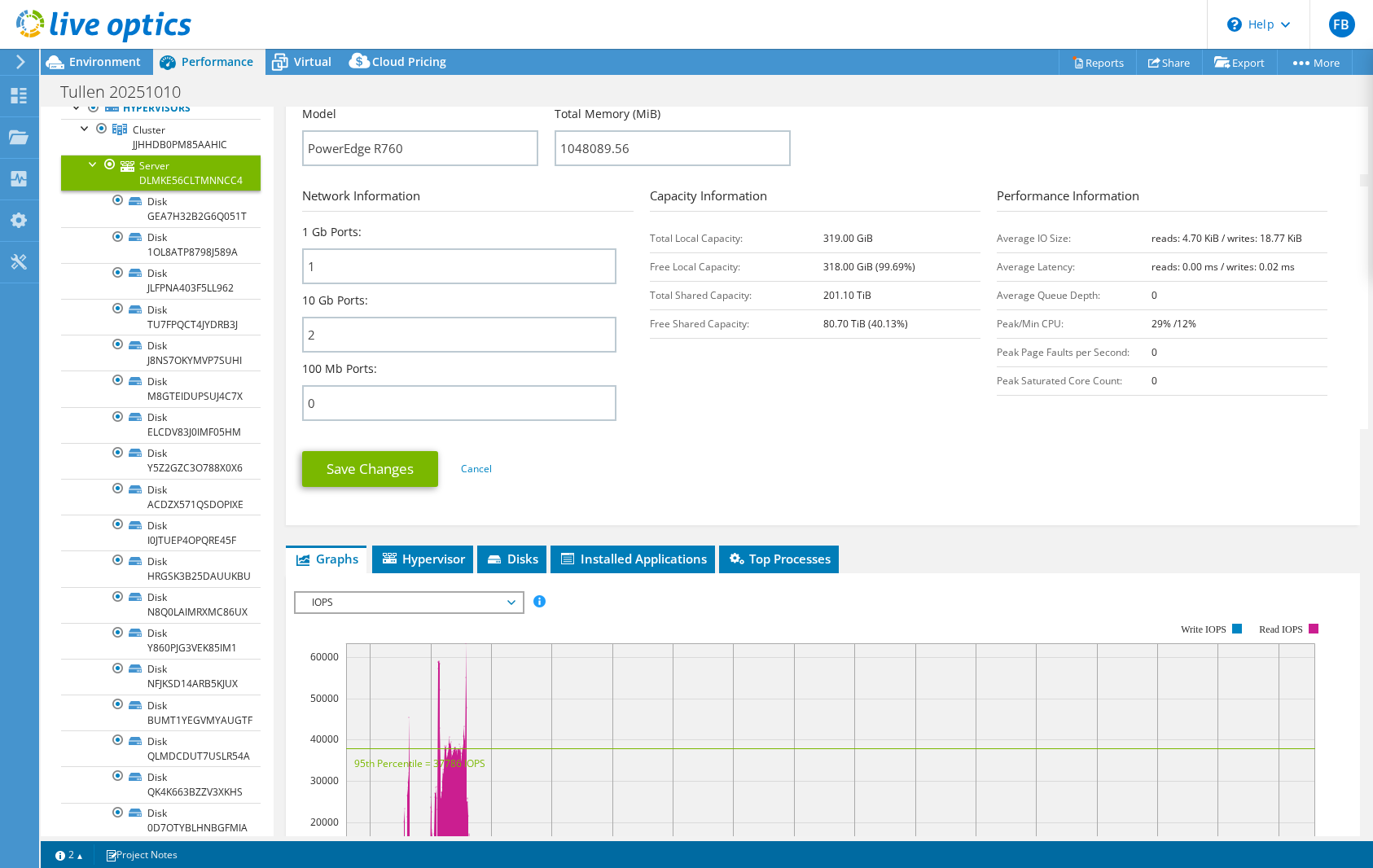
click at [86, 163] on div at bounding box center [93, 162] width 16 height 16
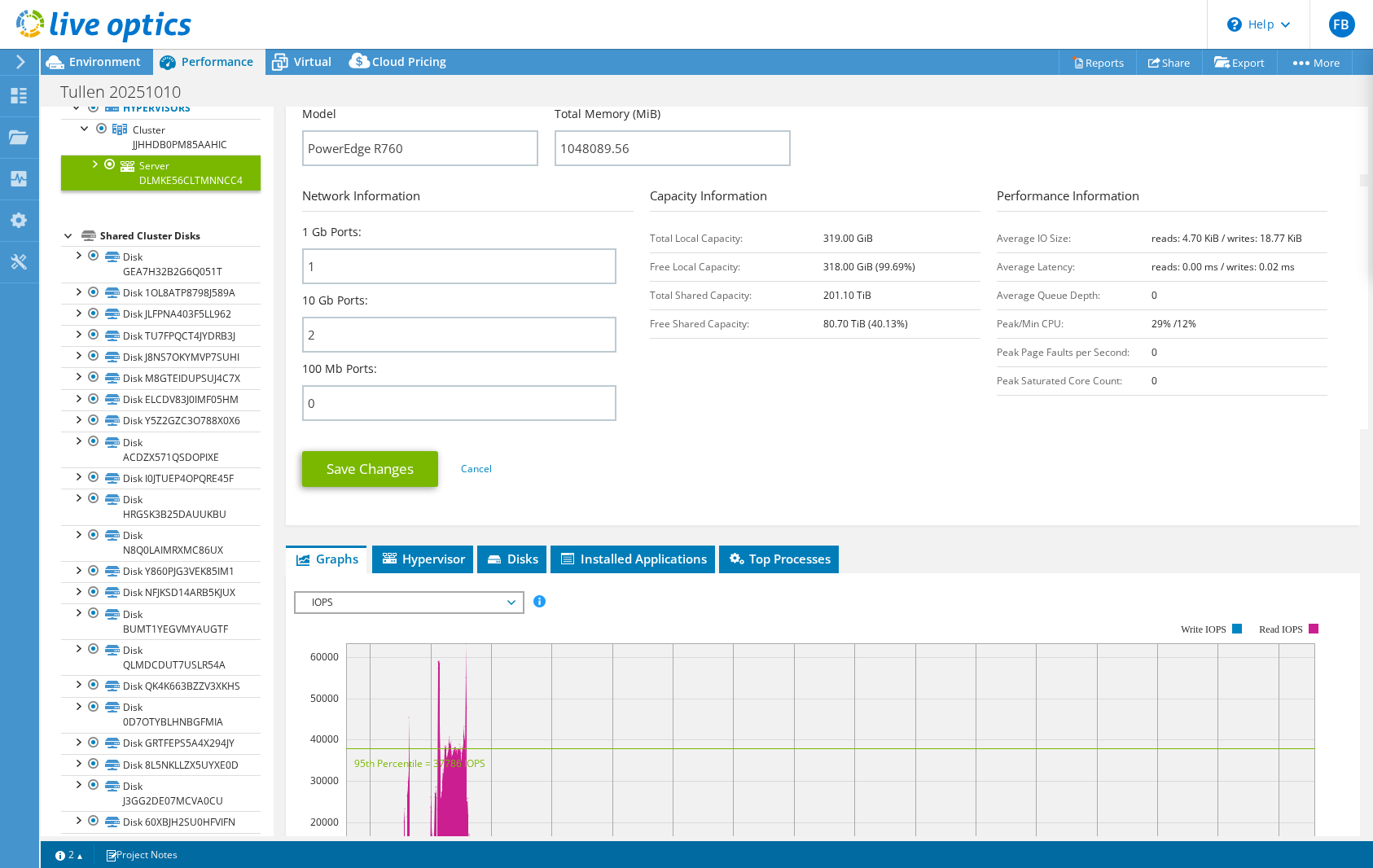
click at [71, 230] on div at bounding box center [68, 234] width 16 height 16
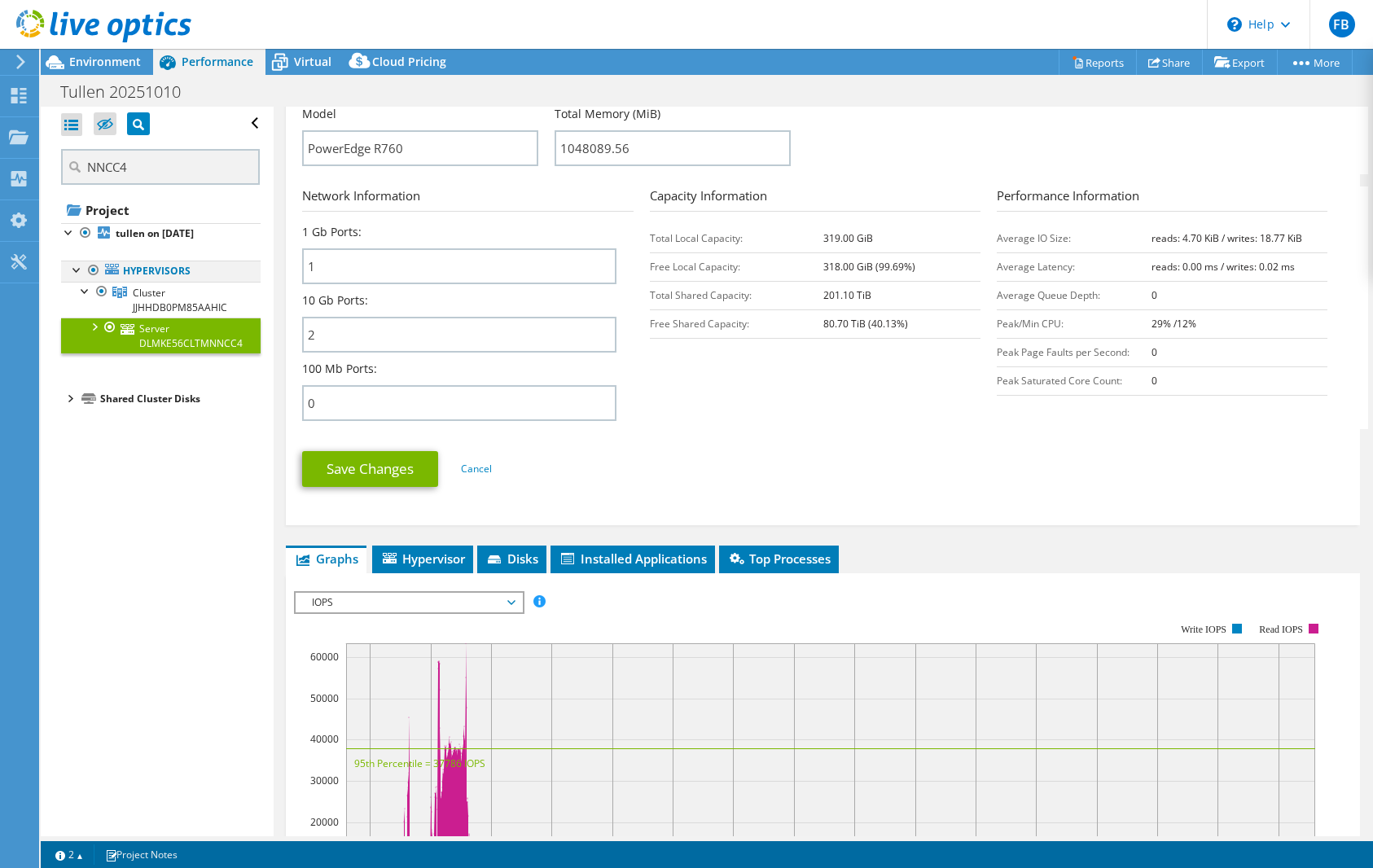
click at [79, 268] on div at bounding box center [77, 268] width 16 height 16
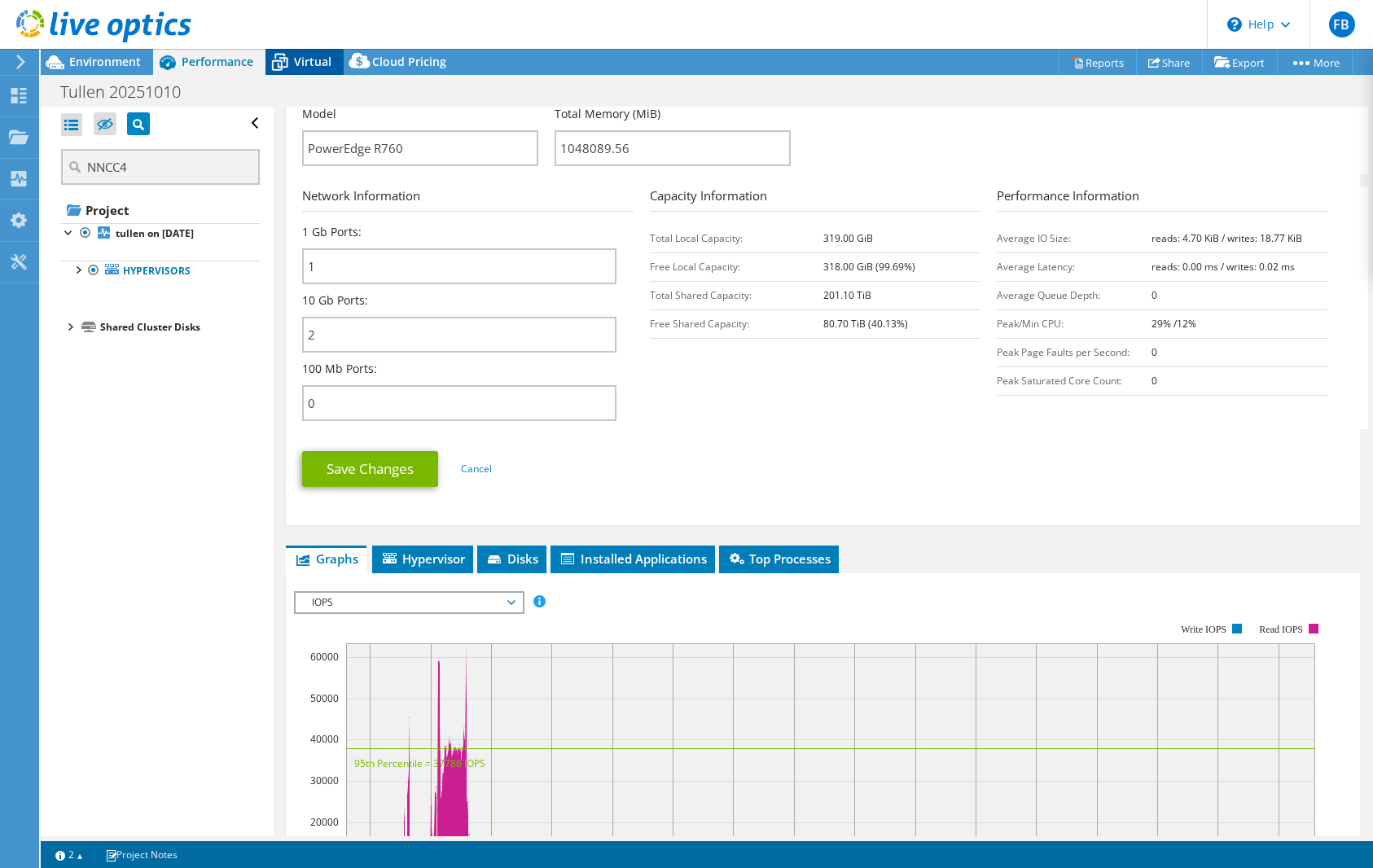
click at [302, 58] on span "Virtual" at bounding box center [312, 61] width 37 height 16
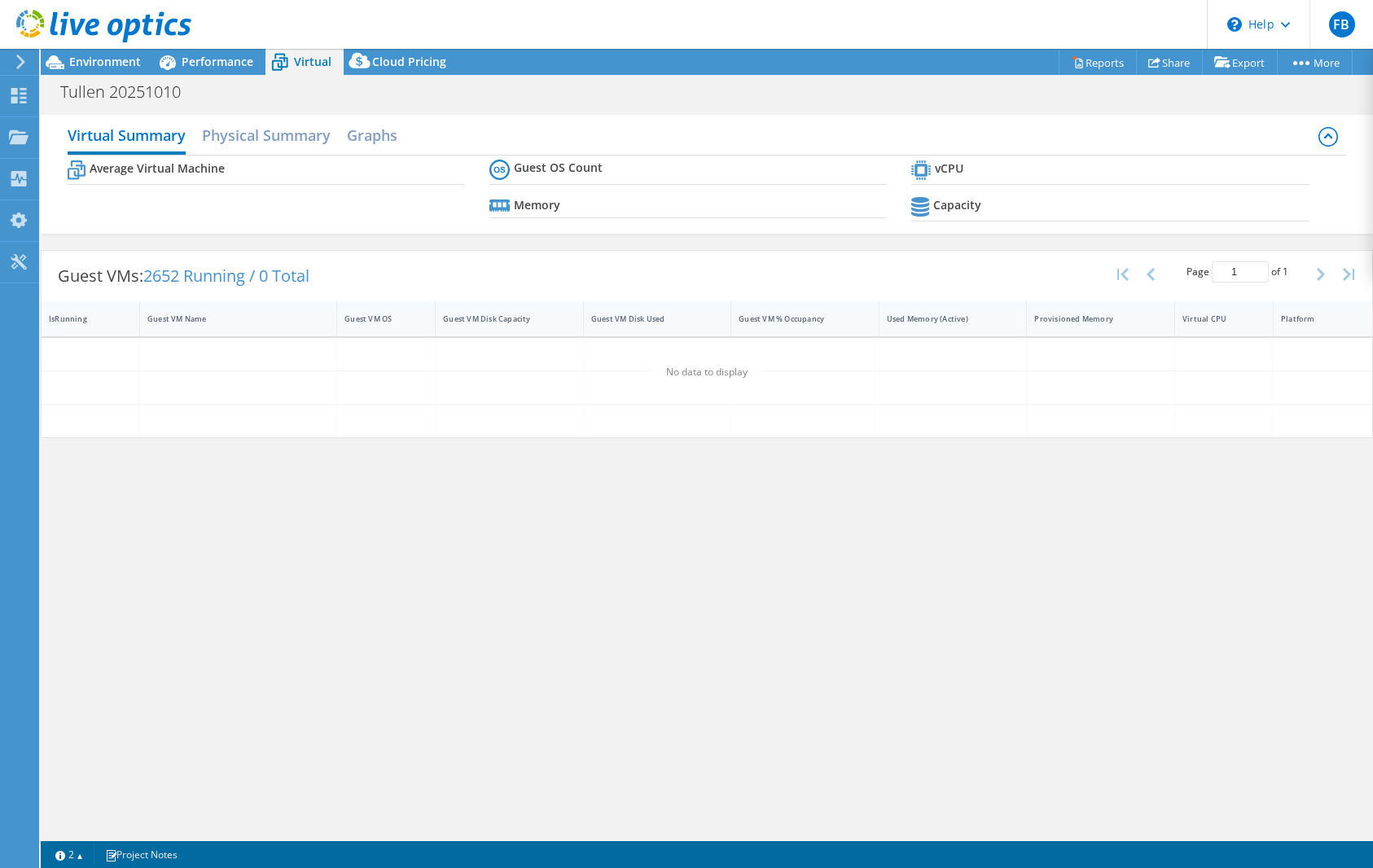
click at [208, 166] on b "Average Virtual Machine" at bounding box center [157, 168] width 136 height 16
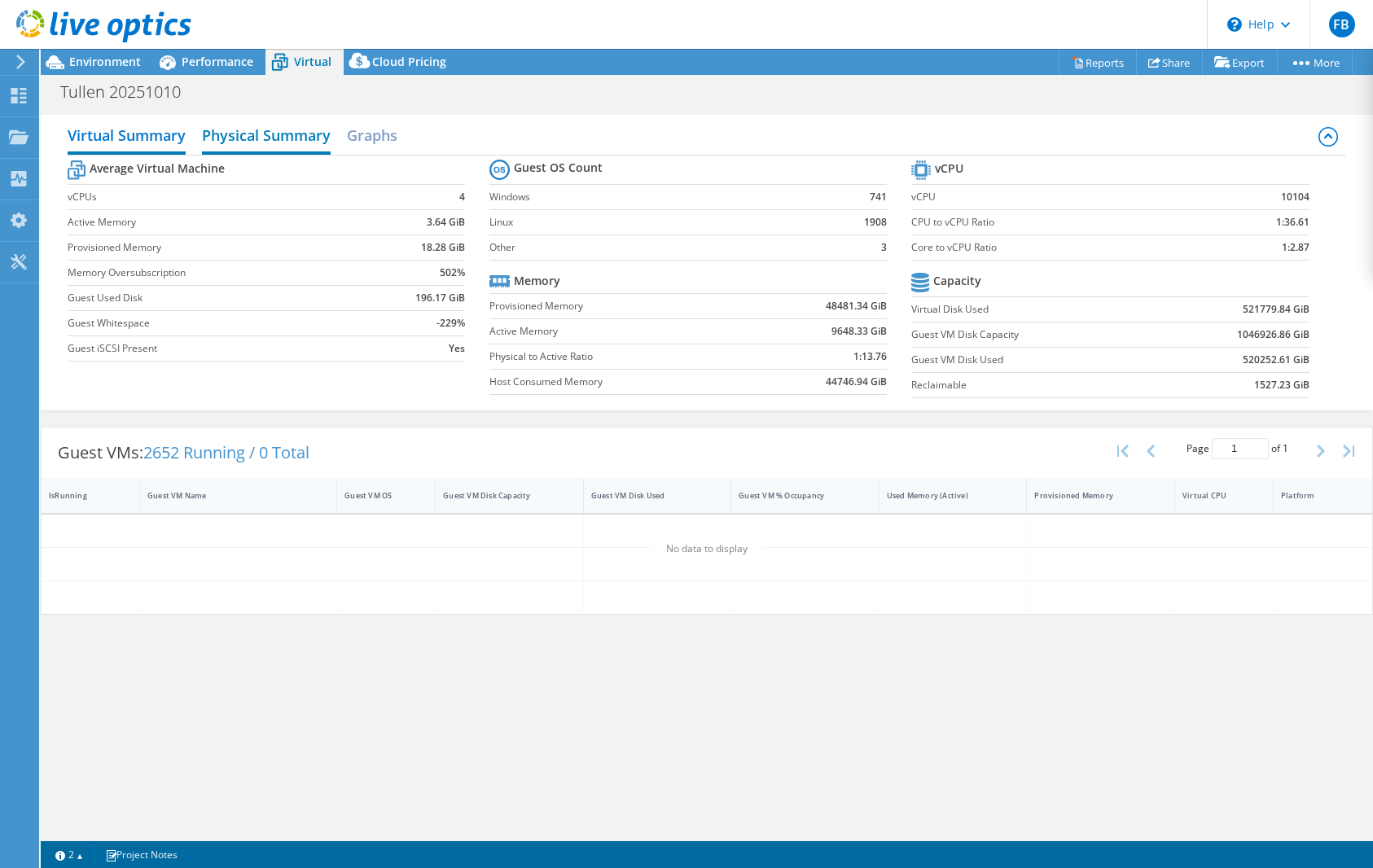
click at [263, 148] on h2 "Physical Summary" at bounding box center [267, 137] width 129 height 36
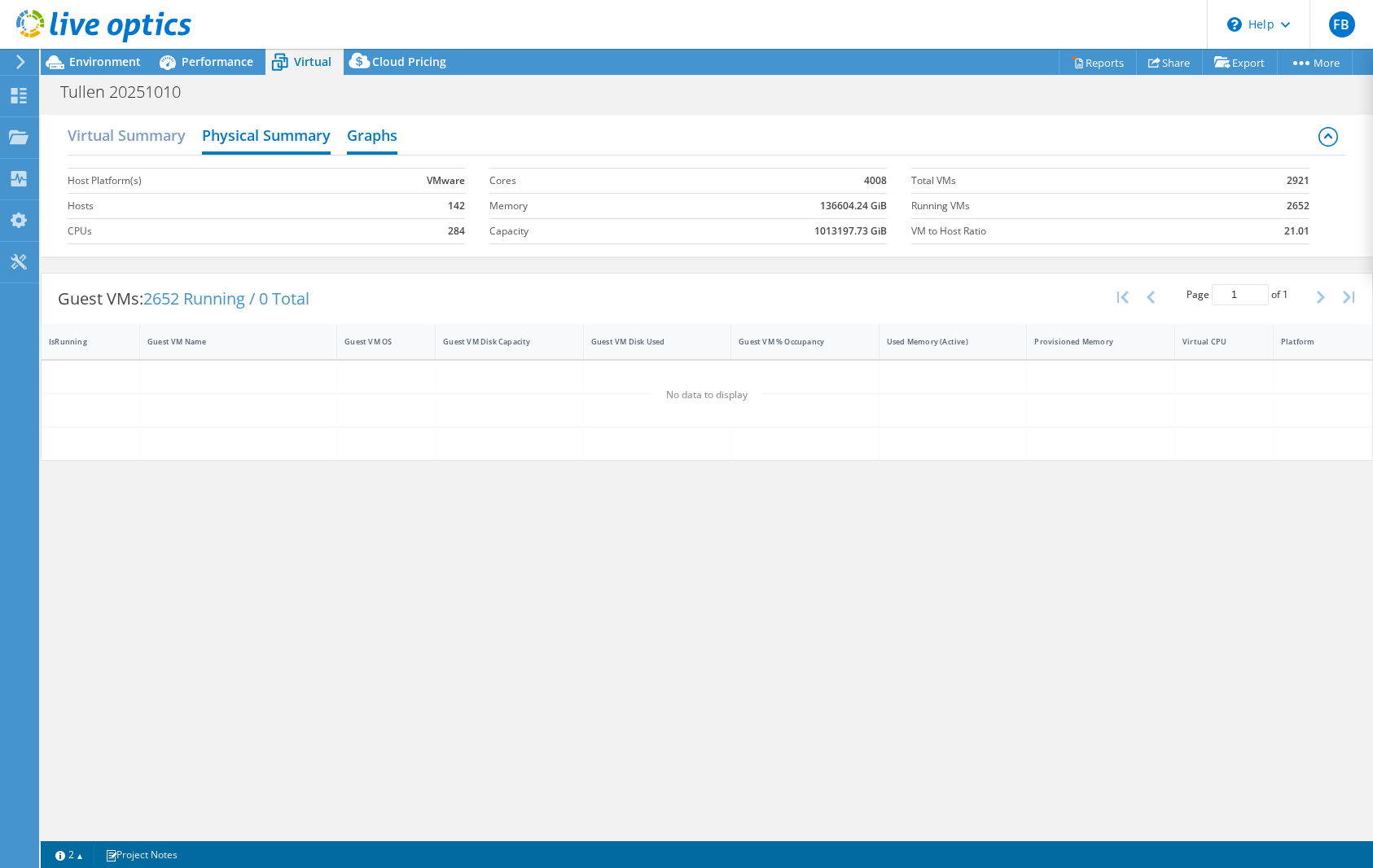
click at [376, 125] on h2 "Graphs" at bounding box center [372, 137] width 51 height 36
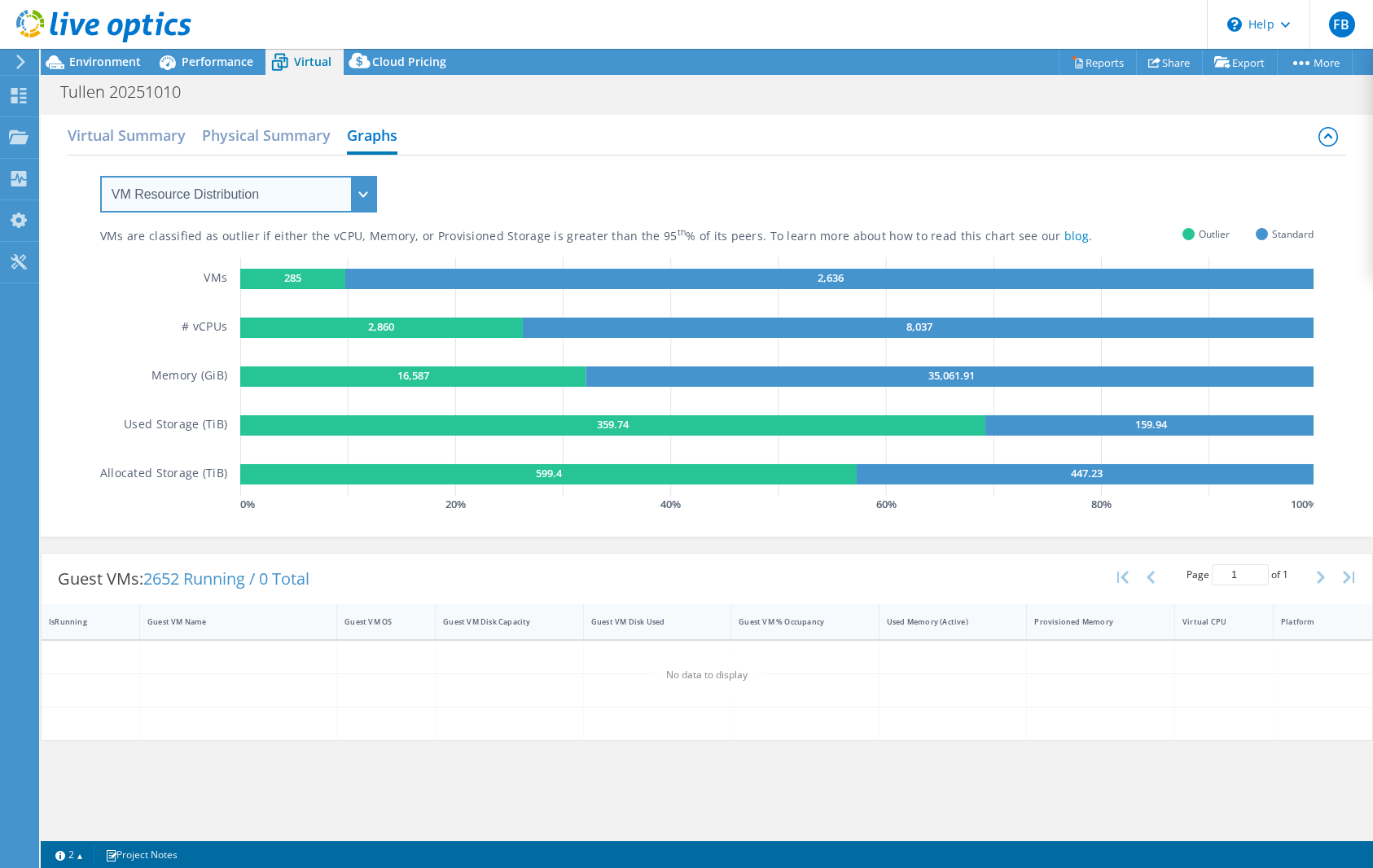
click at [362, 191] on select "VM Resource Distribution Provisioning Contrast Over Provisioning" at bounding box center [238, 194] width 277 height 36
click at [100, 176] on select "VM Resource Distribution Provisioning Contrast Over Provisioning" at bounding box center [238, 194] width 277 height 36
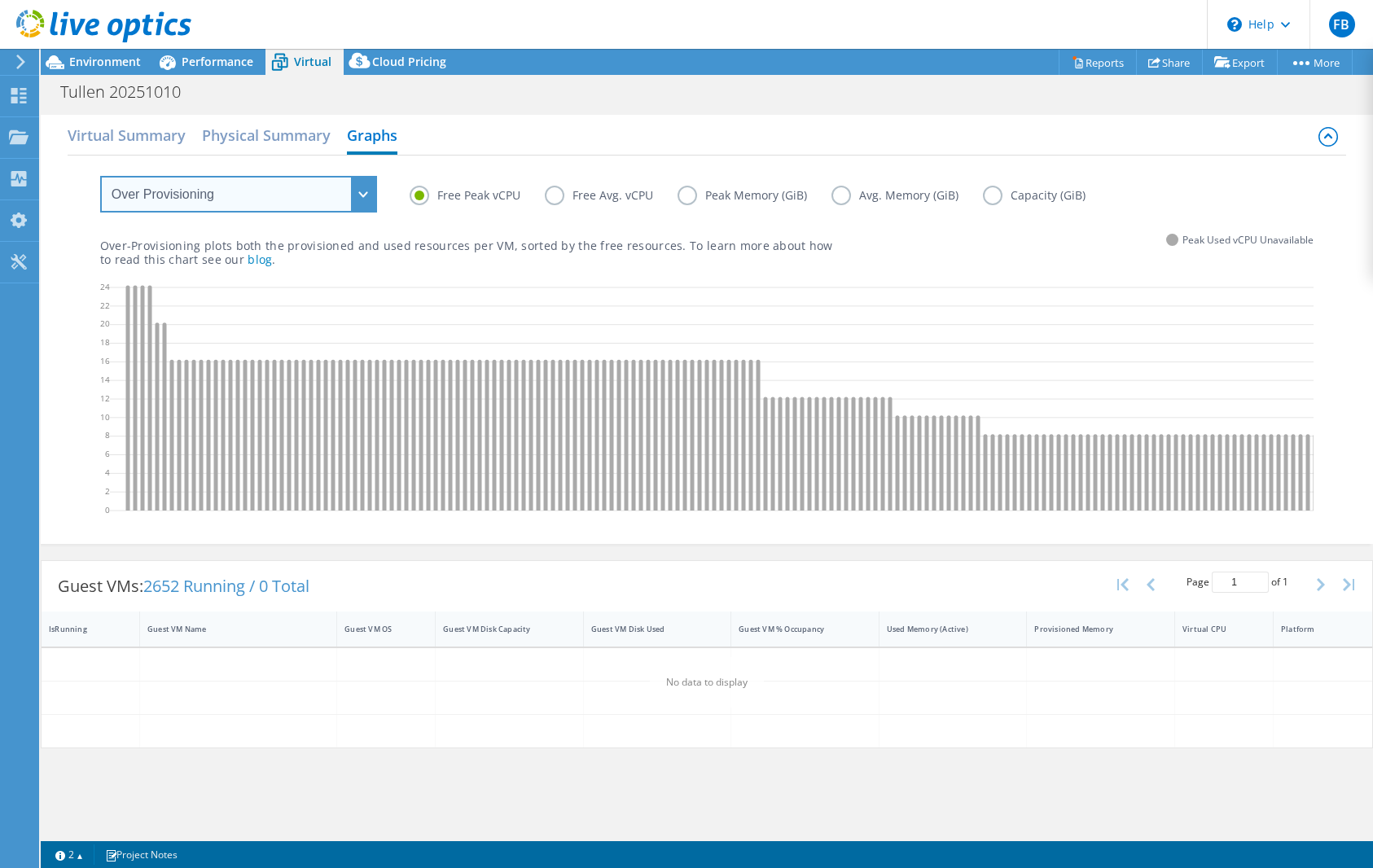
click at [358, 191] on select "VM Resource Distribution Provisioning Contrast Over Provisioning" at bounding box center [238, 194] width 277 height 36
select select "Provisioning Contrast"
click at [100, 176] on select "VM Resource Distribution Provisioning Contrast Over Provisioning" at bounding box center [238, 194] width 277 height 36
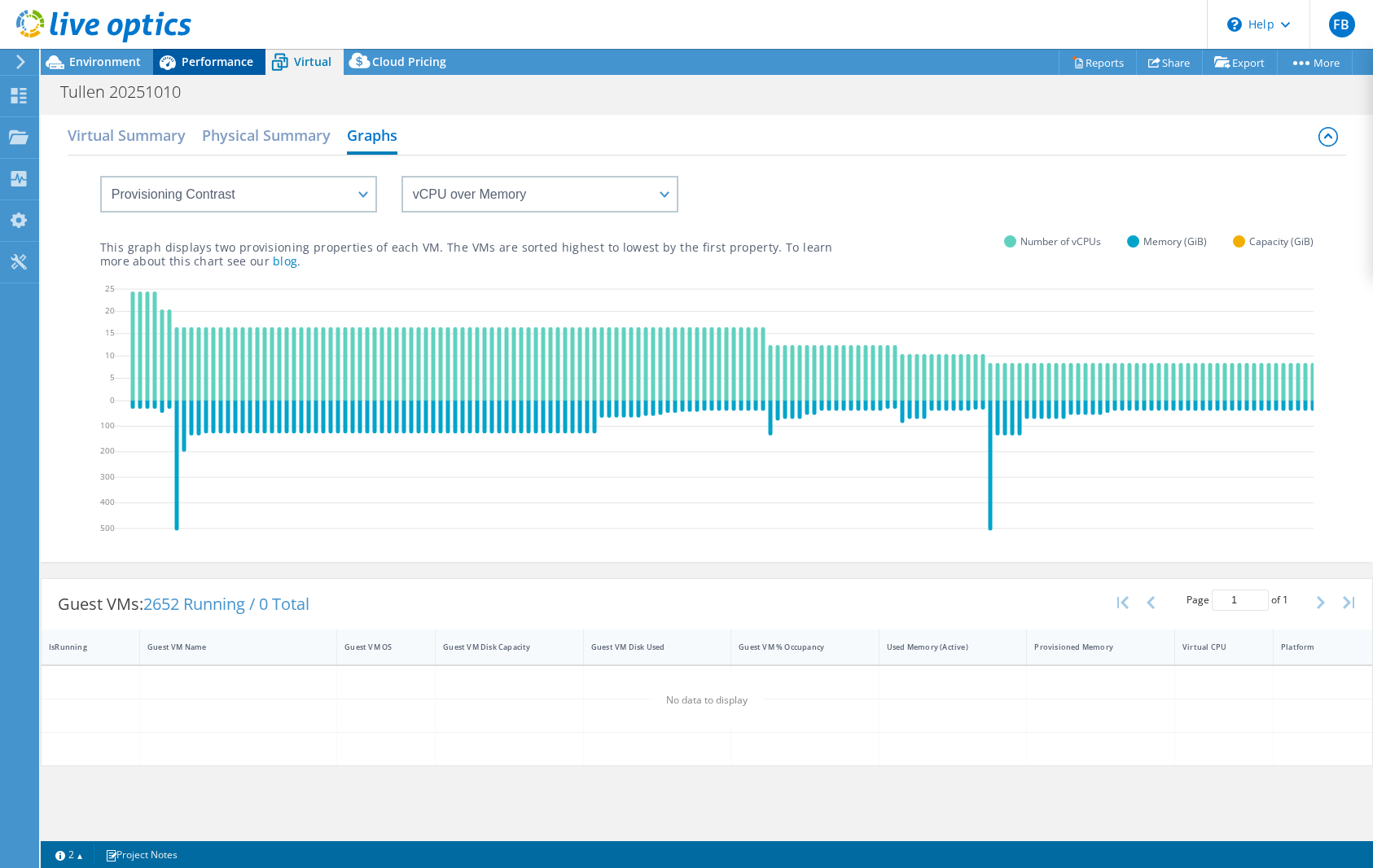
click at [198, 62] on span "Performance" at bounding box center [217, 61] width 72 height 16
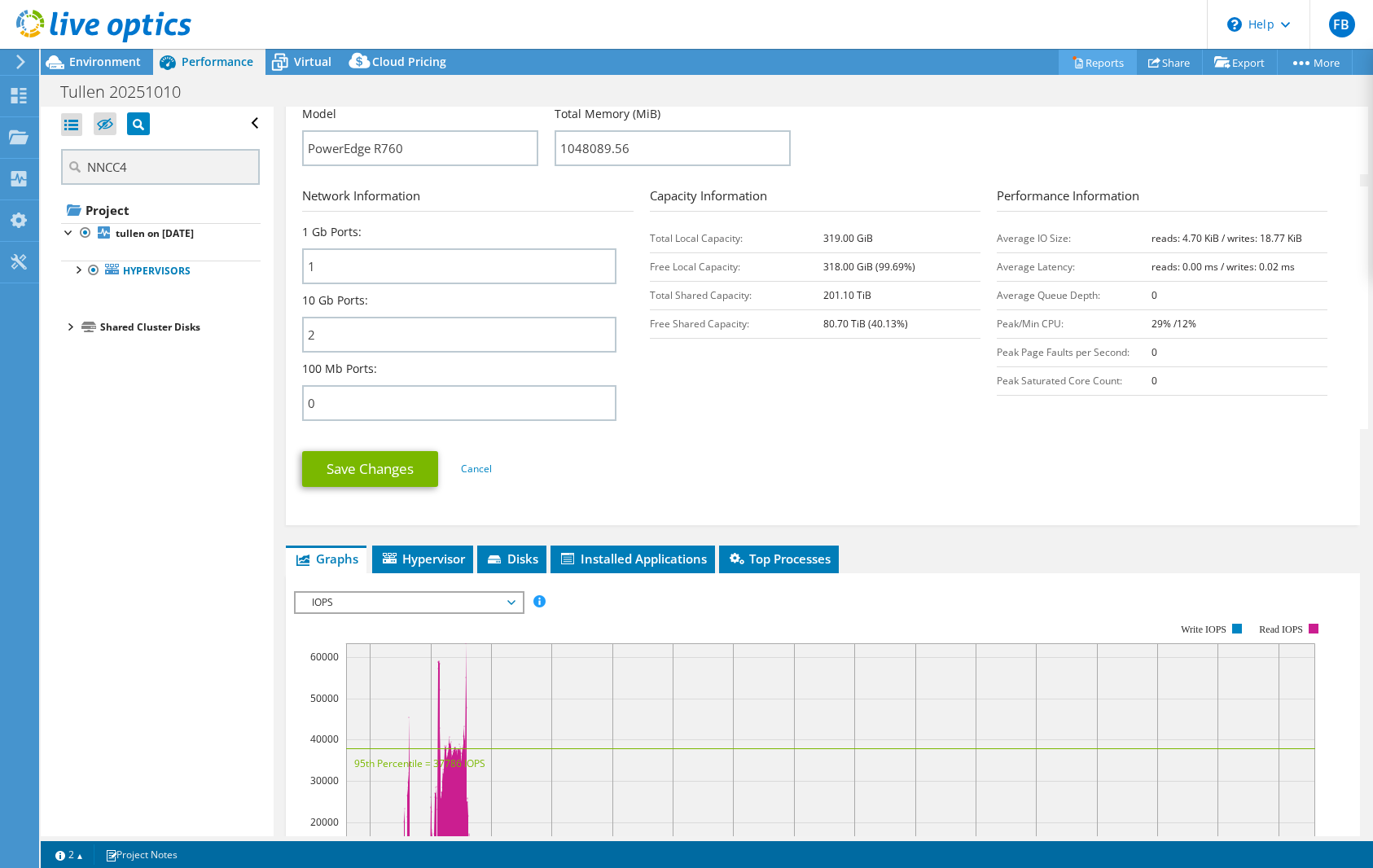
click at [1095, 58] on link "Reports" at bounding box center [1098, 62] width 79 height 25
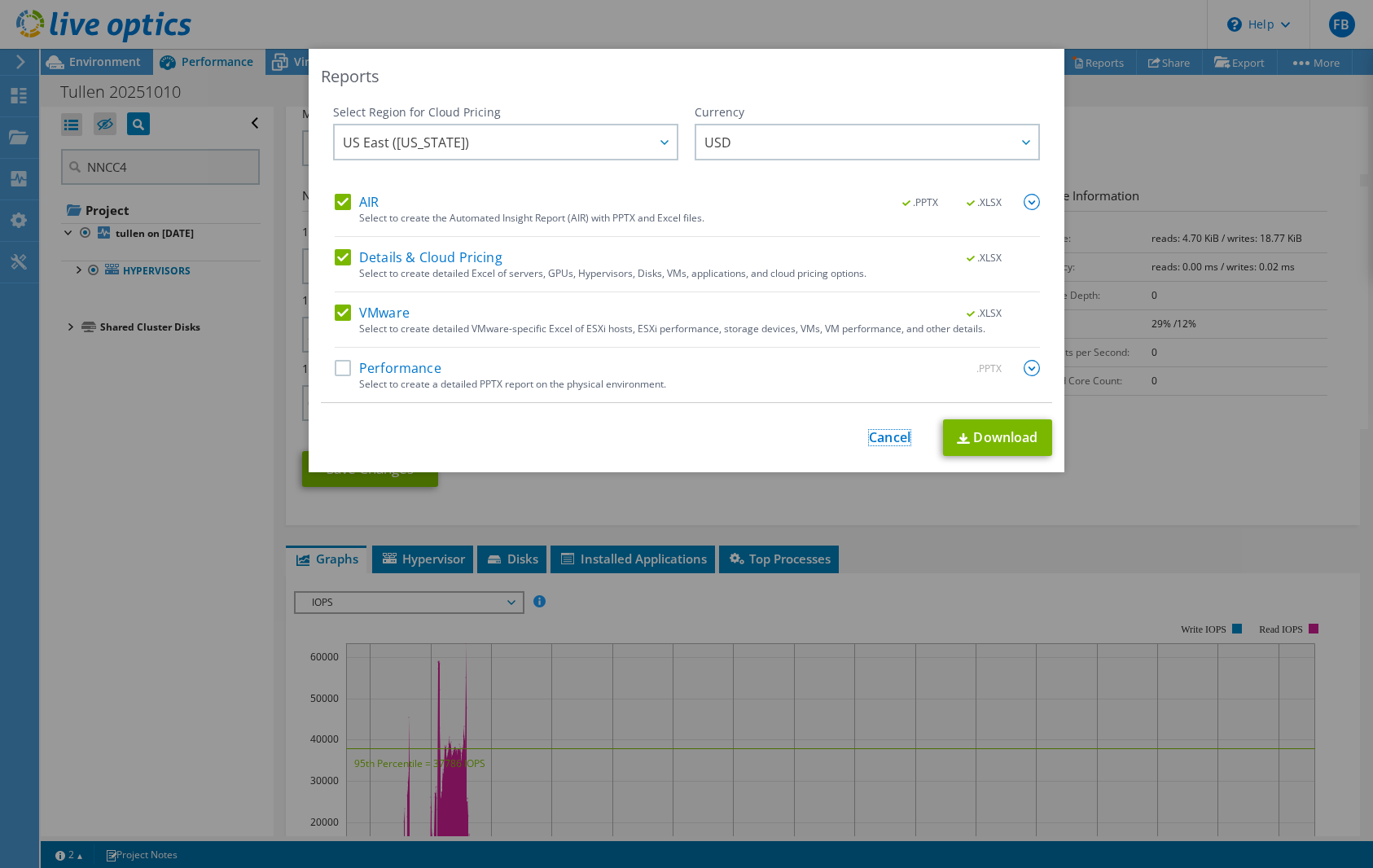
click at [881, 438] on link "Cancel" at bounding box center [889, 438] width 41 height 16
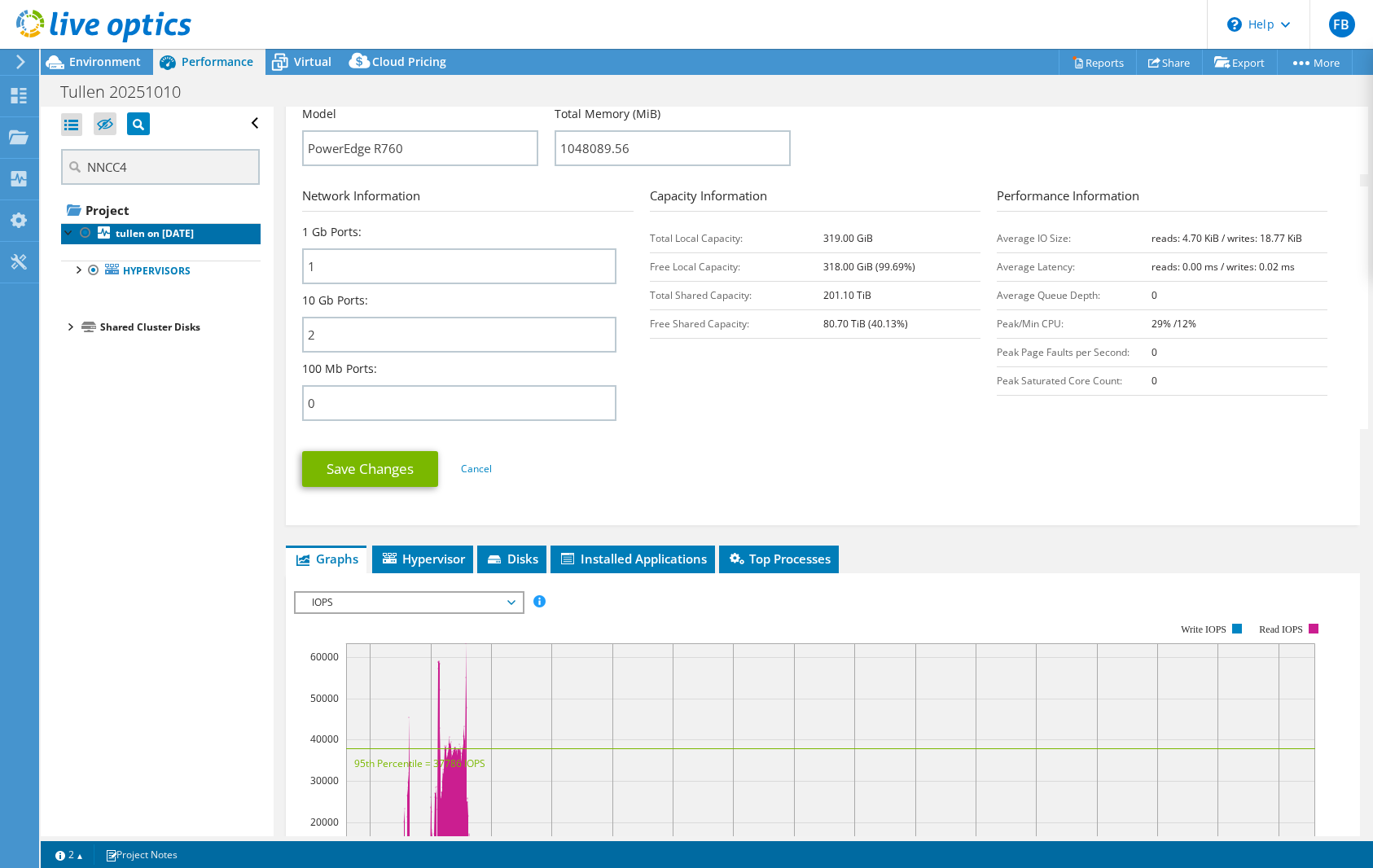
click at [156, 225] on link "tullen on [DATE]" at bounding box center [160, 234] width 199 height 22
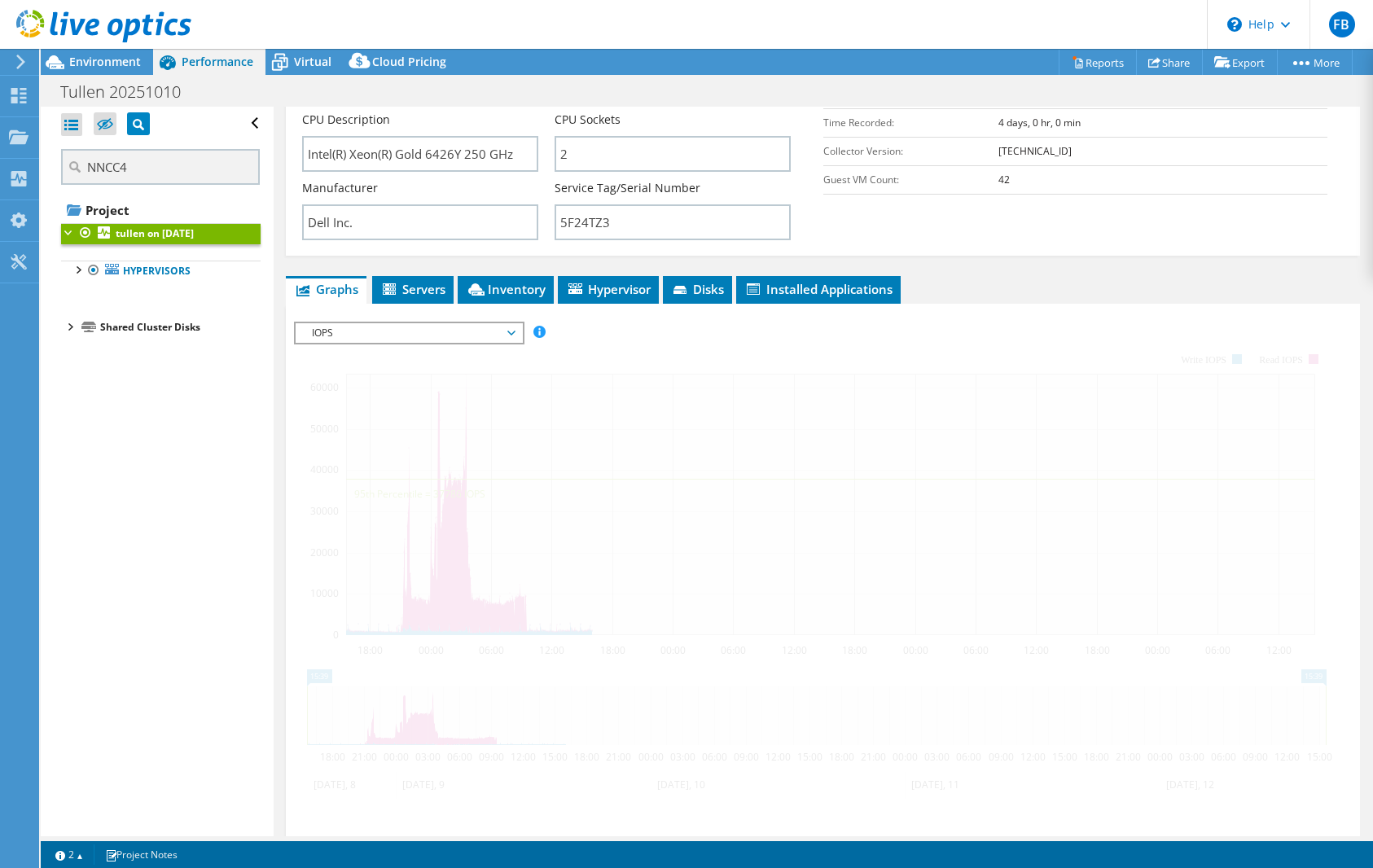
scroll to position [326, 0]
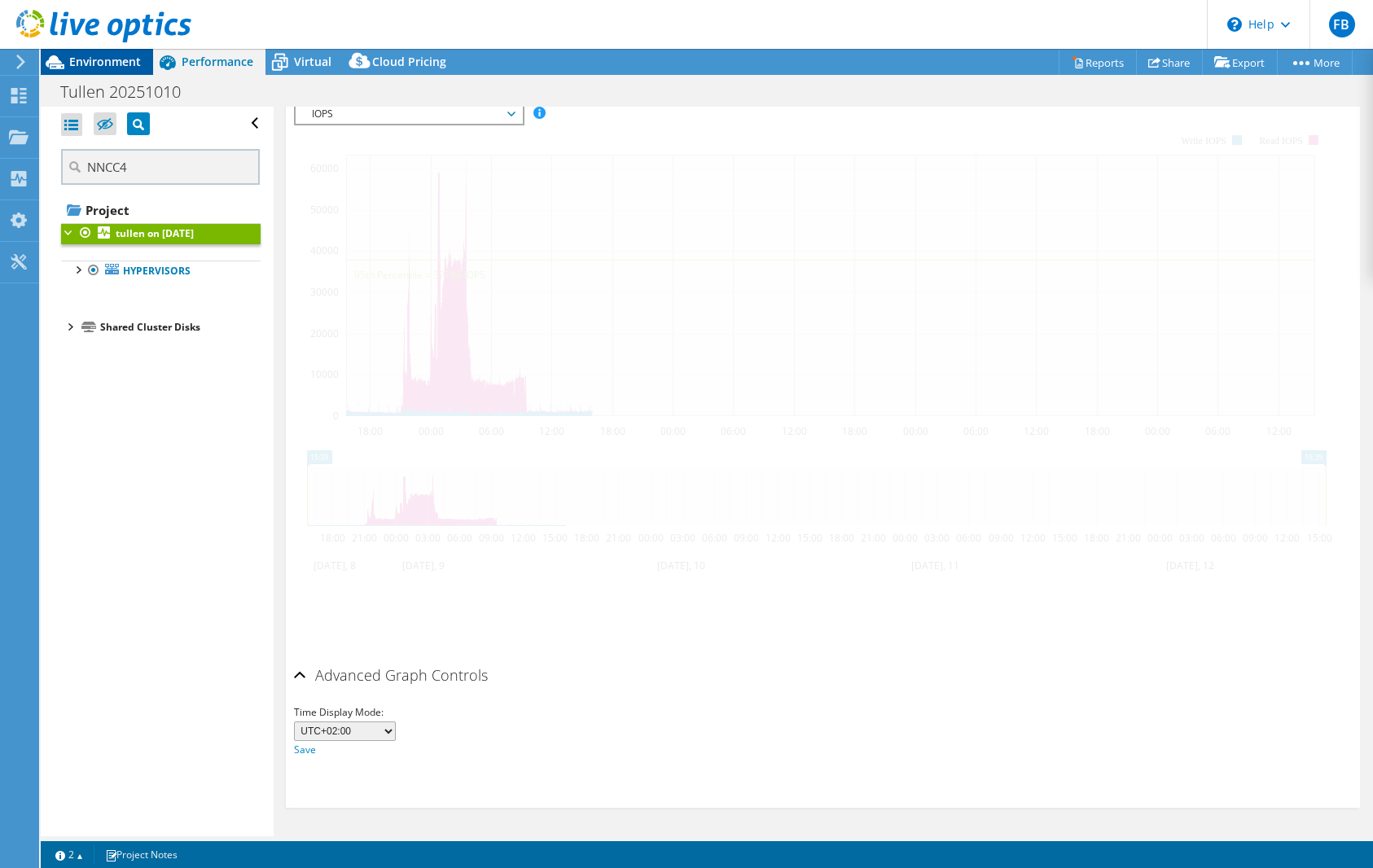
click at [96, 66] on span "Environment" at bounding box center [105, 61] width 72 height 16
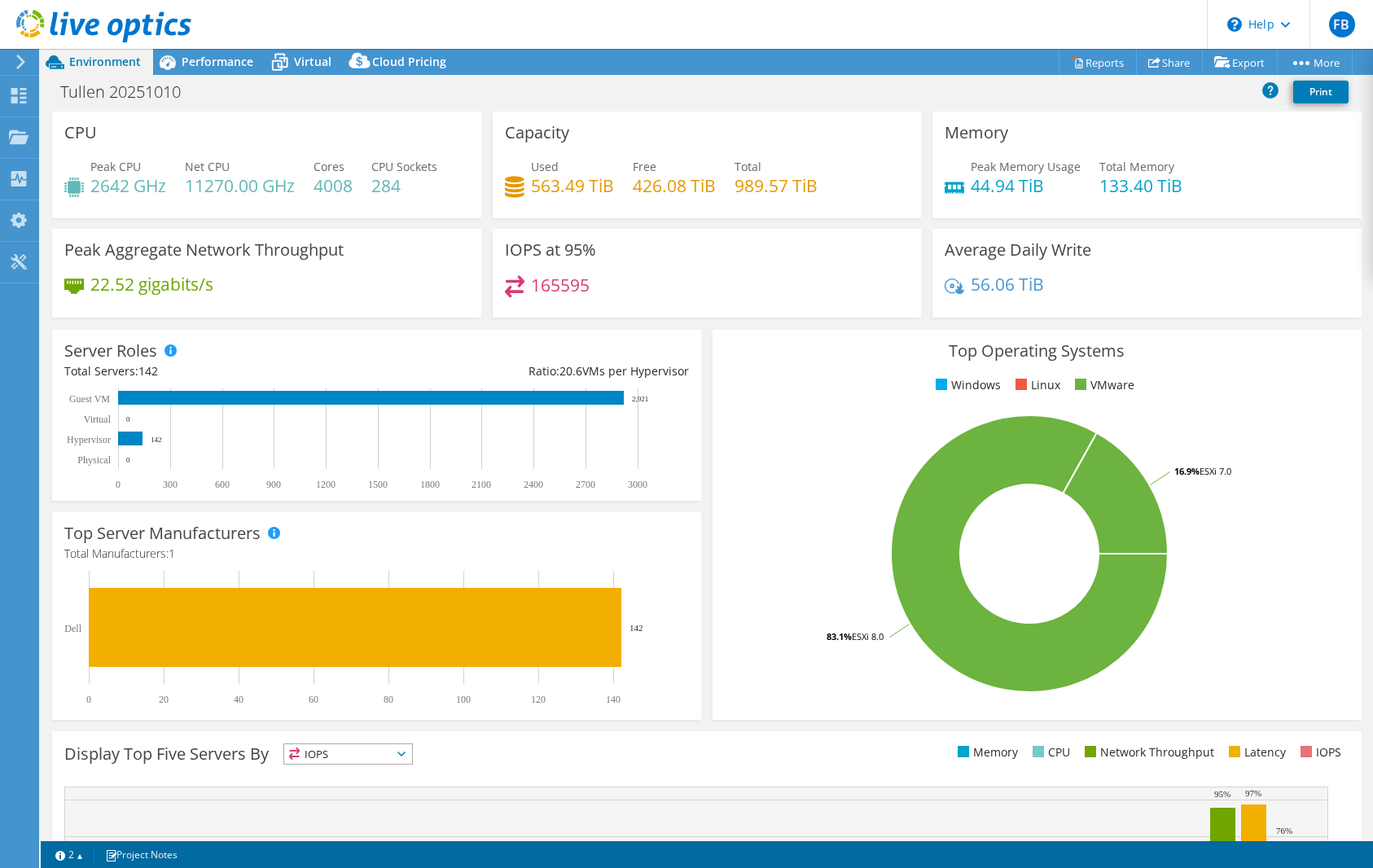
scroll to position [219, 0]
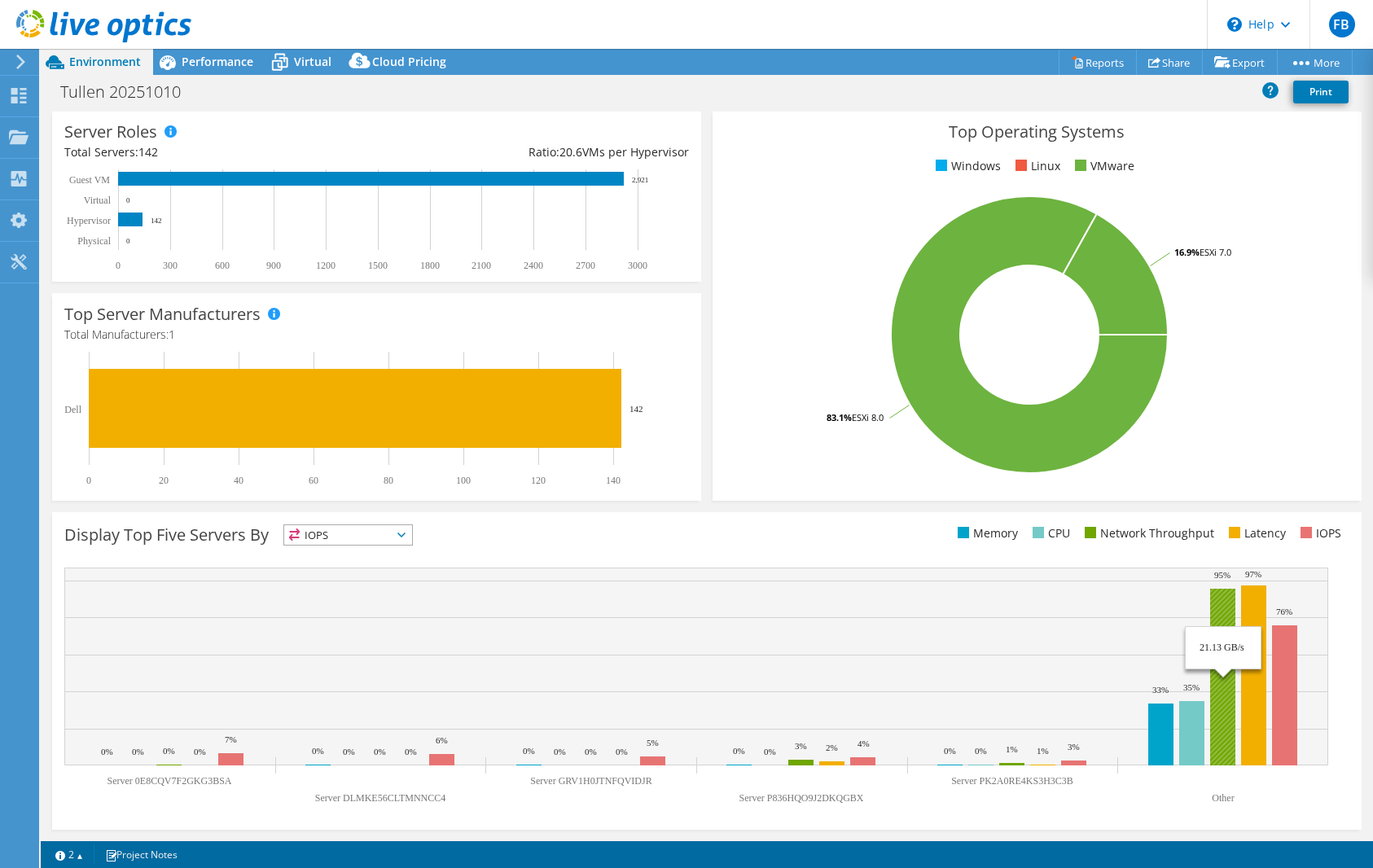
click at [1228, 615] on rect at bounding box center [1222, 676] width 25 height 177
click at [1246, 604] on rect at bounding box center [1253, 675] width 25 height 180
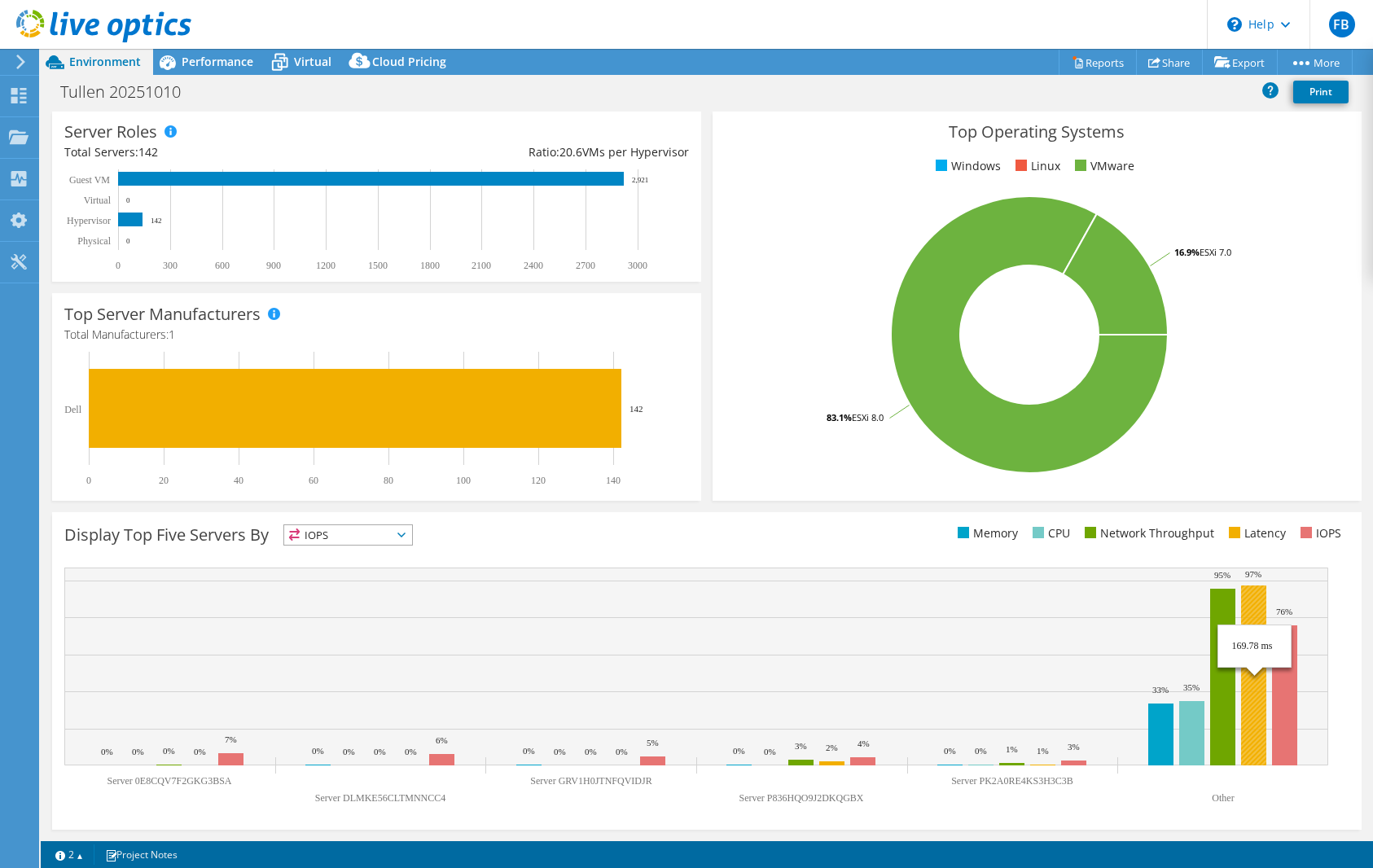
click at [1246, 604] on rect at bounding box center [1253, 675] width 25 height 180
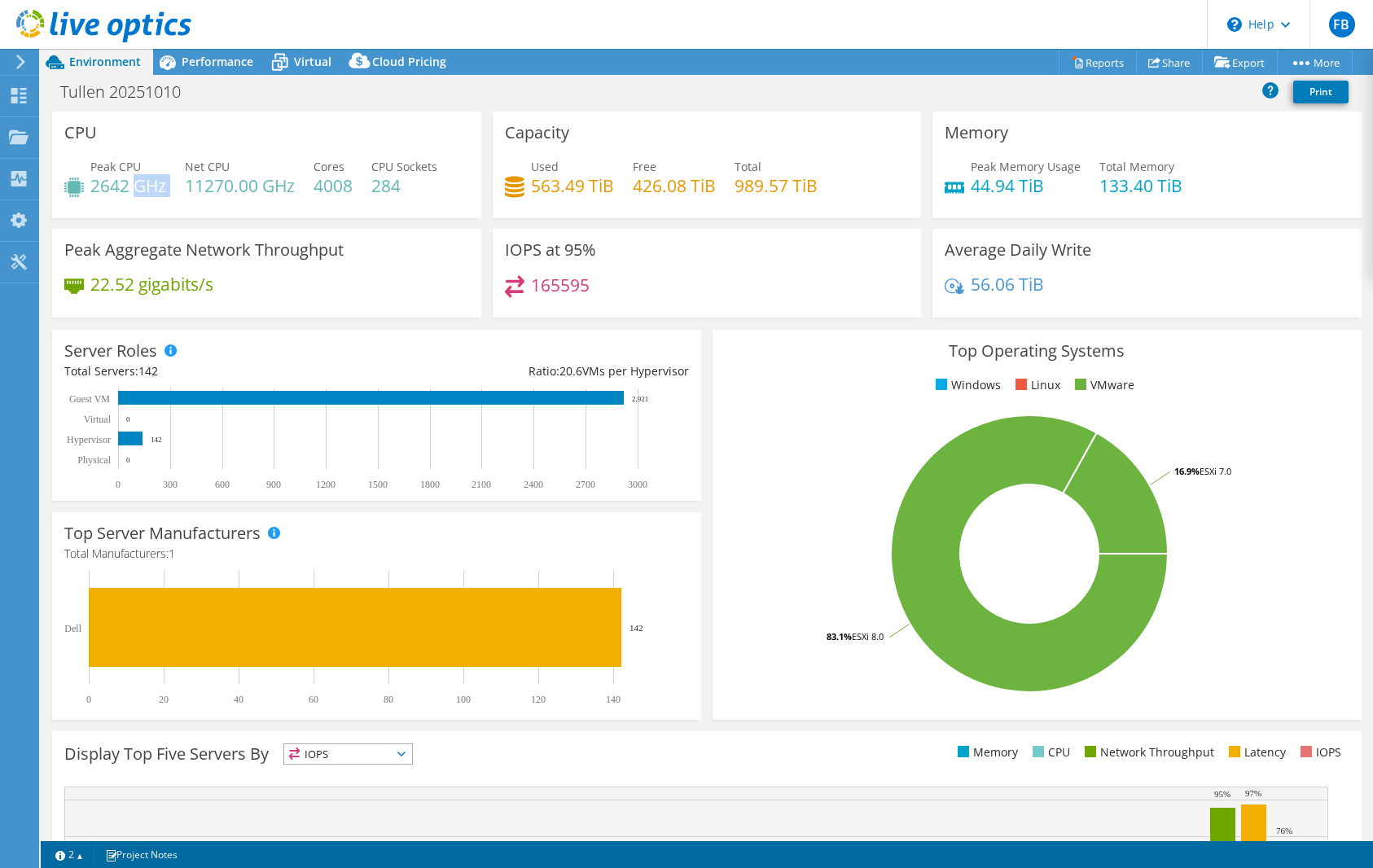
click at [132, 196] on div "Peak CPU 2642 GHz Net CPU 11270.00 GHz Cores 4008 CPU Sockets 284" at bounding box center [267, 184] width 405 height 53
drag, startPoint x: 132, startPoint y: 196, endPoint x: 18, endPoint y: 168, distance: 117.4
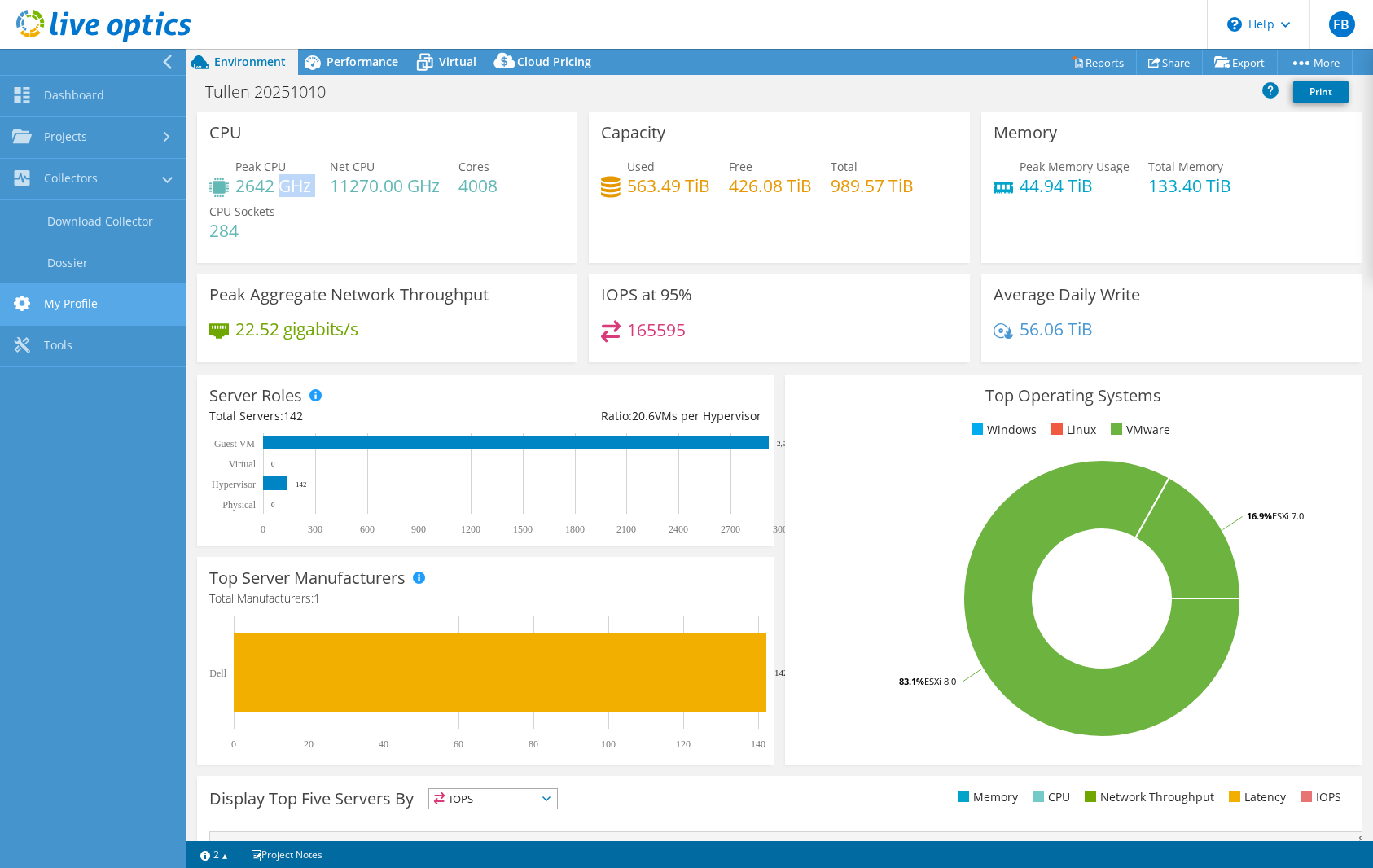
click at [40, 303] on link "My Profile" at bounding box center [93, 305] width 185 height 41
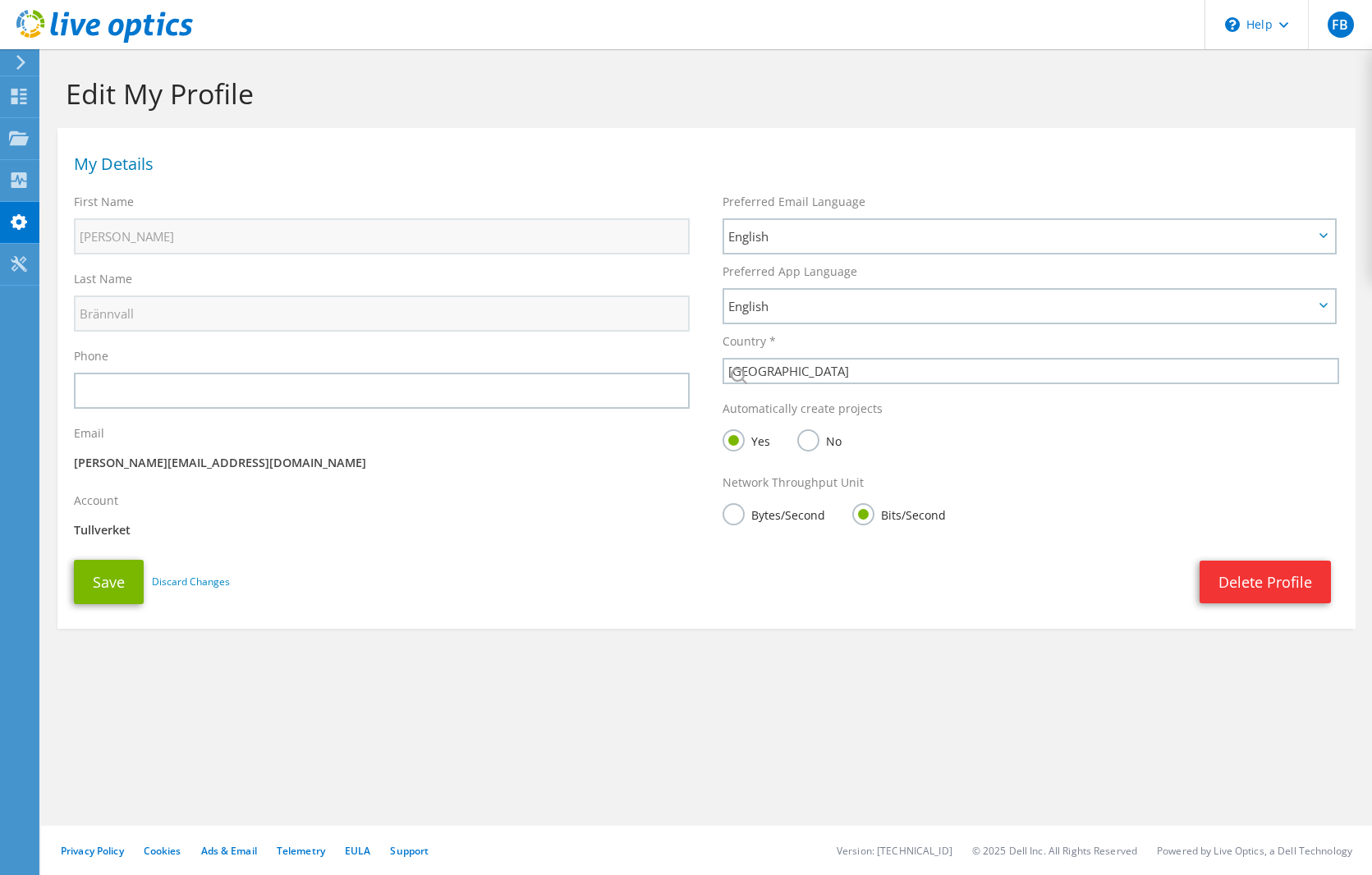
select select "189"
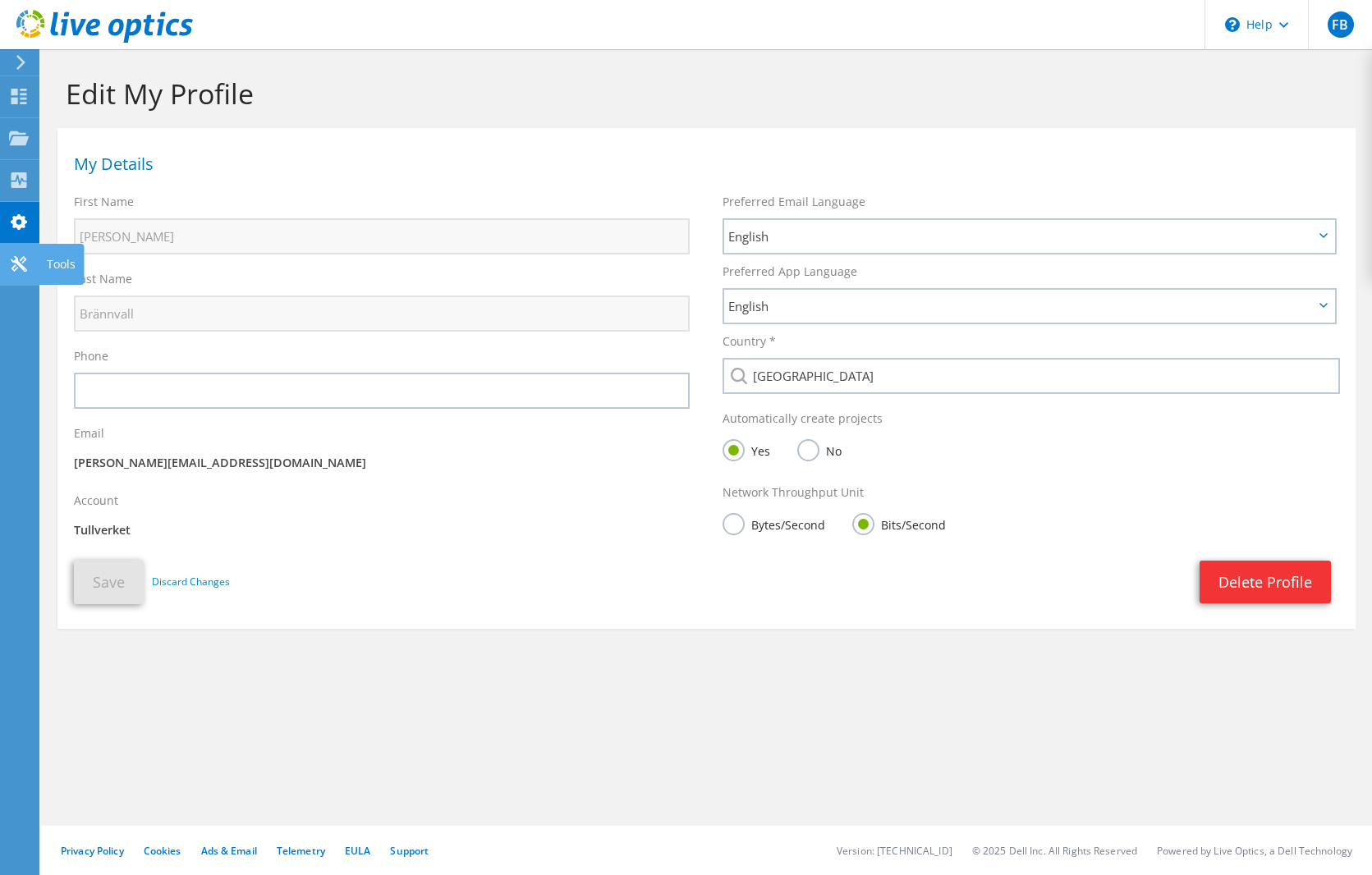
click at [26, 270] on use at bounding box center [18, 264] width 16 height 16
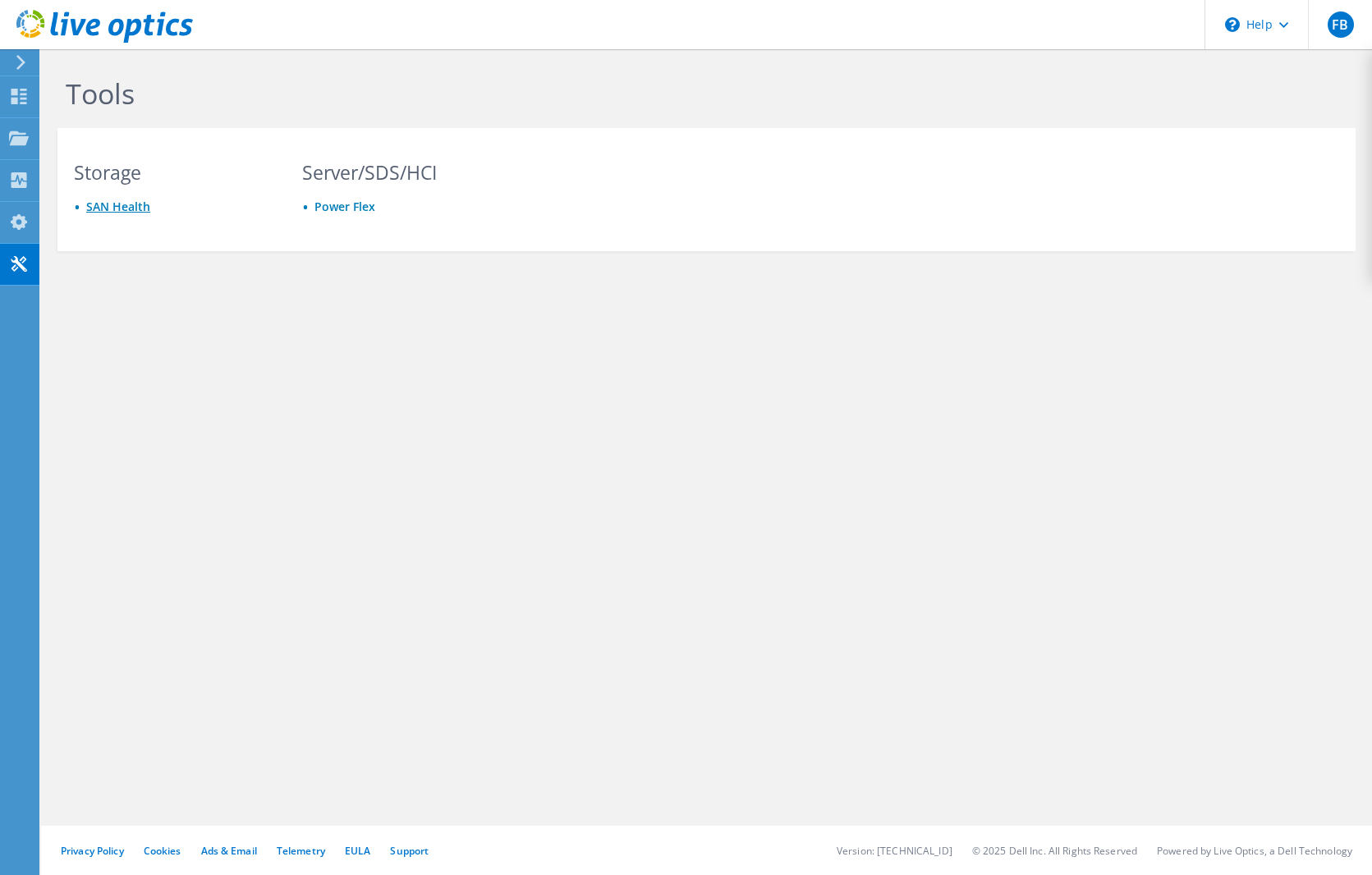
click at [112, 205] on link "SAN Health" at bounding box center [118, 206] width 64 height 16
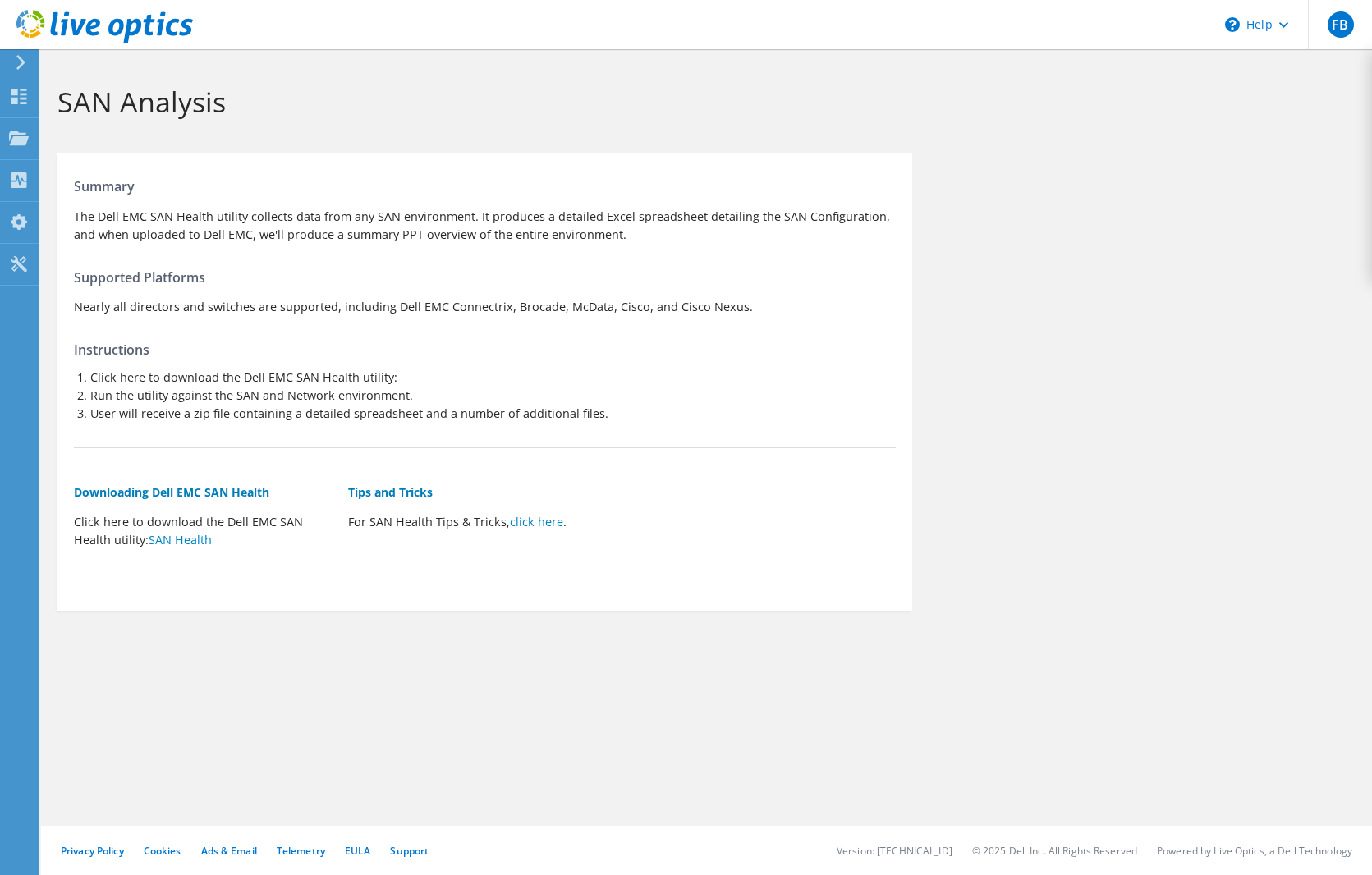
click at [226, 493] on h5 "Downloading Dell EMC SAN Health" at bounding box center [202, 492] width 257 height 18
click at [181, 537] on link "SAN Health" at bounding box center [180, 539] width 63 height 16
click at [20, 89] on icon at bounding box center [19, 96] width 20 height 16
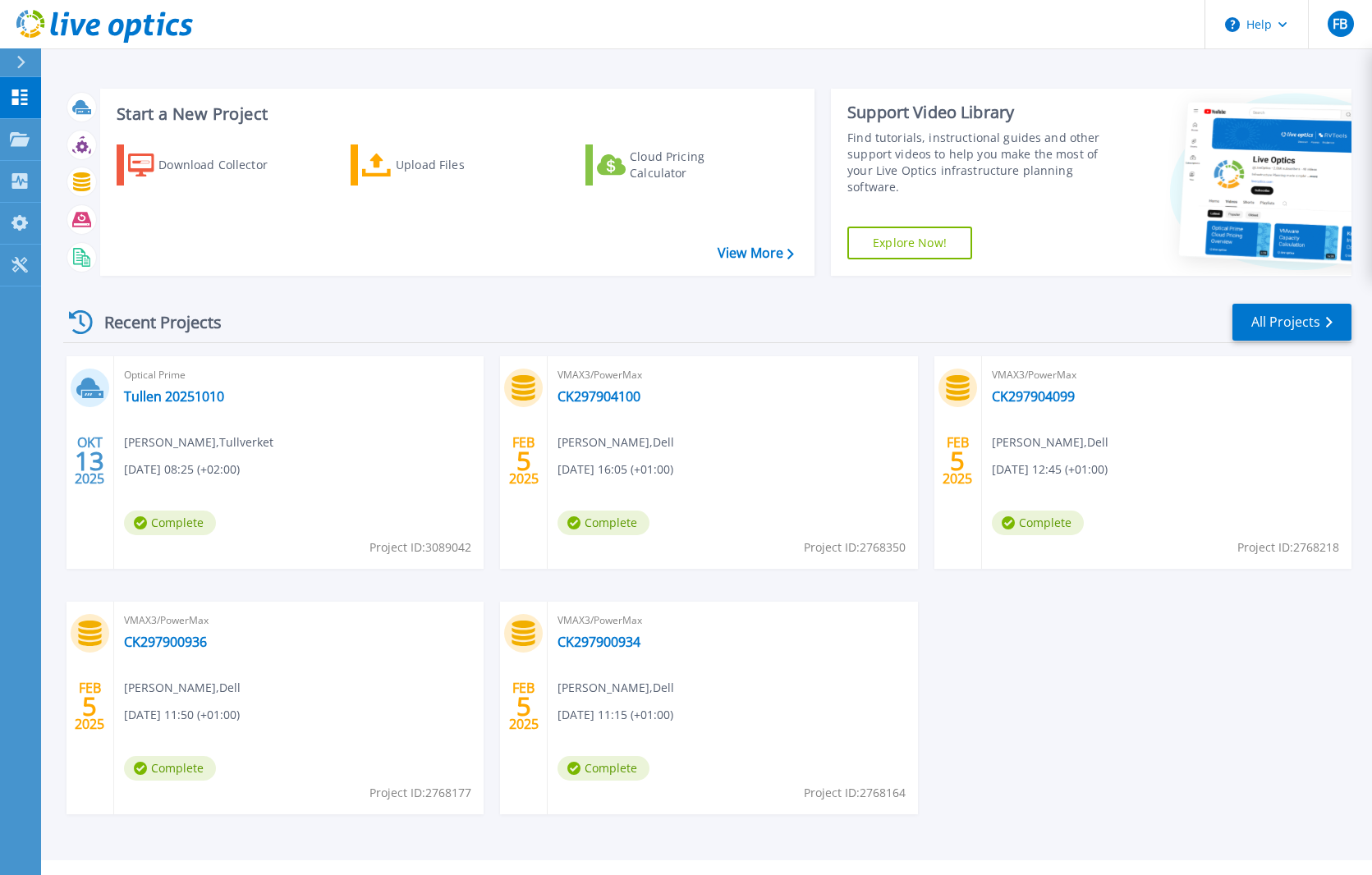
click at [198, 409] on div "Optical Prime Tullen 20251010 Fredrik Brännvall , Tullverket 10/13/2025, 08:25 …" at bounding box center [299, 462] width 370 height 212
click at [198, 401] on link "Tullen 20251010" at bounding box center [174, 396] width 100 height 16
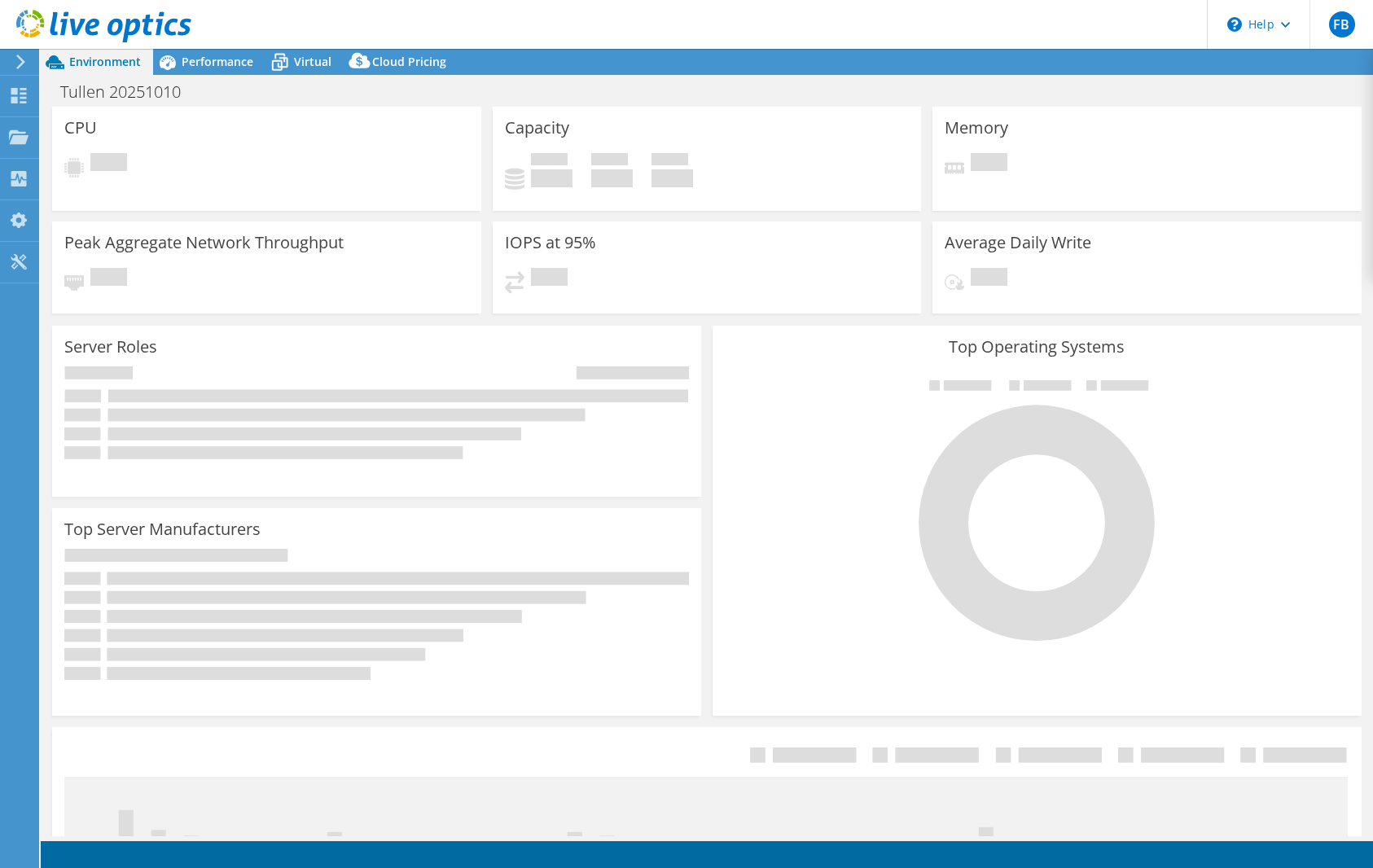
select select "USD"
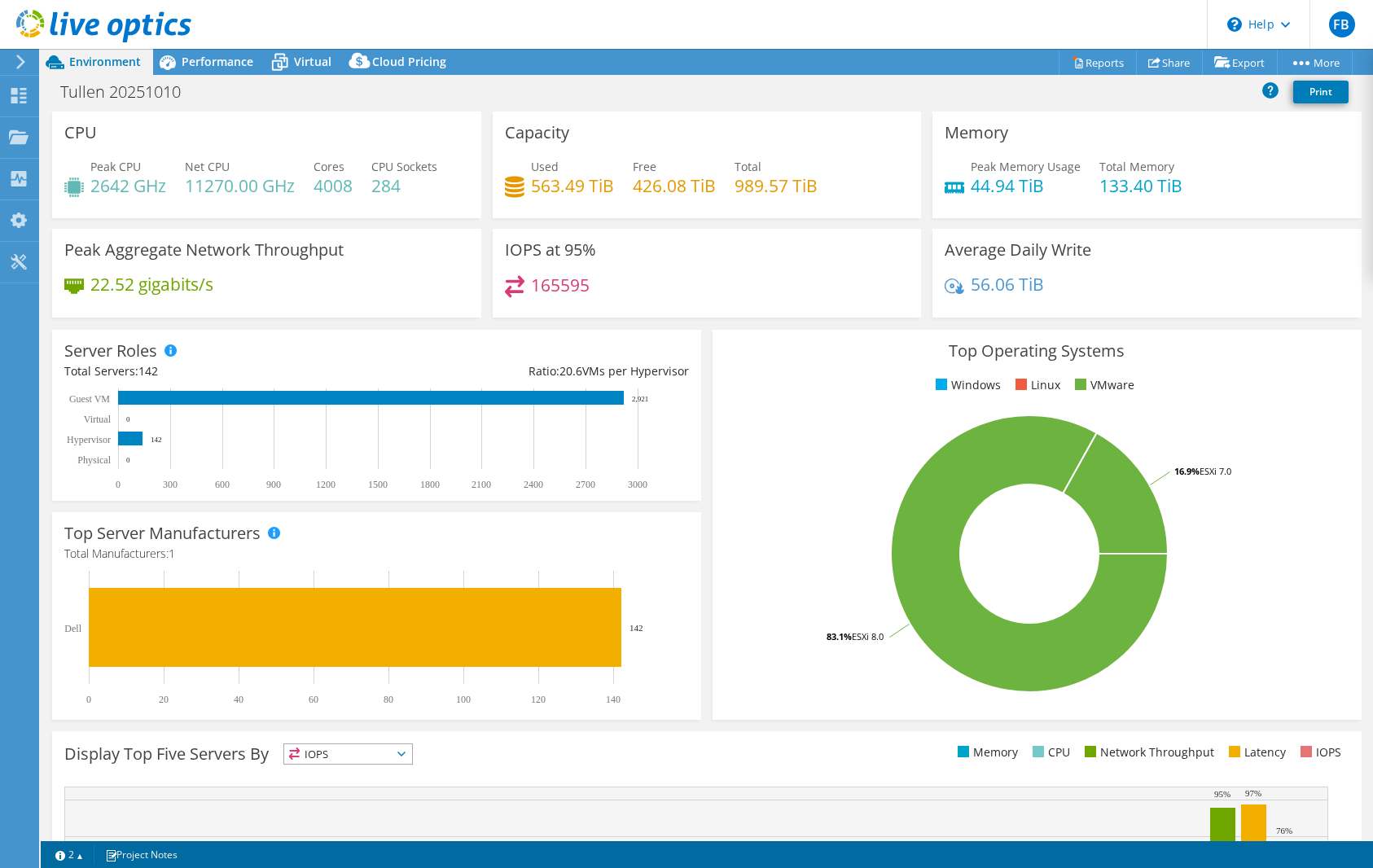
click at [909, 39] on header "FB End User [PERSON_NAME] [EMAIL_ADDRESS][DOMAIN_NAME] Tullverket My Profile Lo…" at bounding box center [686, 24] width 1373 height 49
